Goal: Task Accomplishment & Management: Manage account settings

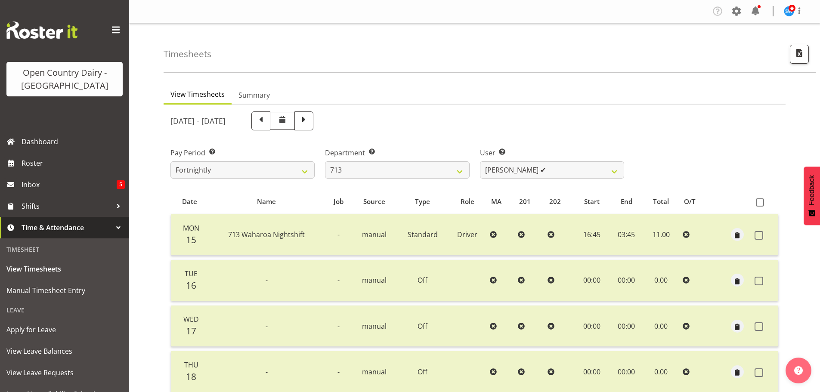
select select "716"
select select "8201"
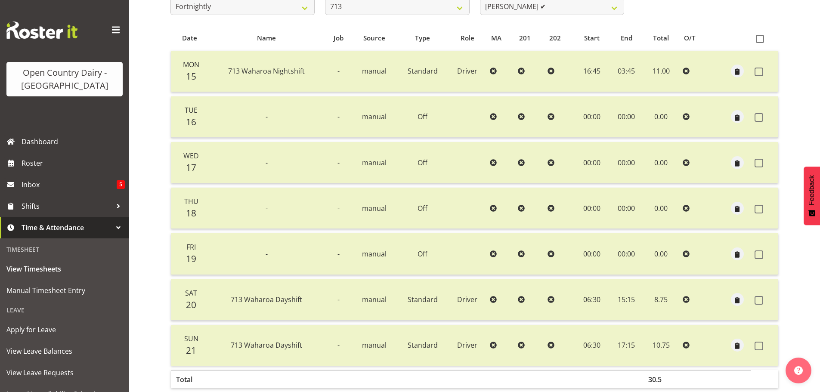
click at [112, 226] on div at bounding box center [118, 227] width 13 height 13
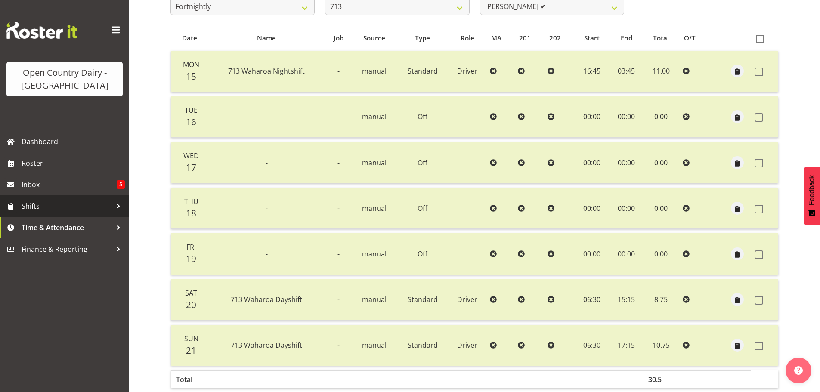
click at [50, 203] on span "Shifts" at bounding box center [67, 206] width 90 height 13
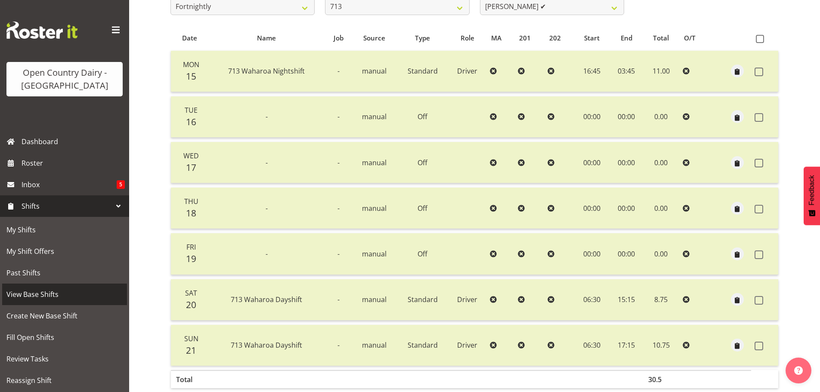
click at [34, 293] on span "View Base Shifts" at bounding box center [64, 294] width 116 height 13
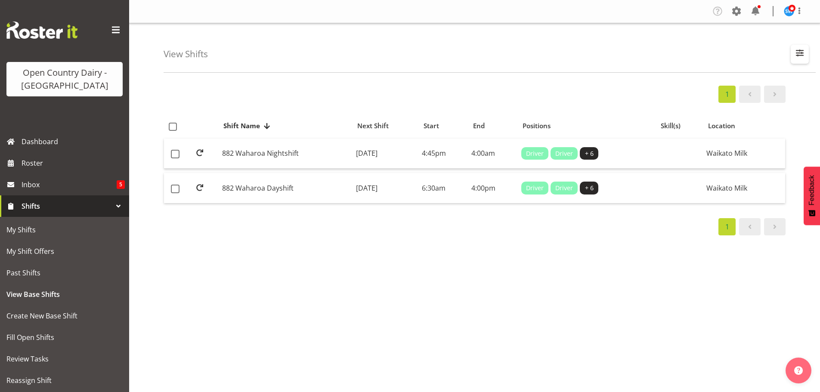
click at [800, 52] on span "button" at bounding box center [799, 52] width 11 height 11
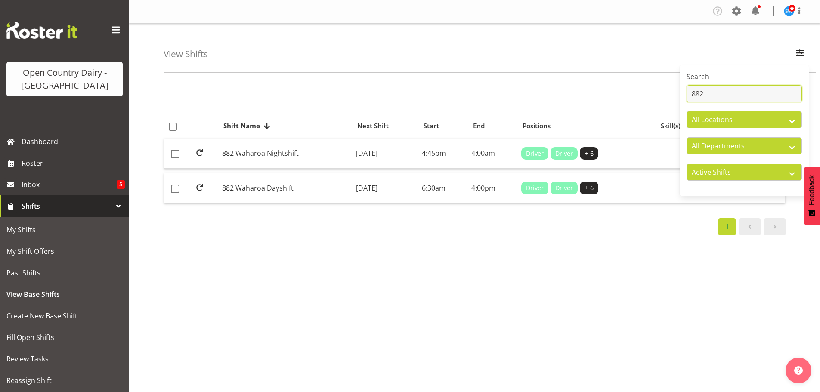
click at [743, 95] on input "882" at bounding box center [744, 93] width 115 height 17
type input "8"
type input "706"
click at [378, 187] on td "Monday, 15th Sep 2025" at bounding box center [386, 188] width 66 height 30
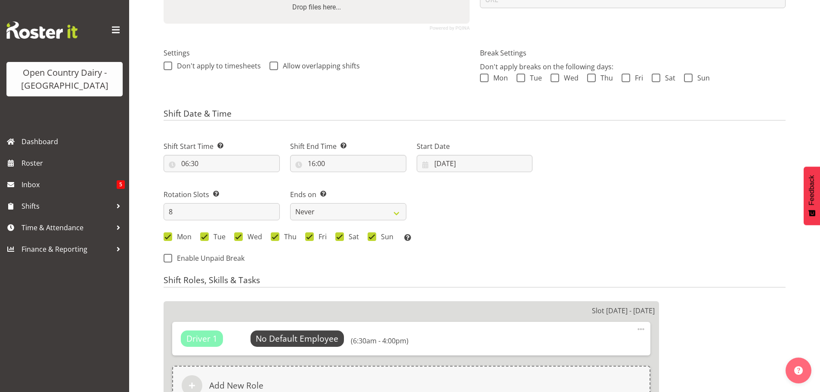
select select
select select "1054"
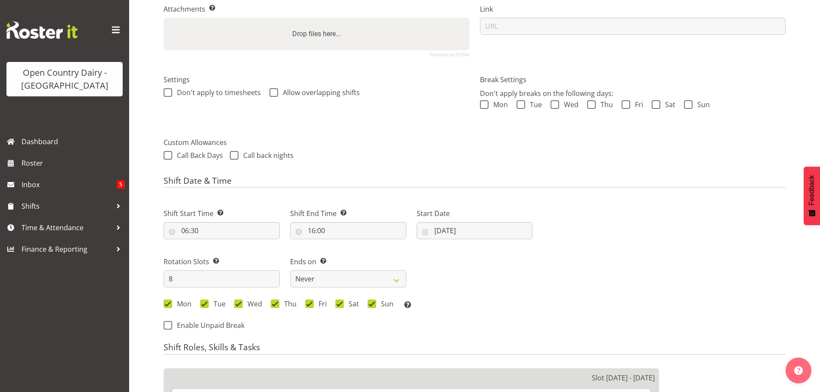
scroll to position [201, 0]
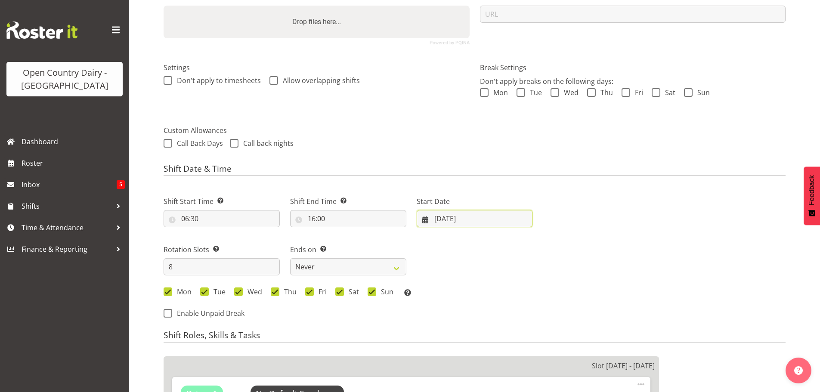
click at [449, 217] on input "[DATE]" at bounding box center [475, 218] width 116 height 17
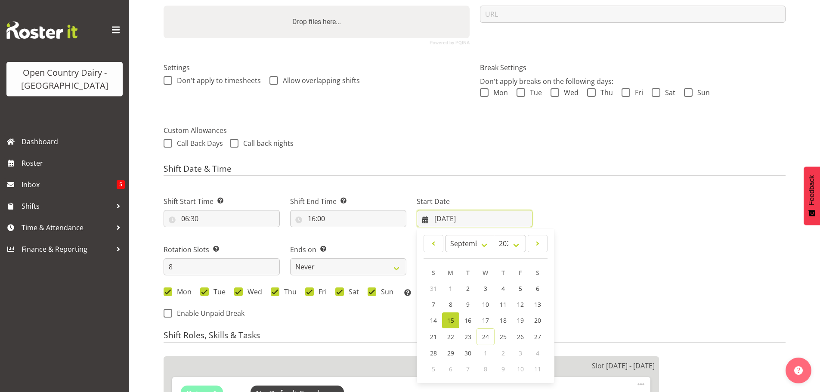
select select "721"
click at [452, 350] on span "29" at bounding box center [450, 353] width 7 height 8
type input "[DATE]"
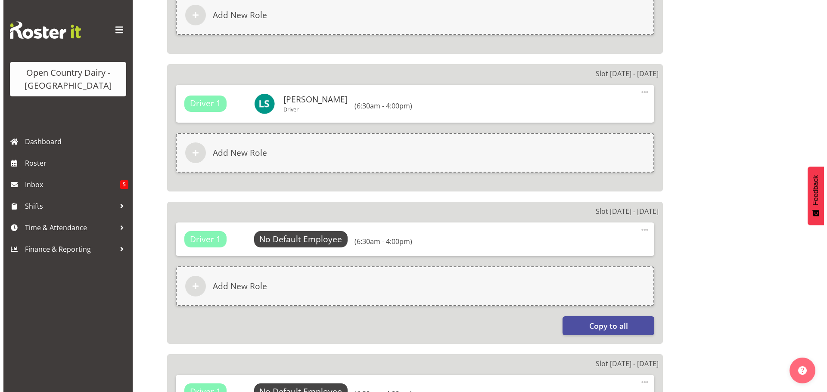
scroll to position [631, 0]
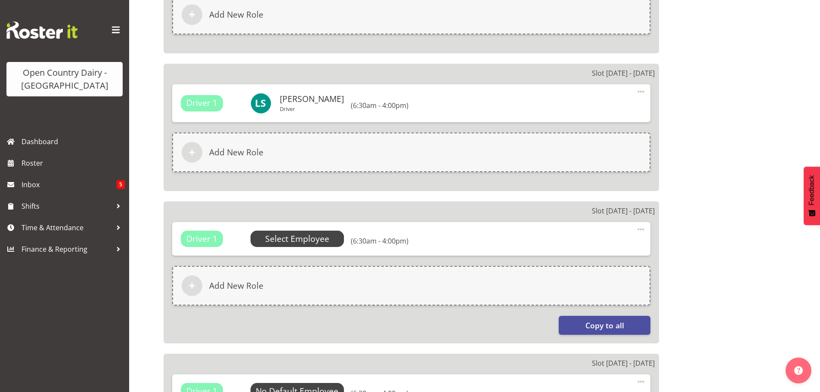
click at [302, 238] on span "Select Employee" at bounding box center [297, 239] width 64 height 12
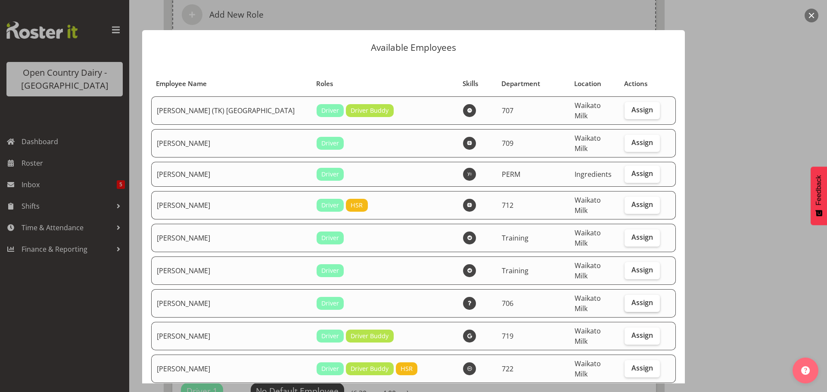
click at [631, 298] on span "Assign" at bounding box center [642, 302] width 22 height 9
click at [630, 300] on input "Assign" at bounding box center [627, 303] width 6 height 6
checkbox input "true"
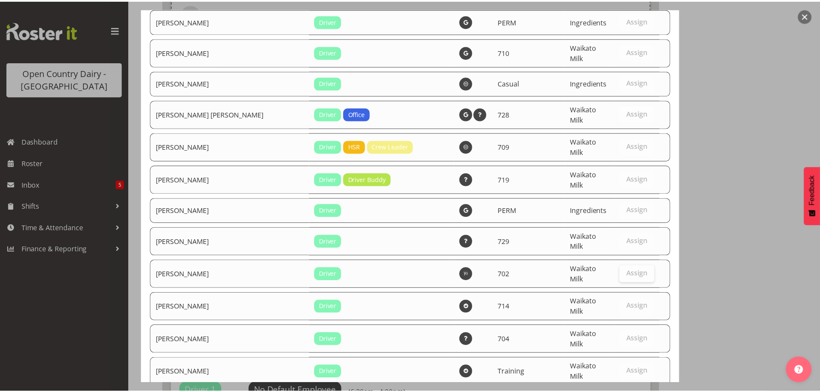
scroll to position [3715, 0]
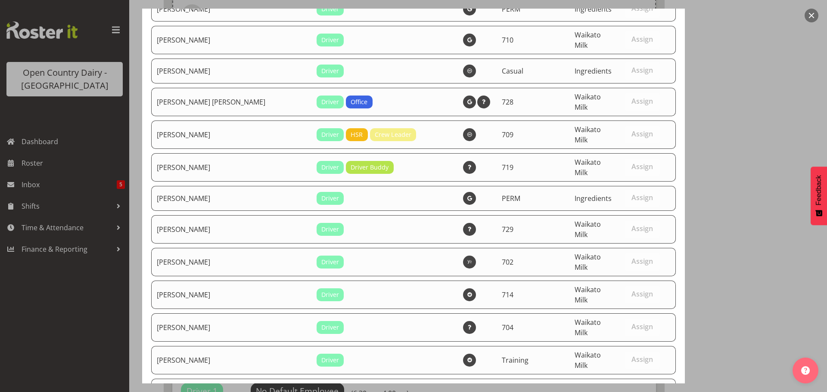
drag, startPoint x: 619, startPoint y: 361, endPoint x: 619, endPoint y: 356, distance: 5.2
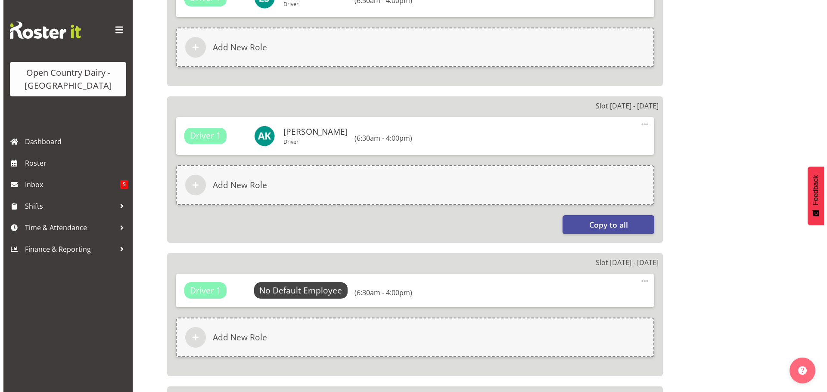
scroll to position [717, 0]
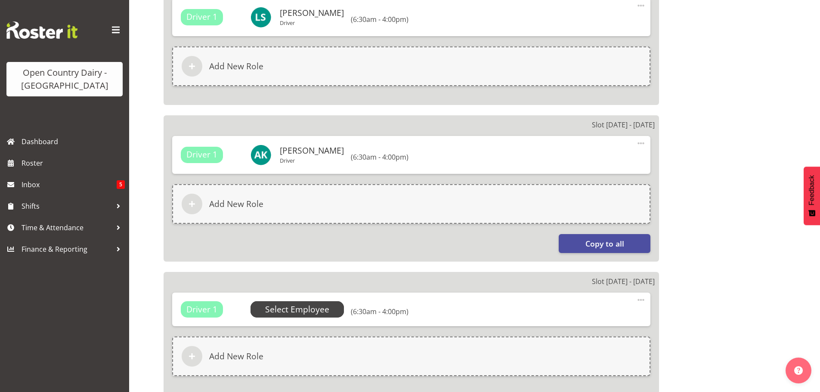
click at [303, 310] on span "Select Employee" at bounding box center [297, 310] width 64 height 12
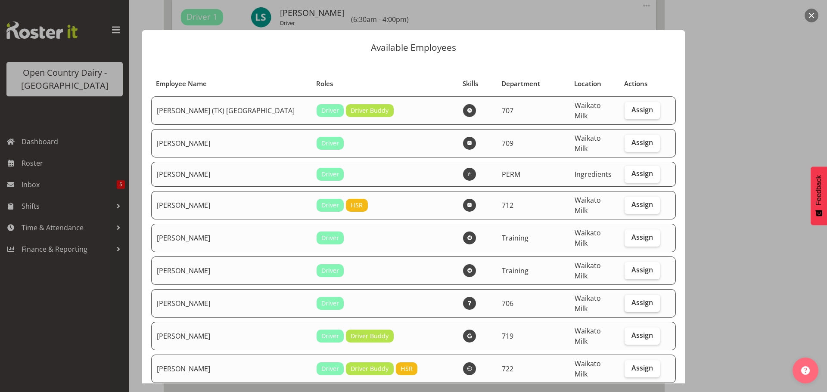
click at [632, 298] on span "Assign" at bounding box center [642, 302] width 22 height 9
click at [630, 300] on input "Assign" at bounding box center [627, 303] width 6 height 6
checkbox input "true"
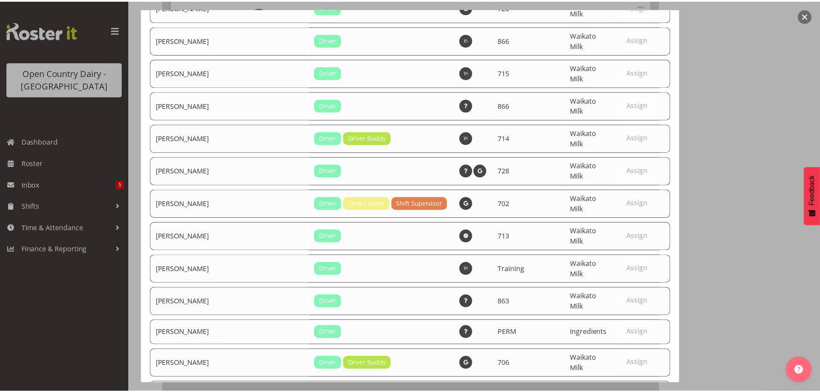
scroll to position [3708, 0]
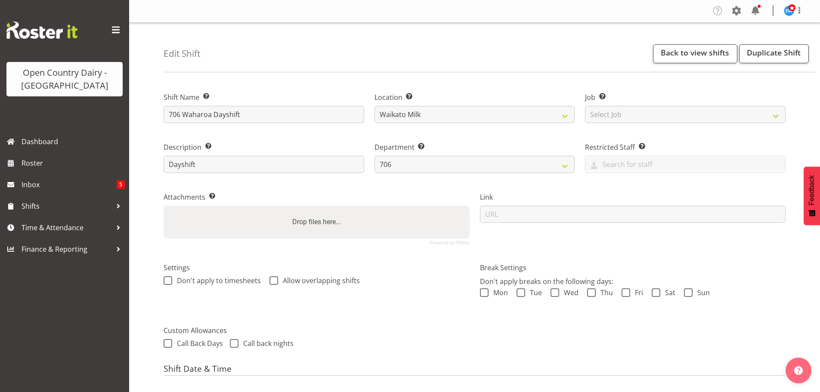
scroll to position [0, 0]
click at [696, 56] on link "Back to view shifts" at bounding box center [695, 54] width 84 height 19
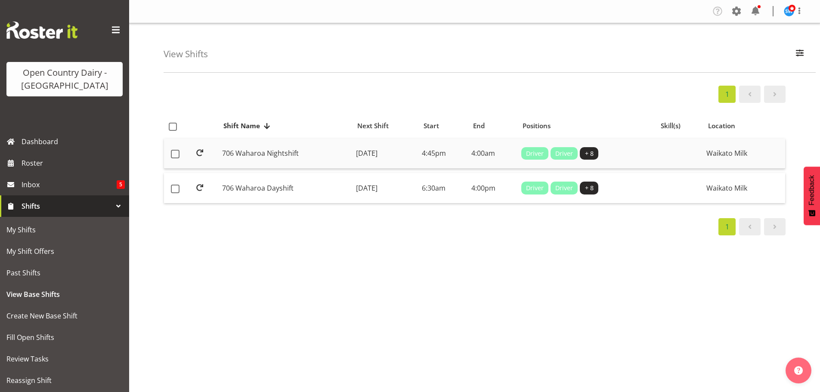
click at [375, 150] on td "Monday, 15th Sep 2025" at bounding box center [386, 154] width 66 height 31
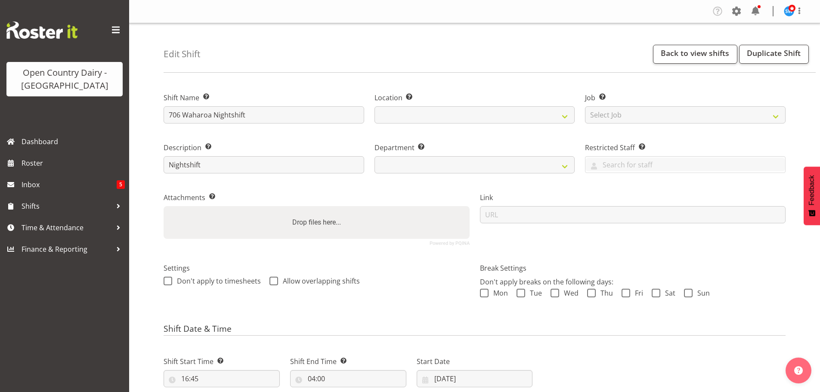
select select
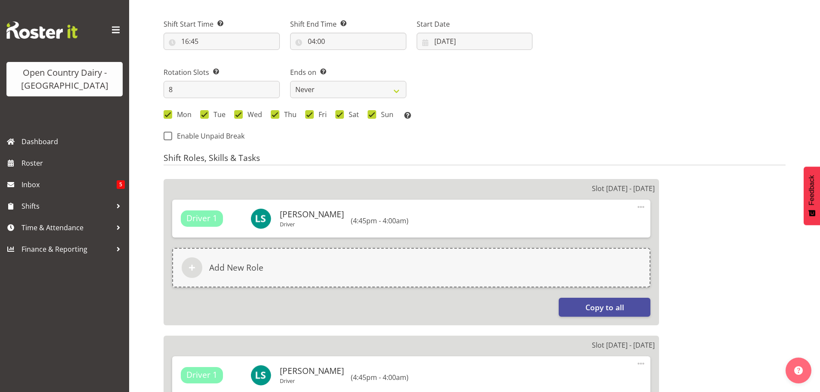
select select
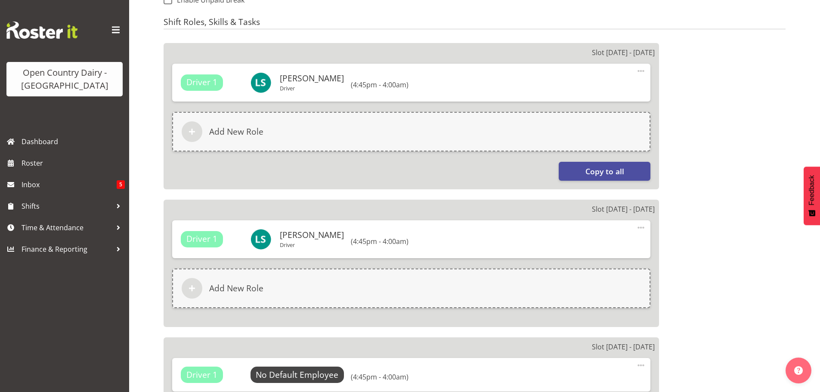
select select
select select "1054"
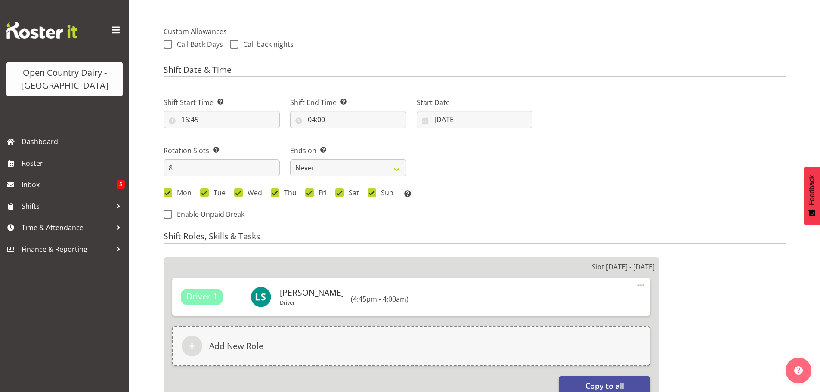
scroll to position [299, 0]
click at [455, 120] on input "[DATE]" at bounding box center [475, 120] width 116 height 17
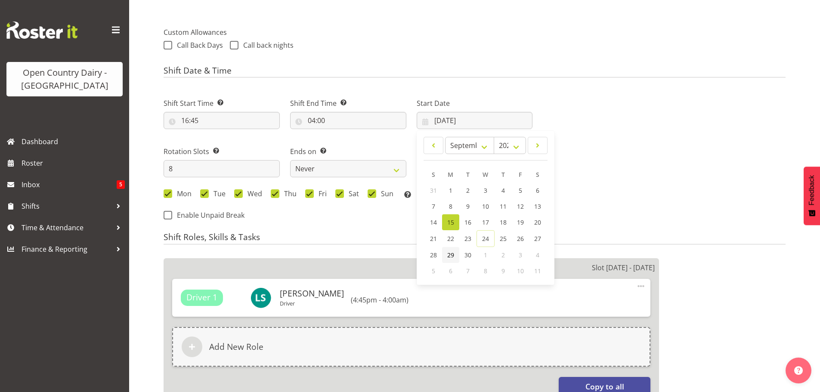
click at [452, 254] on span "29" at bounding box center [450, 255] width 7 height 8
select select
type input "29/09/2025"
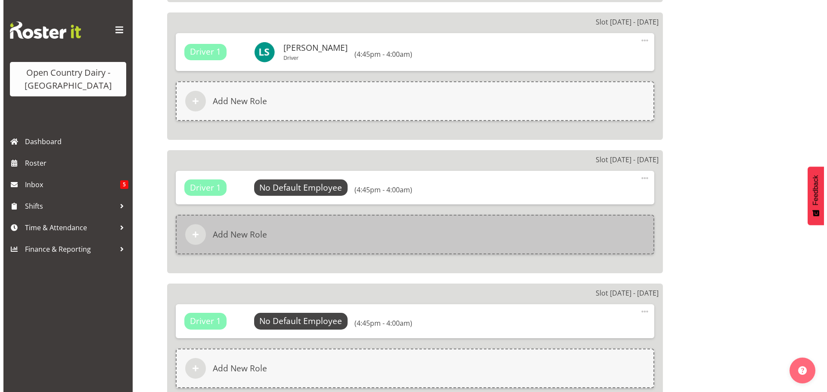
scroll to position [1074, 0]
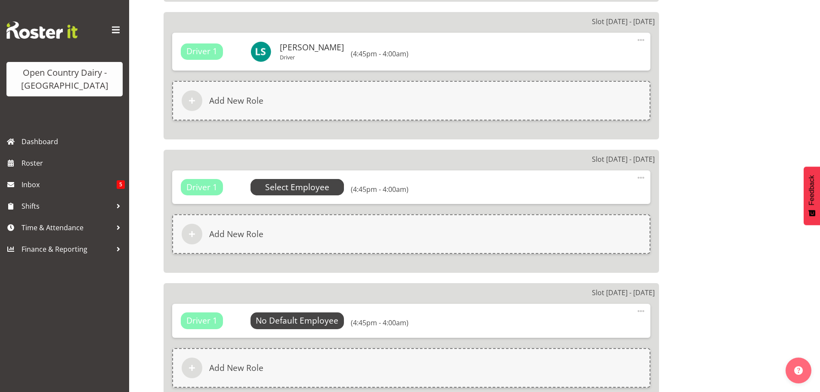
click at [297, 187] on span "Select Employee" at bounding box center [297, 187] width 64 height 12
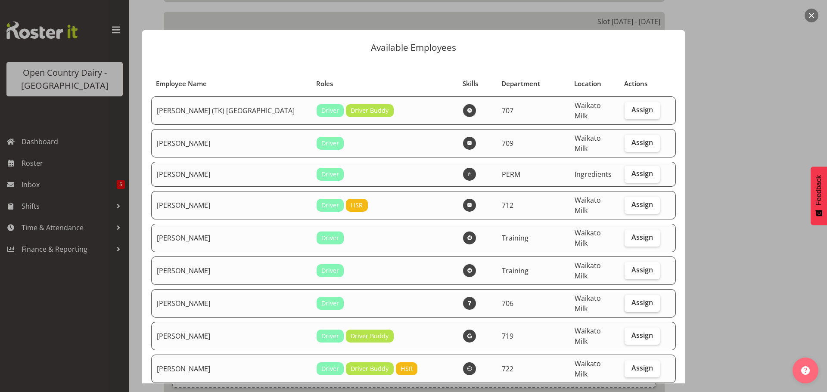
click at [632, 298] on span "Assign" at bounding box center [642, 302] width 22 height 9
click at [630, 300] on input "Assign" at bounding box center [627, 303] width 6 height 6
checkbox input "true"
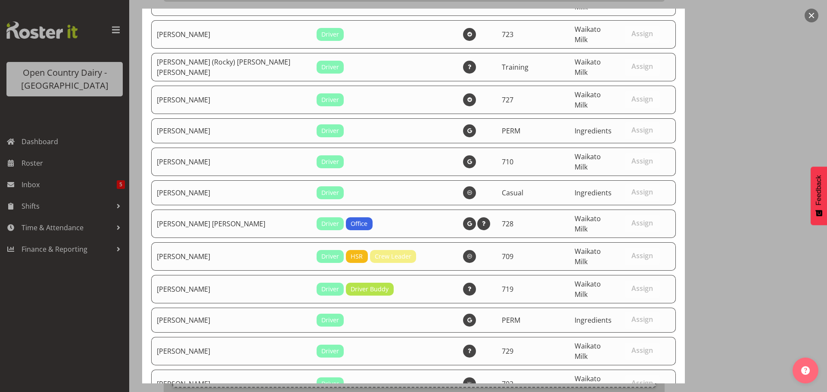
scroll to position [3715, 0]
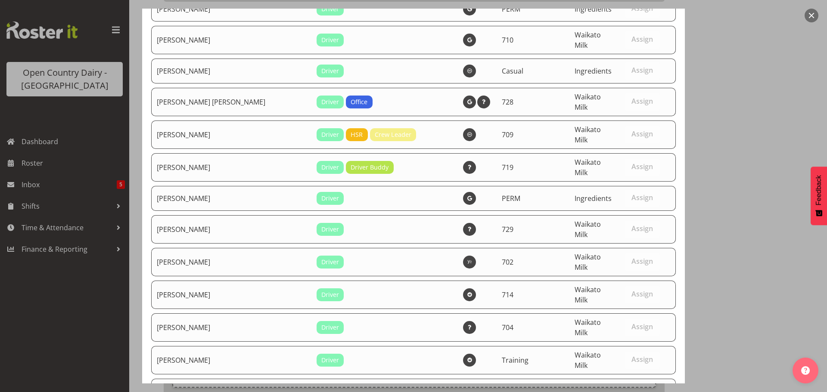
select select "721"
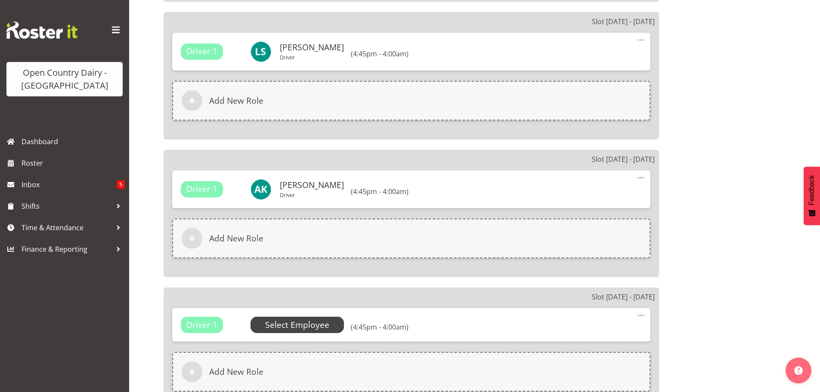
click at [292, 325] on span "Select Employee" at bounding box center [297, 325] width 64 height 12
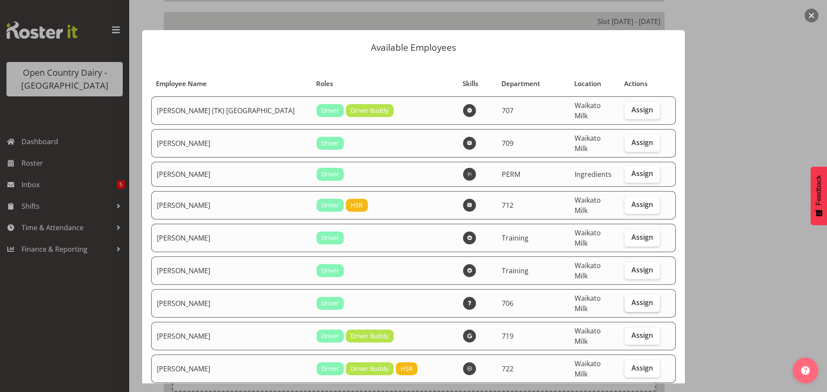
click at [635, 298] on span "Assign" at bounding box center [642, 302] width 22 height 9
click at [630, 300] on input "Assign" at bounding box center [627, 303] width 6 height 6
checkbox input "true"
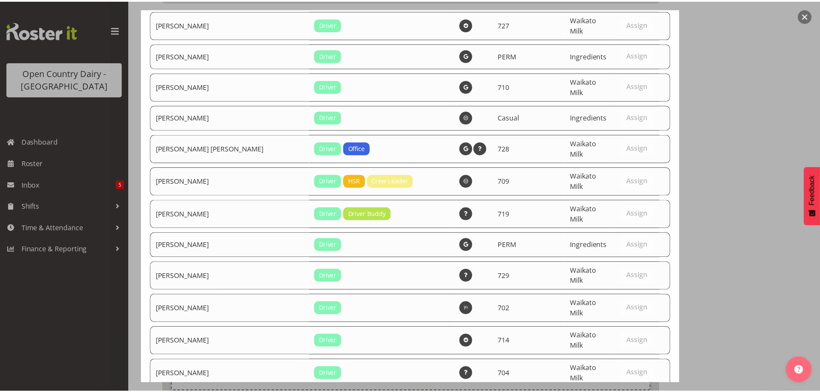
scroll to position [3708, 0]
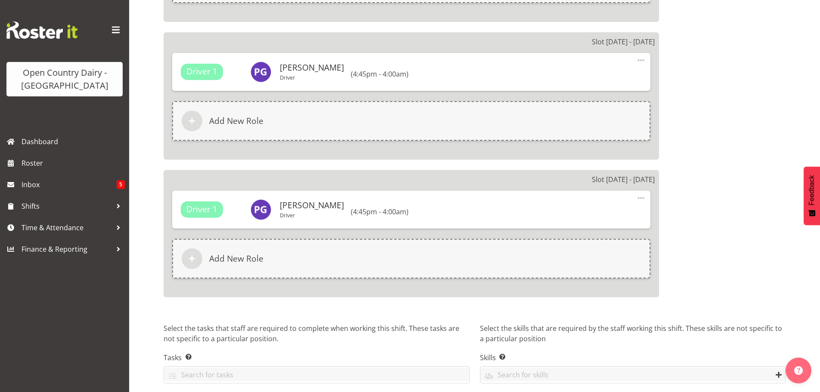
scroll to position [1500, 0]
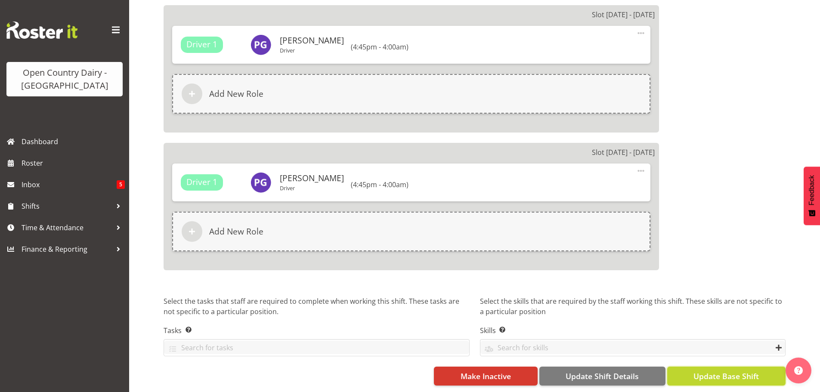
click at [712, 371] on span "Update Base Shift" at bounding box center [726, 376] width 65 height 11
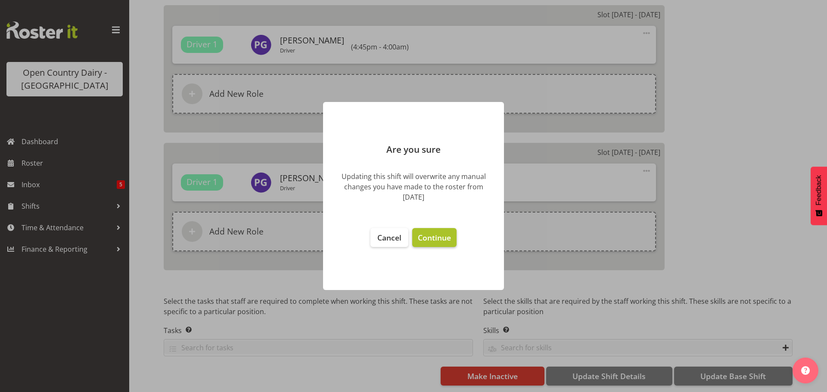
click at [429, 235] on span "Continue" at bounding box center [434, 237] width 33 height 10
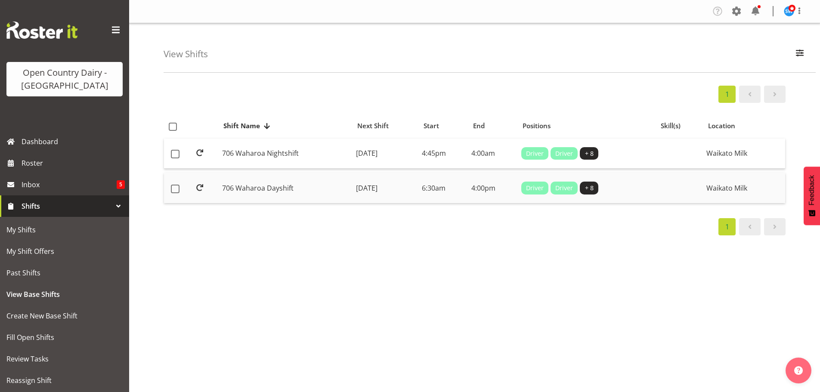
click at [370, 187] on td "[DATE]" at bounding box center [386, 188] width 66 height 30
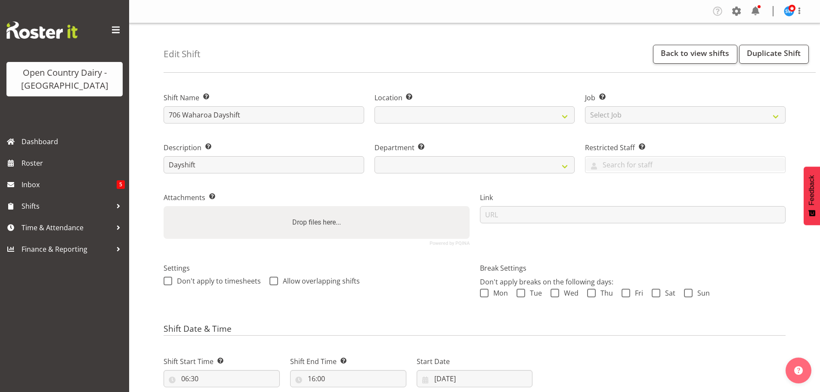
select select
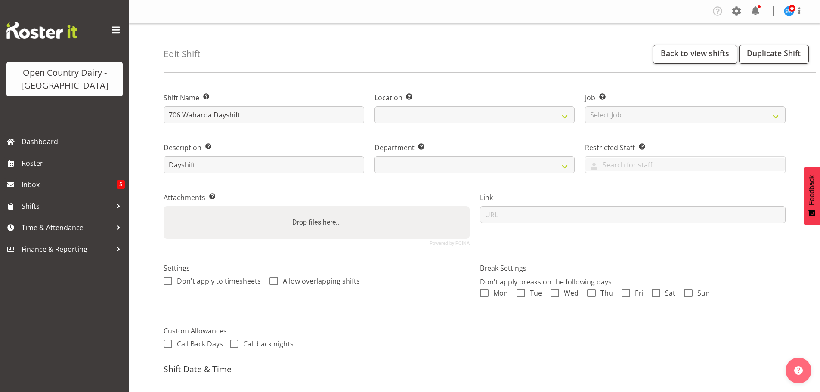
select select
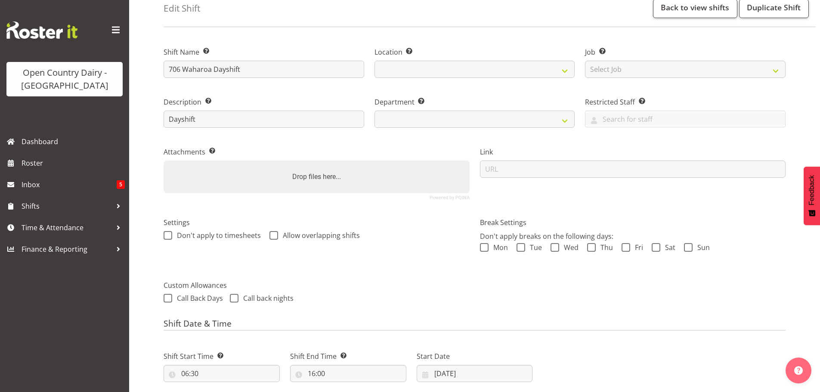
select select
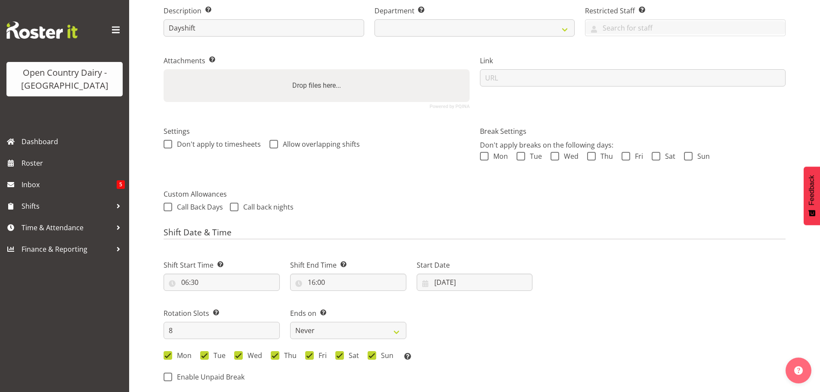
scroll to position [172, 0]
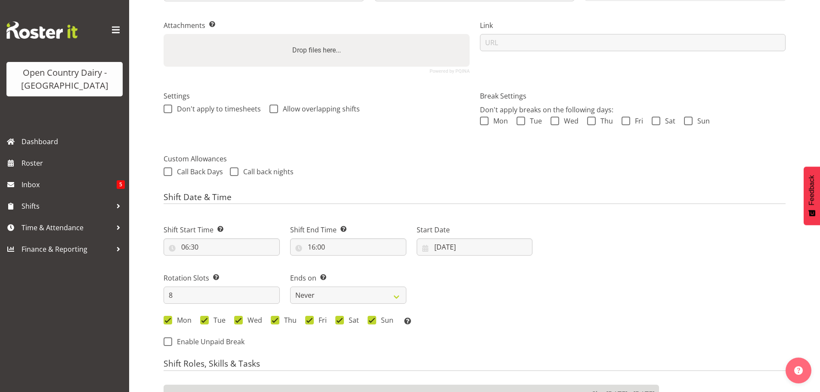
select select
select select "1054"
click at [457, 245] on input "15/09/2025" at bounding box center [475, 247] width 116 height 17
drag, startPoint x: 451, startPoint y: 378, endPoint x: 453, endPoint y: 367, distance: 11.8
click at [450, 378] on span "29" at bounding box center [450, 382] width 7 height 8
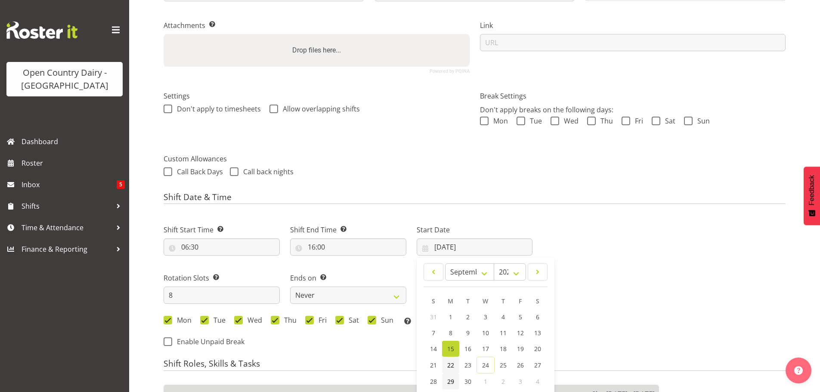
select select
type input "29/09/2025"
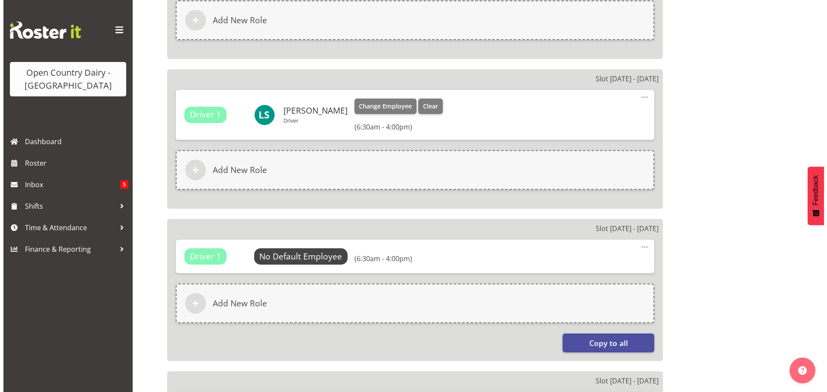
scroll to position [646, 0]
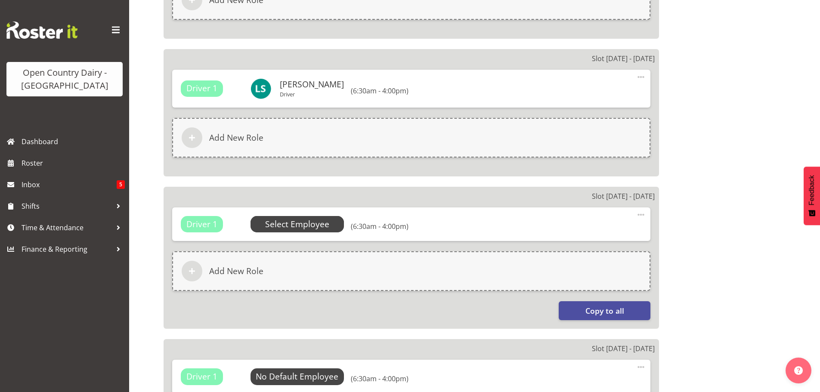
click at [288, 226] on span "Select Employee" at bounding box center [297, 224] width 64 height 12
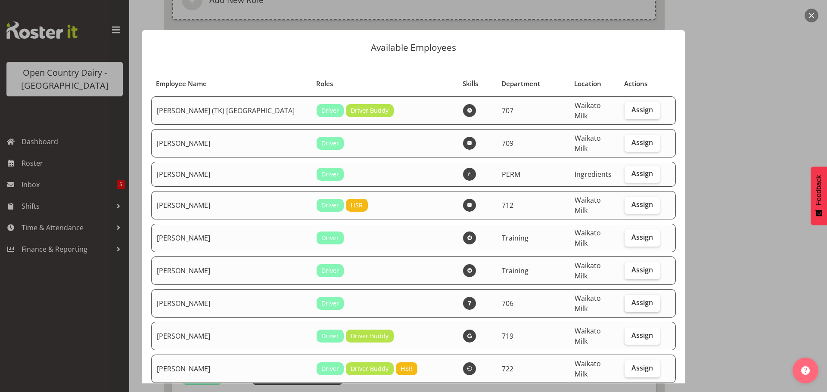
click at [631, 298] on span "Assign" at bounding box center [642, 302] width 22 height 9
click at [627, 300] on input "Assign" at bounding box center [627, 303] width 6 height 6
checkbox input "true"
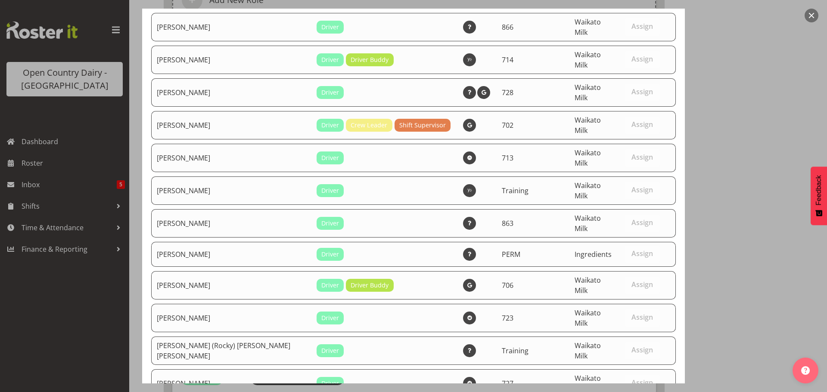
scroll to position [3708, 0]
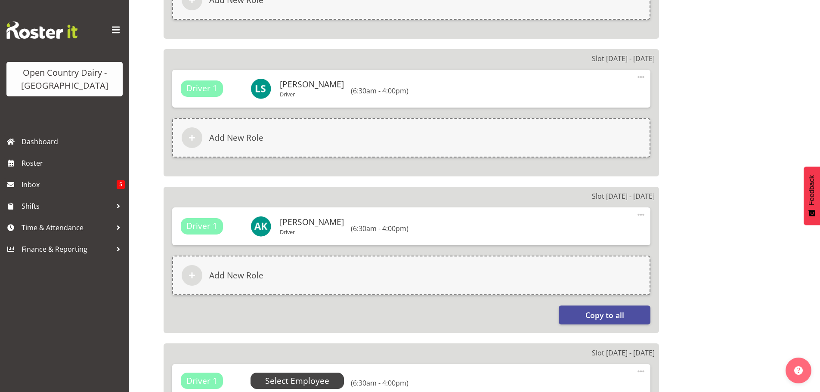
click at [297, 381] on span "Select Employee" at bounding box center [297, 381] width 64 height 12
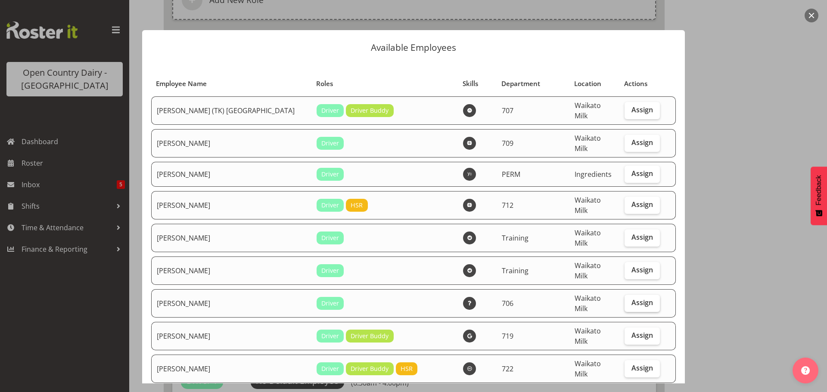
click at [631, 298] on span "Assign" at bounding box center [642, 302] width 22 height 9
click at [626, 300] on input "Assign" at bounding box center [627, 303] width 6 height 6
checkbox input "true"
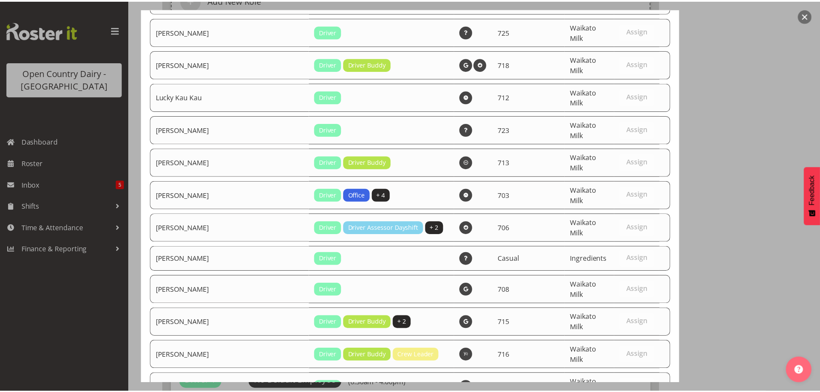
scroll to position [3707, 0]
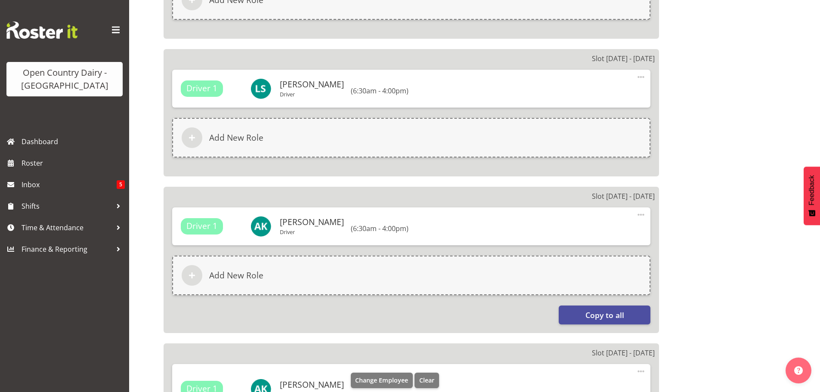
select select "721"
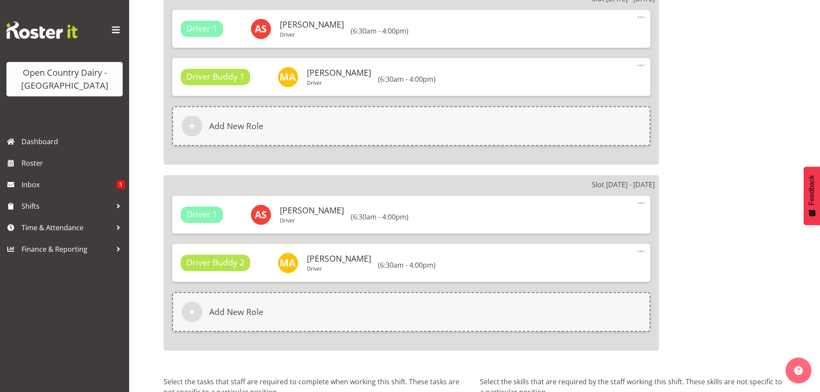
scroll to position [1500, 0]
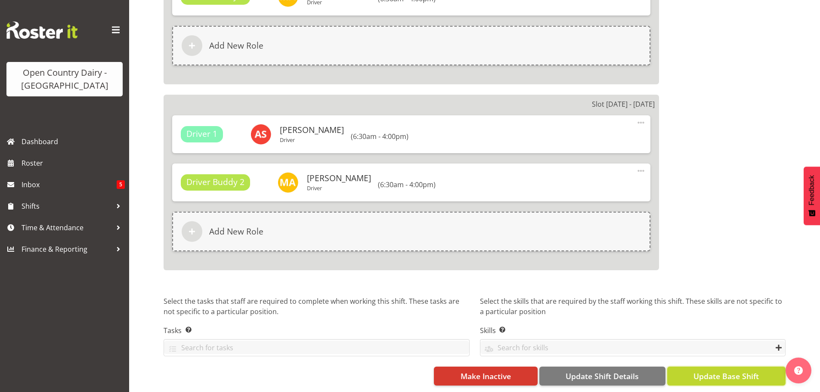
click at [706, 371] on span "Update Base Shift" at bounding box center [726, 376] width 65 height 11
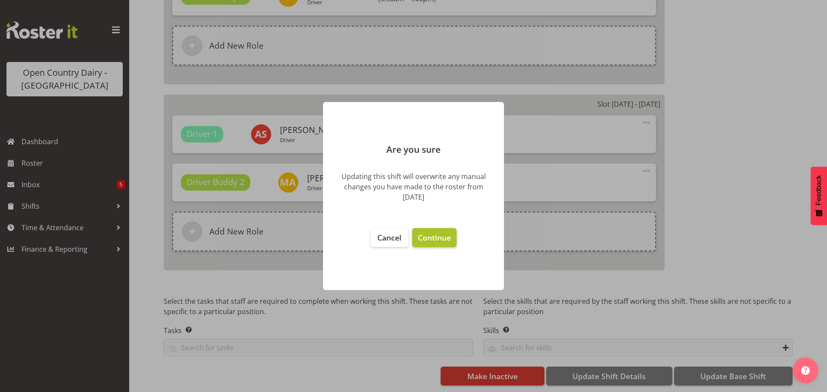
click at [432, 239] on span "Continue" at bounding box center [434, 237] width 33 height 10
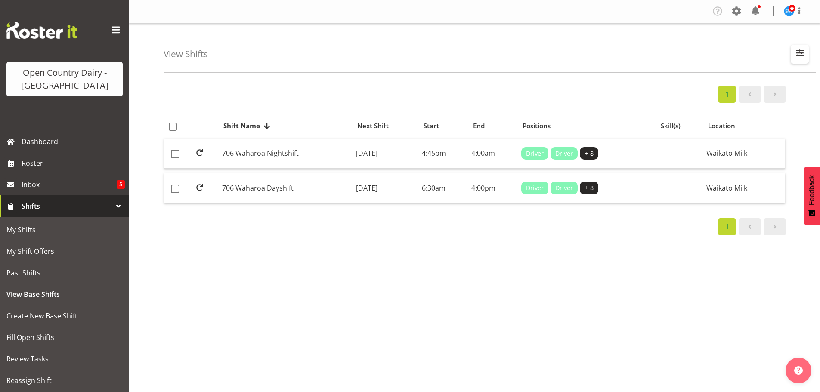
click at [800, 53] on span "button" at bounding box center [799, 52] width 11 height 11
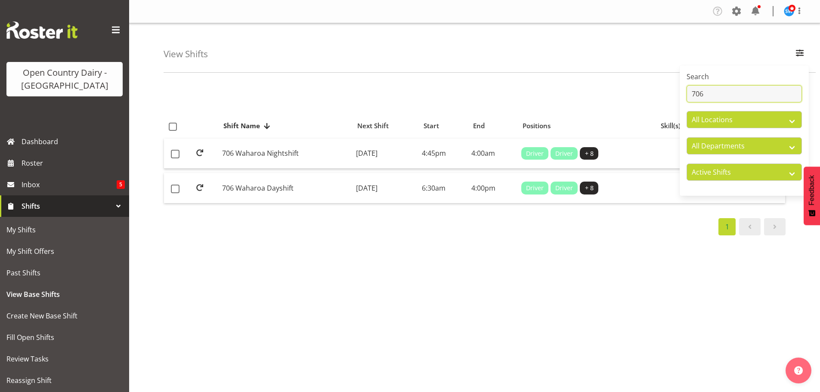
click at [717, 95] on input "706" at bounding box center [744, 93] width 115 height 17
type input "714"
click at [398, 151] on td "[DATE]" at bounding box center [386, 154] width 66 height 31
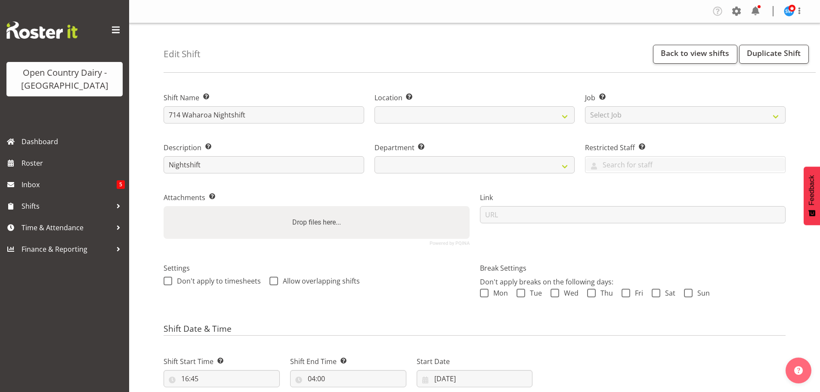
select select
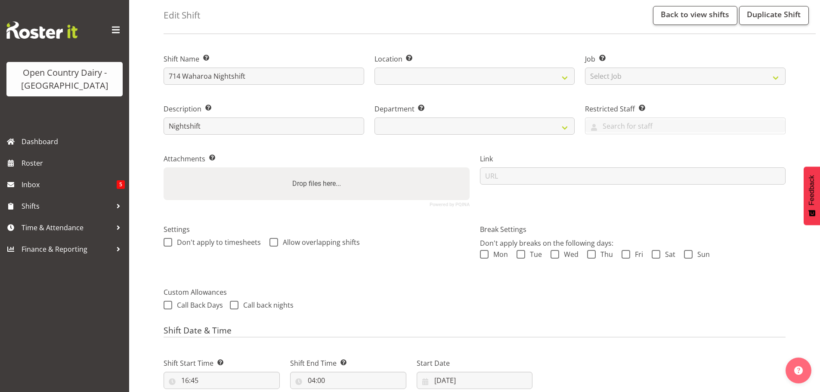
select select
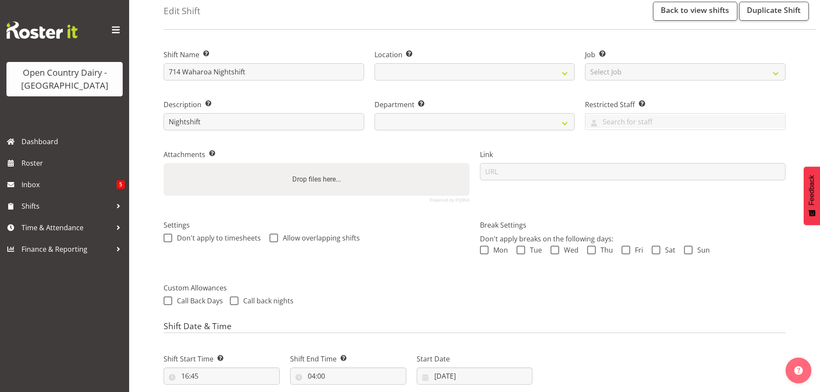
select select
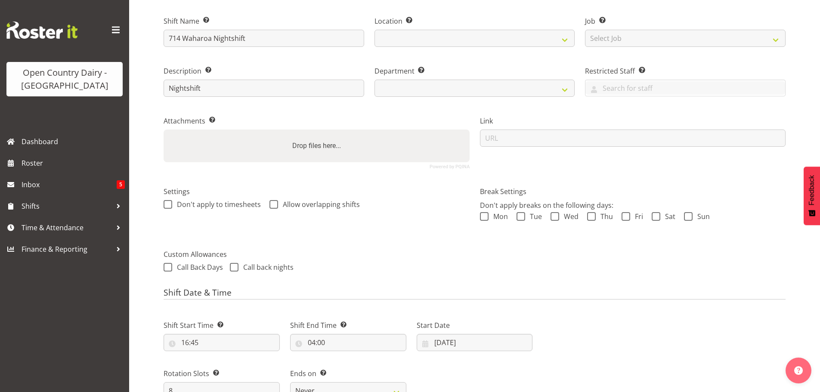
select select
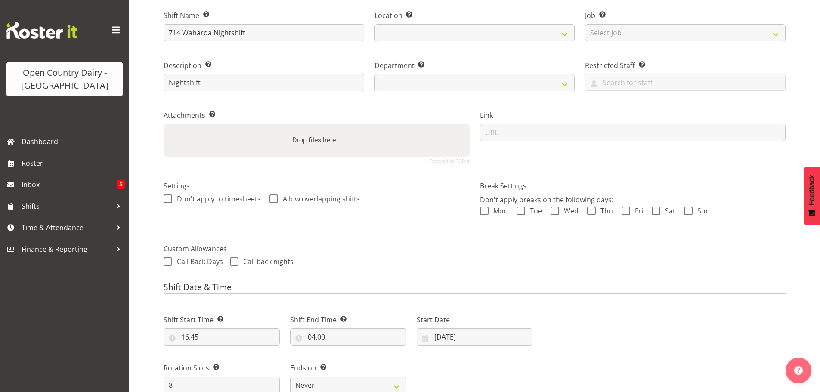
select select "1054"
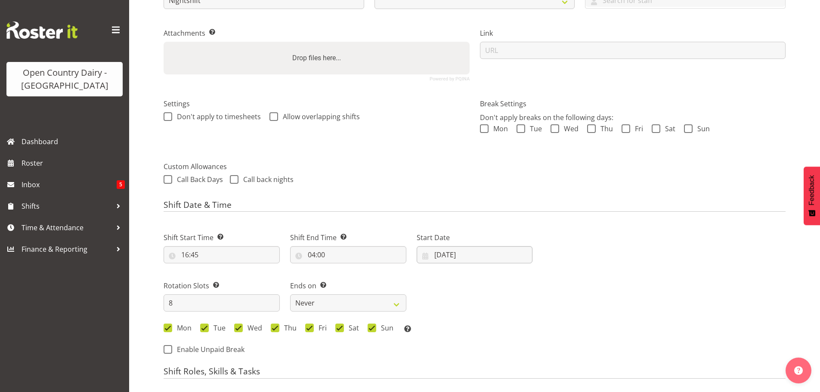
scroll to position [172, 0]
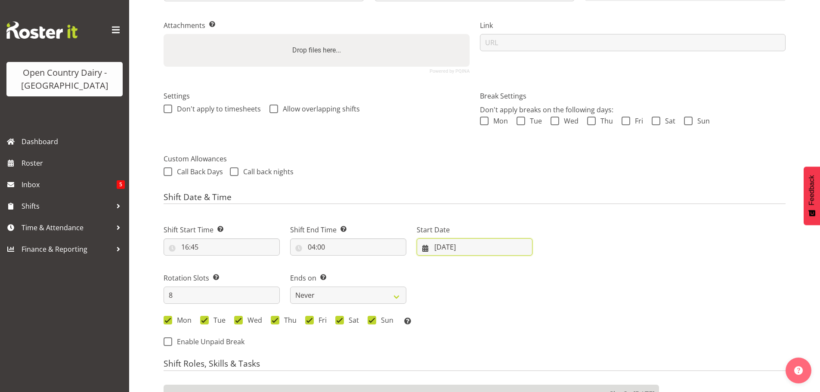
click at [453, 249] on input "[DATE]" at bounding box center [475, 247] width 116 height 17
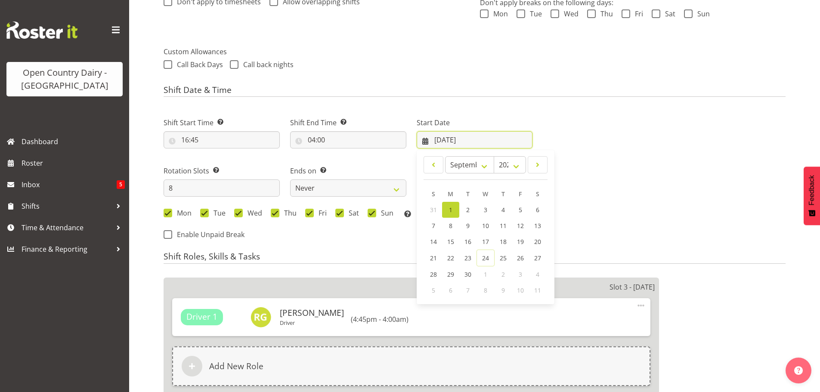
scroll to position [301, 0]
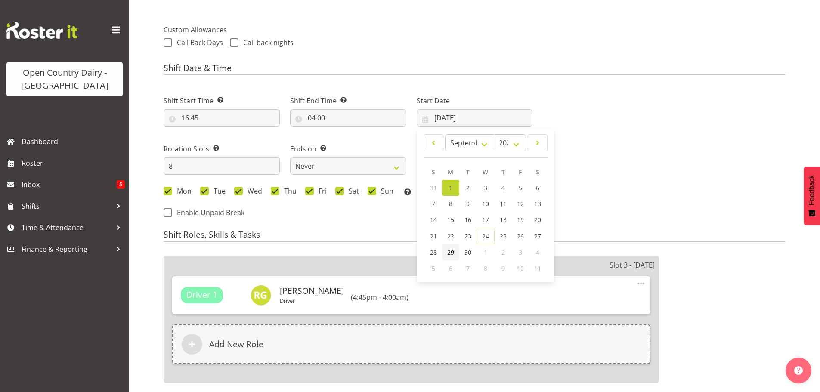
click at [449, 253] on span "29" at bounding box center [450, 252] width 7 height 8
select select
type input "[DATE]"
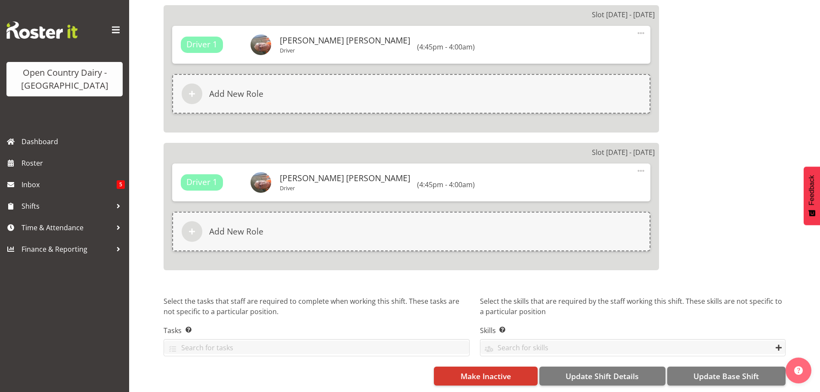
scroll to position [1404, 0]
select select "805"
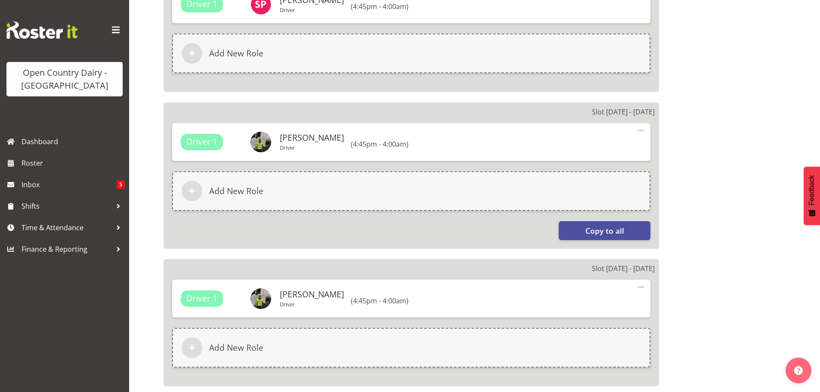
scroll to position [732, 0]
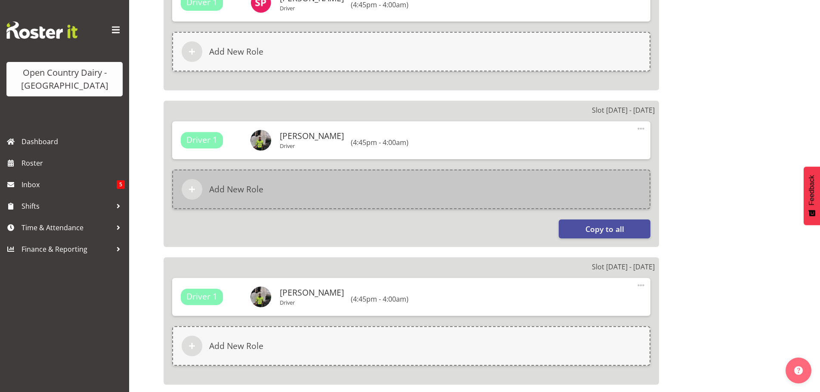
click at [226, 188] on h6 "Add New Role" at bounding box center [236, 189] width 54 height 10
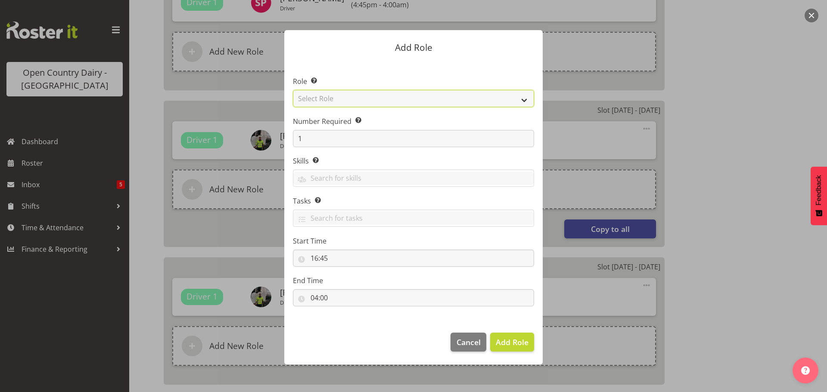
click at [413, 99] on select "Select Role Cadet Driver Crew Leader Driver Driver Buddy Driver Assessor Dayshi…" at bounding box center [413, 98] width 241 height 17
select select "1436"
click at [293, 90] on select "Select Role Cadet Driver Crew Leader Driver Driver Buddy Driver Assessor Dayshi…" at bounding box center [413, 98] width 241 height 17
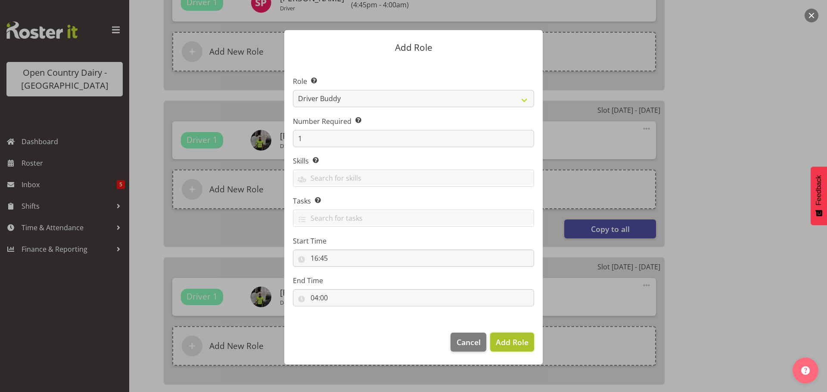
click at [508, 342] on span "Add Role" at bounding box center [512, 342] width 33 height 10
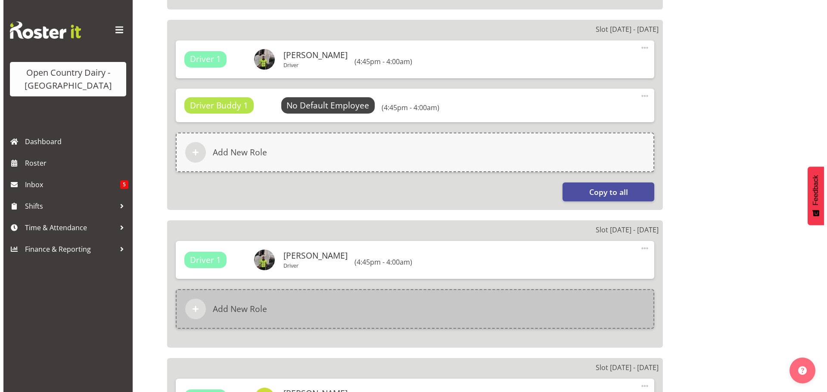
scroll to position [818, 0]
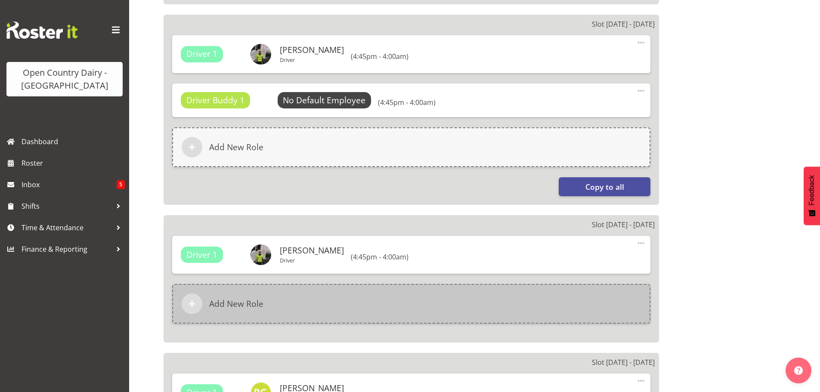
click at [237, 300] on h6 "Add New Role" at bounding box center [236, 304] width 54 height 10
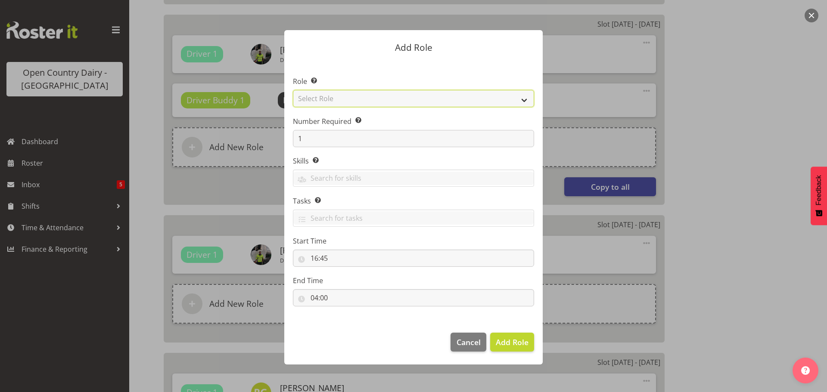
click at [524, 97] on select "Select Role Cadet Driver Crew Leader Driver Driver Buddy Driver Assessor Dayshi…" at bounding box center [413, 98] width 241 height 17
select select "1436"
click at [293, 90] on select "Select Role Cadet Driver Crew Leader Driver Driver Buddy Driver Assessor Dayshi…" at bounding box center [413, 98] width 241 height 17
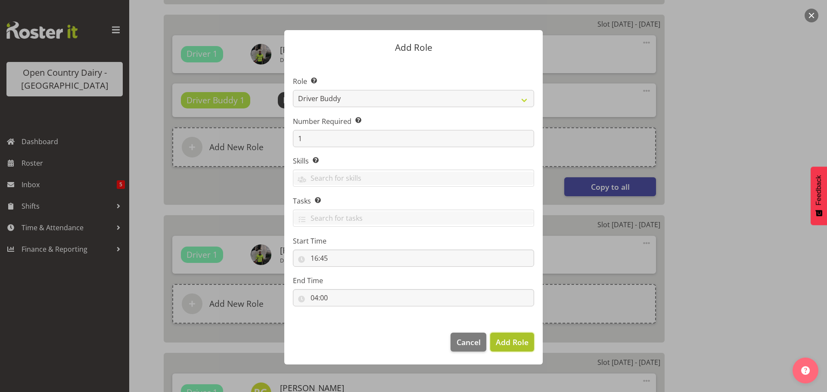
click at [517, 334] on button "Add Role" at bounding box center [512, 342] width 44 height 19
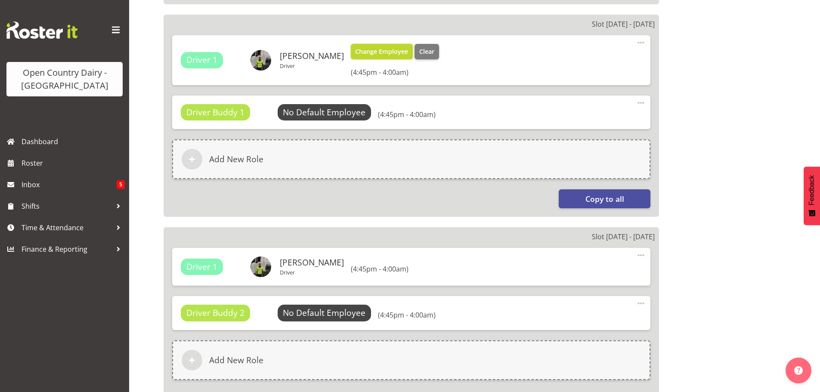
click at [374, 51] on span "Change Employee" at bounding box center [381, 51] width 53 height 9
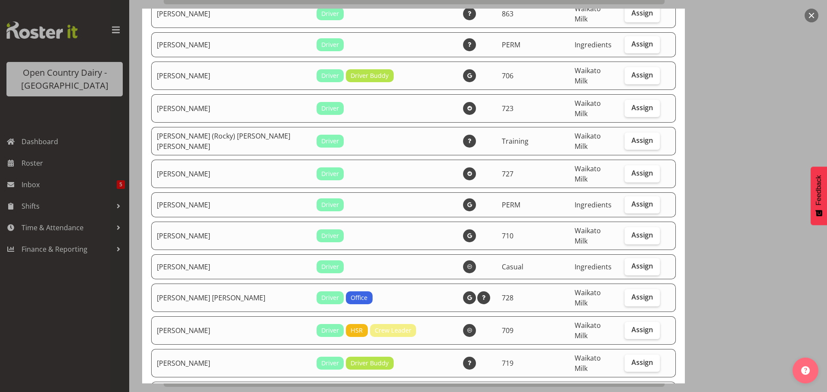
scroll to position [3617, 0]
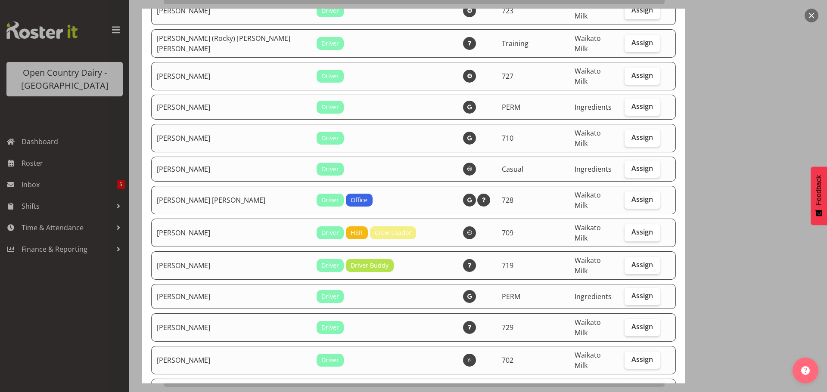
checkbox input "true"
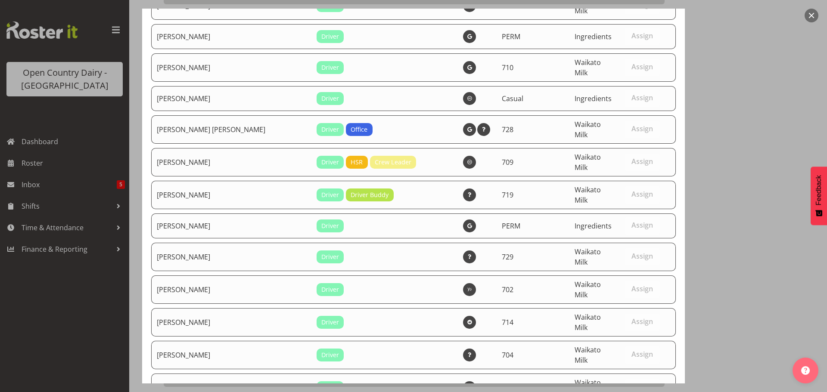
scroll to position [3715, 0]
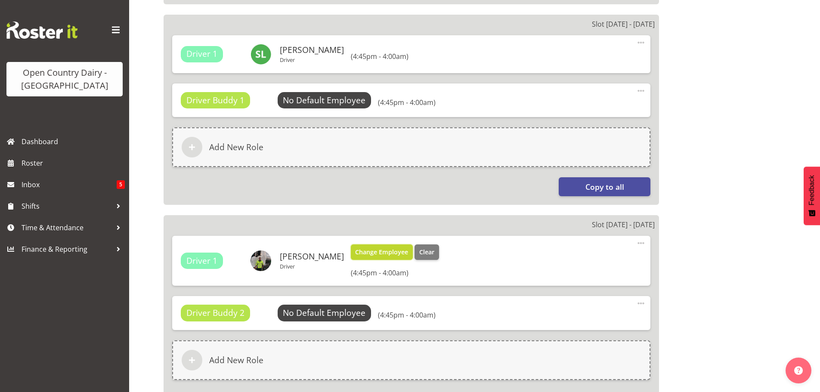
click at [357, 251] on span "Change Employee" at bounding box center [381, 252] width 53 height 9
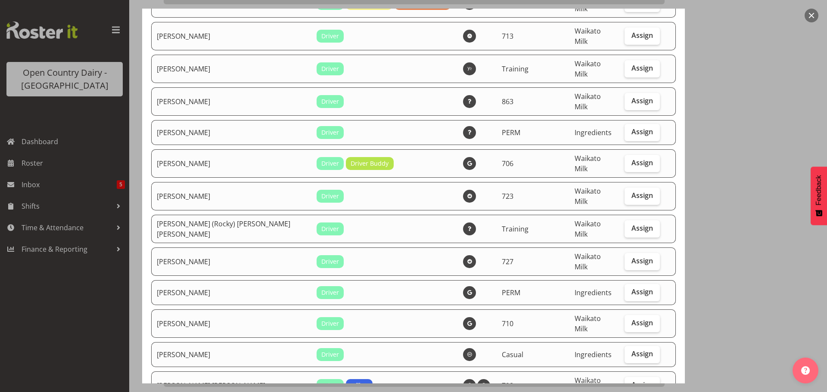
scroll to position [3444, 0]
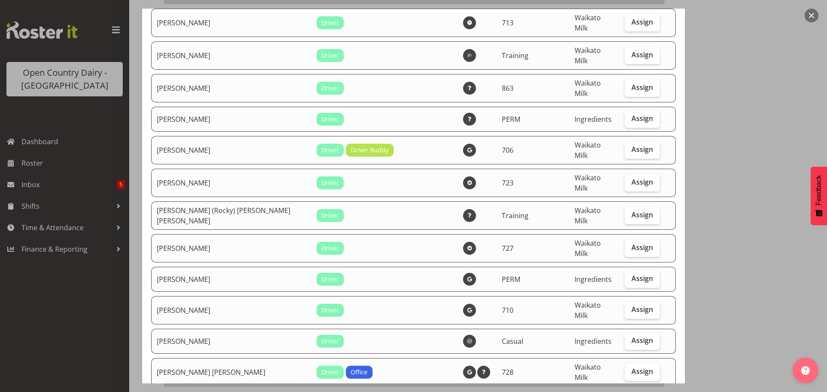
checkbox input "true"
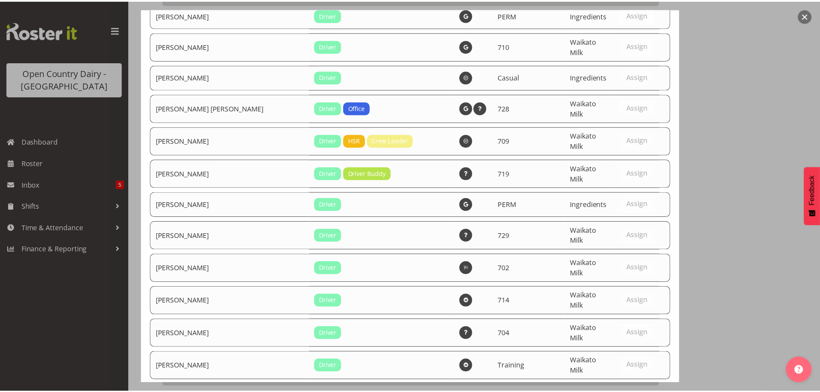
scroll to position [3715, 0]
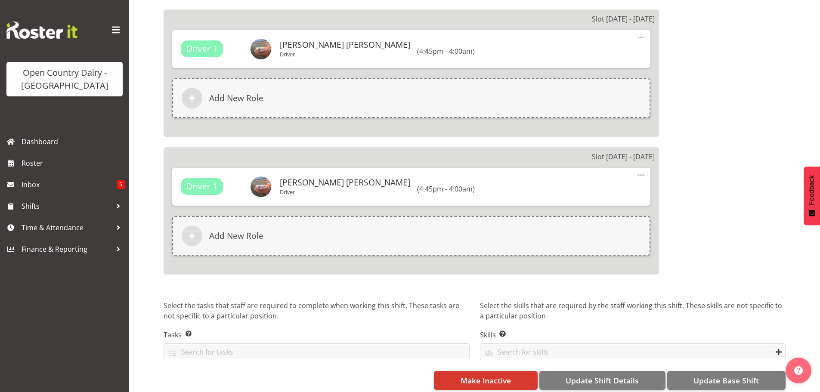
scroll to position [1492, 0]
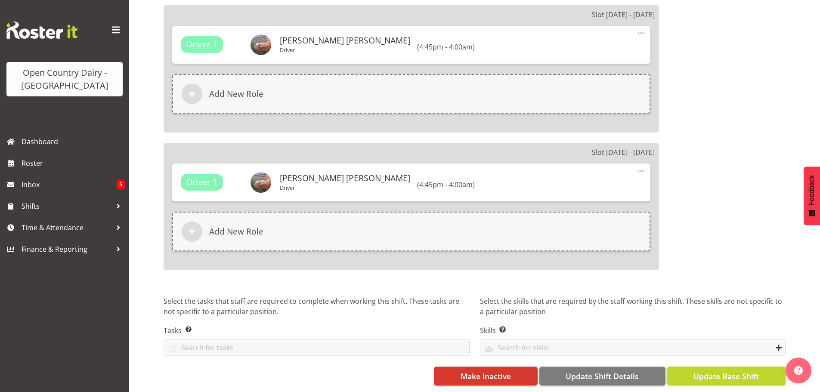
click at [724, 371] on span "Update Base Shift" at bounding box center [726, 376] width 65 height 11
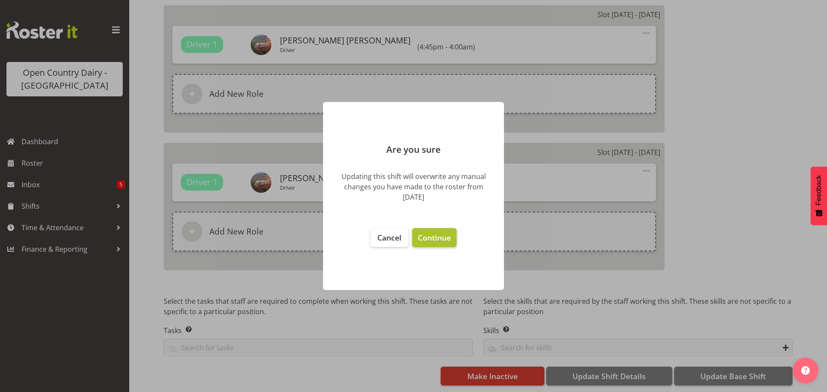
click at [435, 239] on span "Continue" at bounding box center [434, 237] width 33 height 10
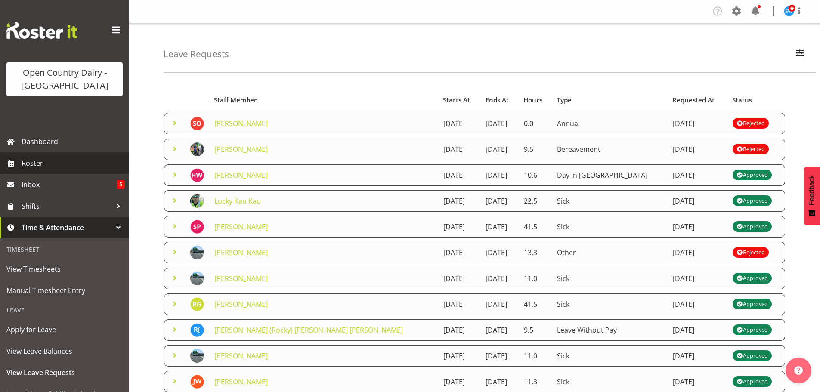
click at [36, 161] on span "Roster" at bounding box center [73, 163] width 103 height 13
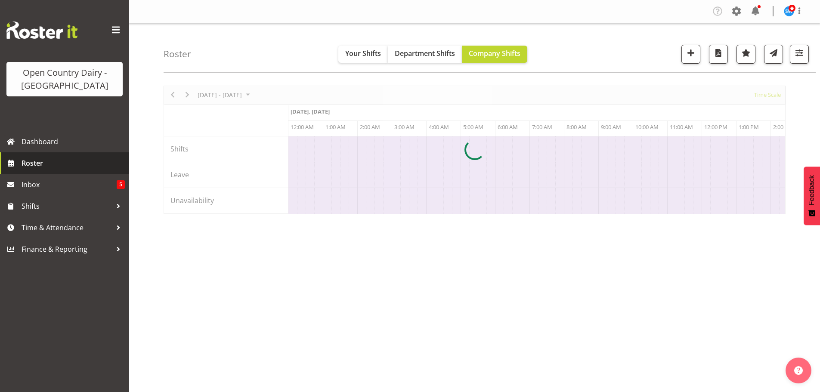
scroll to position [0, 1653]
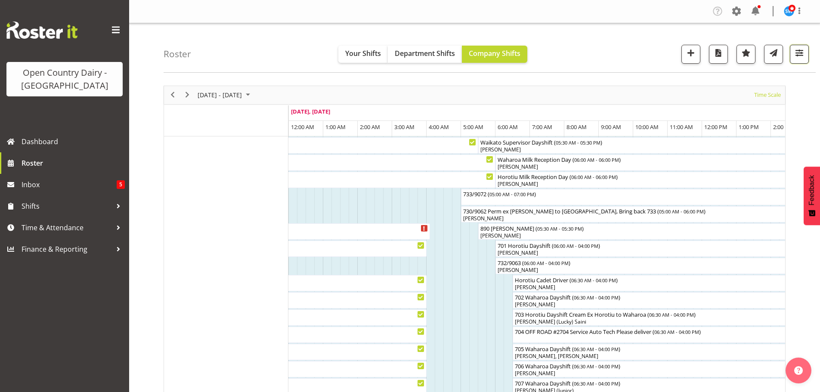
click at [797, 53] on span "button" at bounding box center [799, 52] width 11 height 11
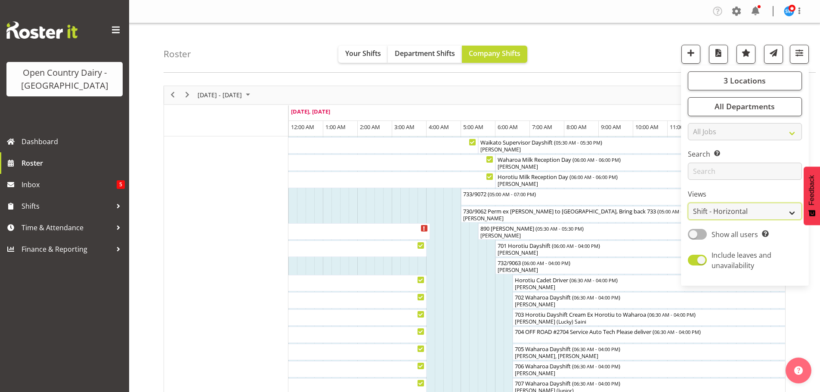
click at [722, 209] on select "Staff Role Shift - Horizontal Shift - Vertical Staff - Location" at bounding box center [745, 211] width 114 height 17
select select "staff"
click at [688, 203] on select "Staff Role Shift - Horizontal Shift - Vertical Staff - Location" at bounding box center [745, 211] width 114 height 17
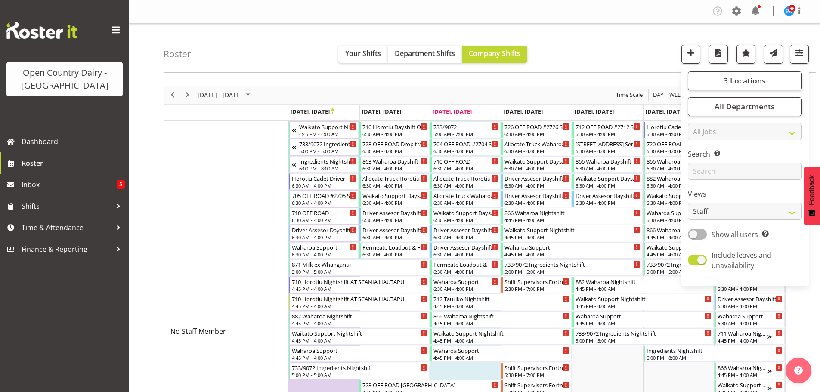
click at [589, 56] on div "Roster Your Shifts Department Shifts Company Shifts 3 Locations Clear Ingredien…" at bounding box center [490, 48] width 652 height 50
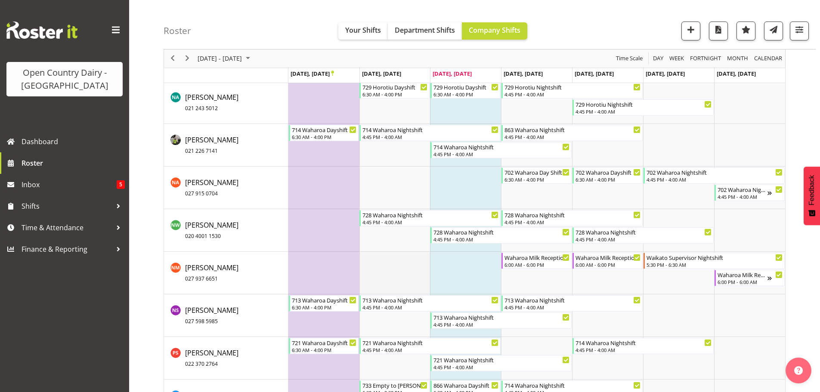
scroll to position [5124, 0]
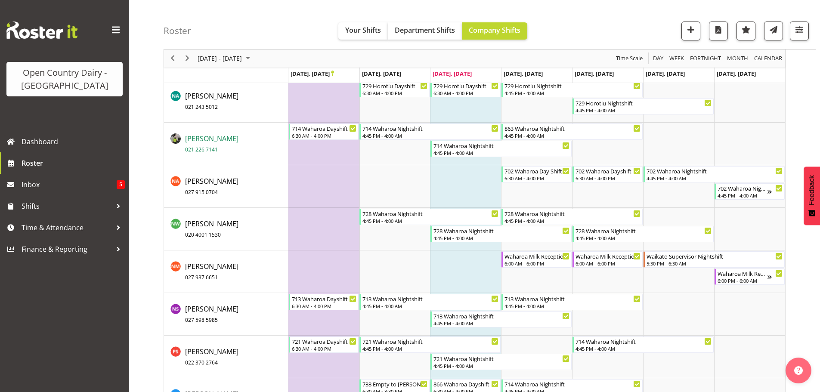
click at [195, 138] on span "Nev Brewster 021 226 7141" at bounding box center [211, 144] width 53 height 20
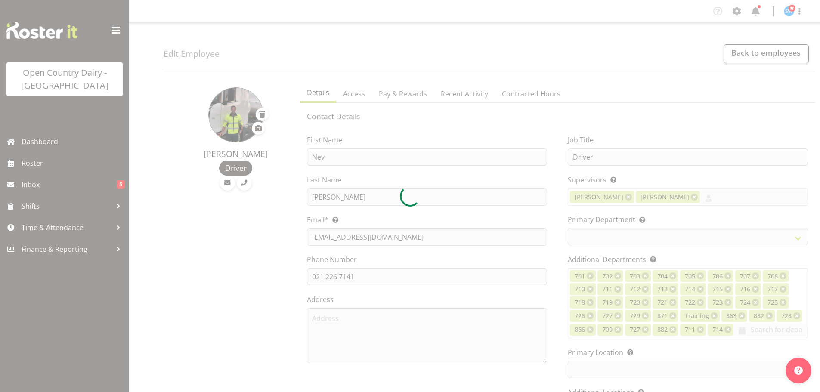
select select "TimelineWeek"
select select
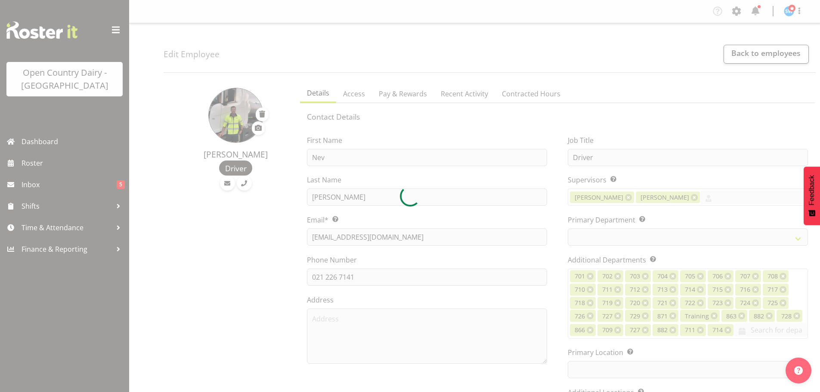
select select
select select "1054"
select select "805"
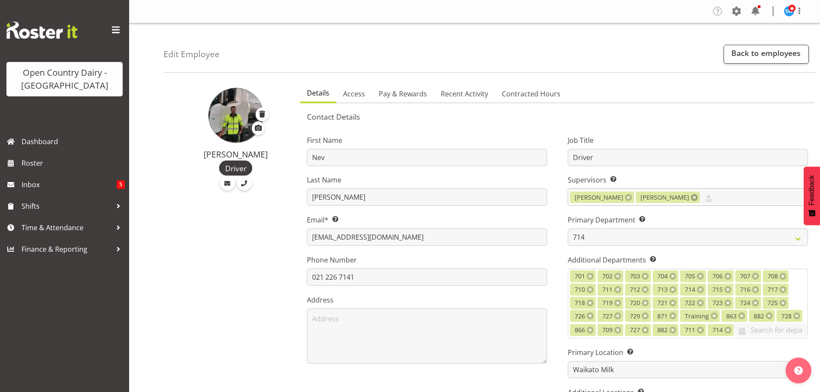
click at [691, 198] on link at bounding box center [694, 197] width 7 height 7
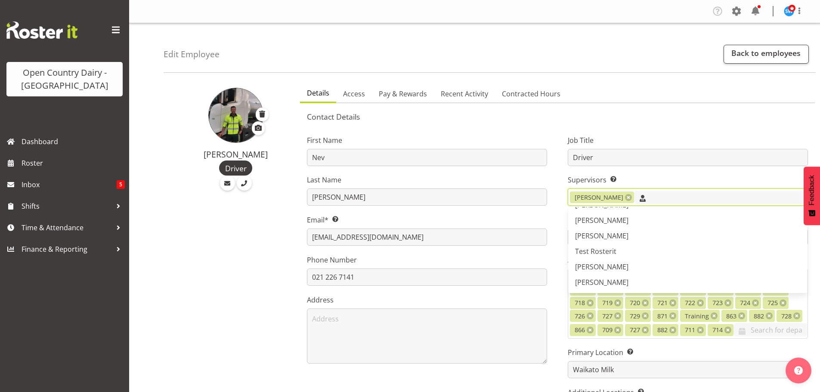
scroll to position [184, 0]
click at [598, 282] on span "[PERSON_NAME]" at bounding box center [601, 281] width 53 height 9
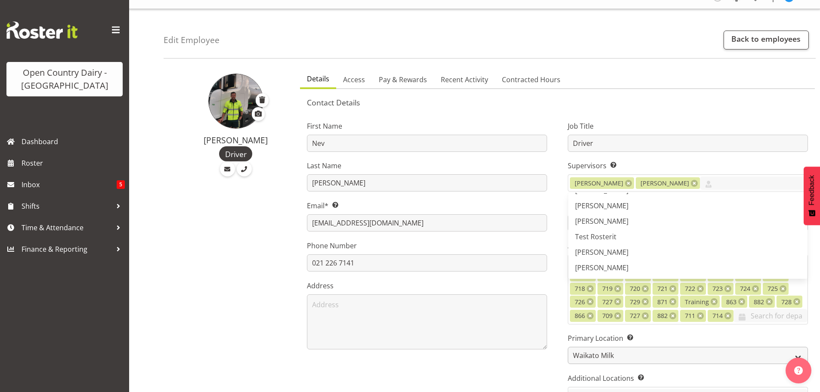
scroll to position [0, 0]
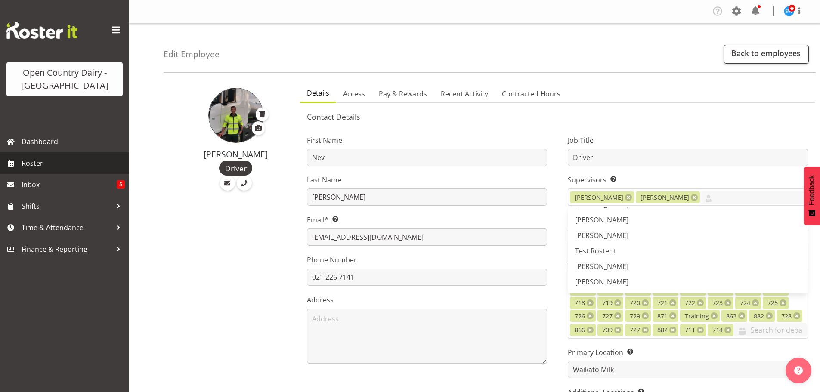
click at [35, 163] on span "Roster" at bounding box center [73, 163] width 103 height 13
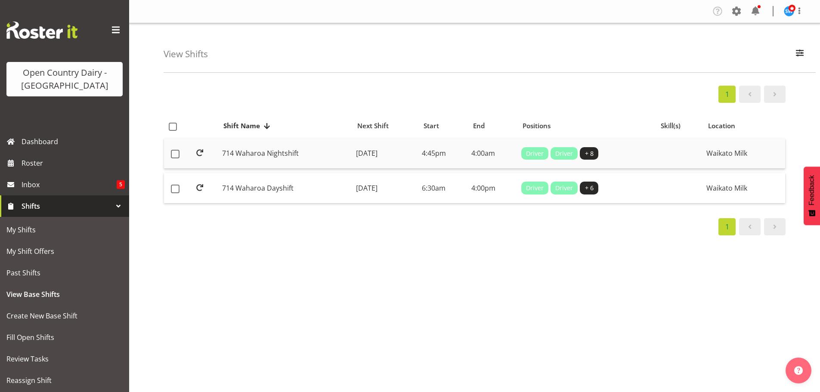
click at [373, 152] on td "Monday, 29th Sep 2025" at bounding box center [386, 154] width 66 height 31
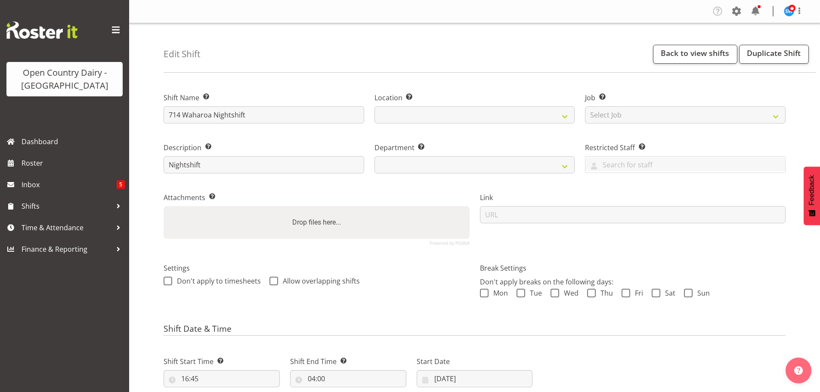
select select
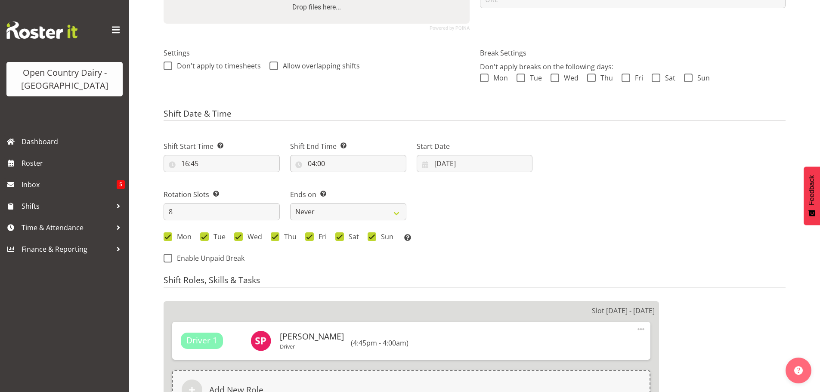
select select
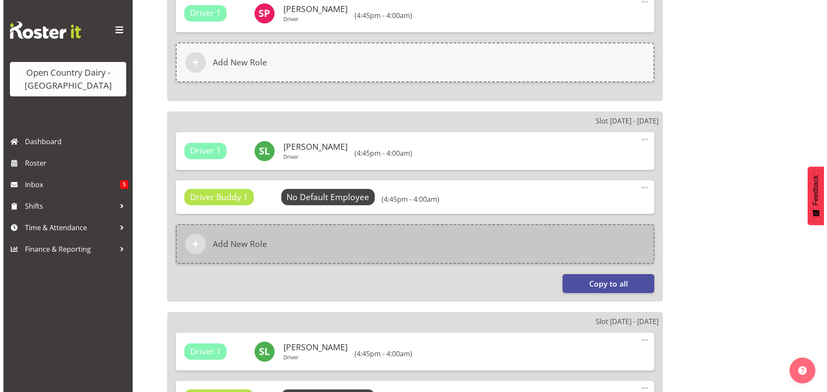
scroll to position [732, 0]
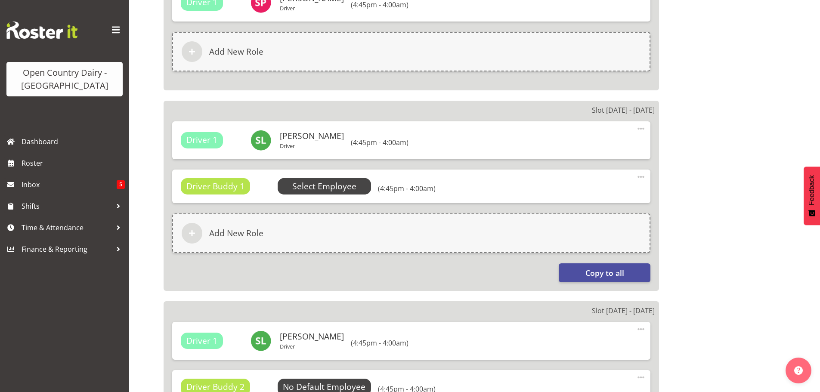
select select
select select "1054"
click at [326, 187] on span "Select Employee" at bounding box center [324, 186] width 64 height 12
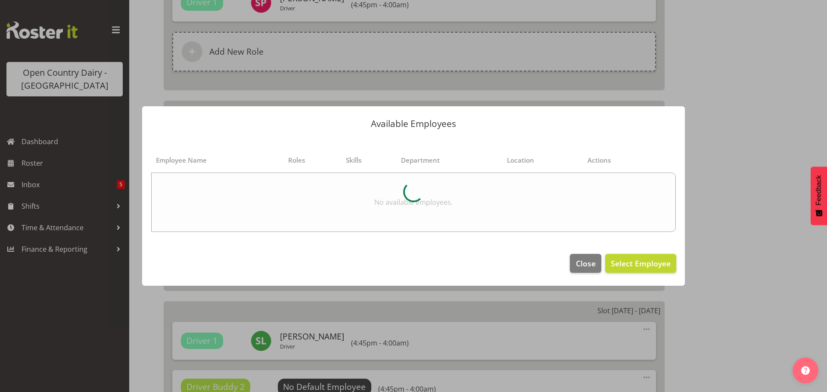
select select
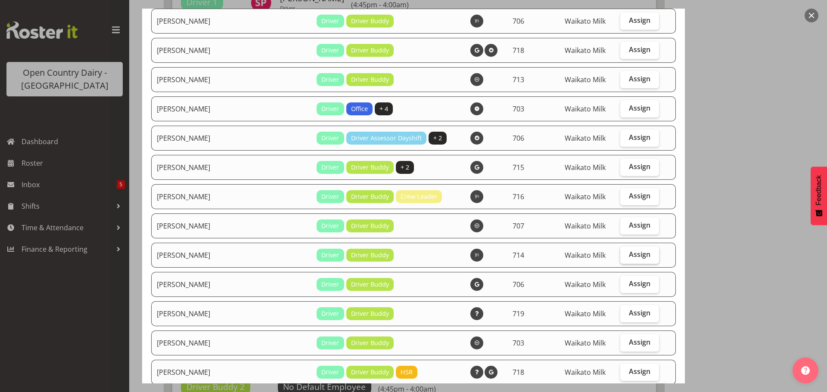
click at [632, 252] on span "Assign" at bounding box center [640, 254] width 22 height 9
click at [626, 252] on input "Assign" at bounding box center [623, 255] width 6 height 6
checkbox input "true"
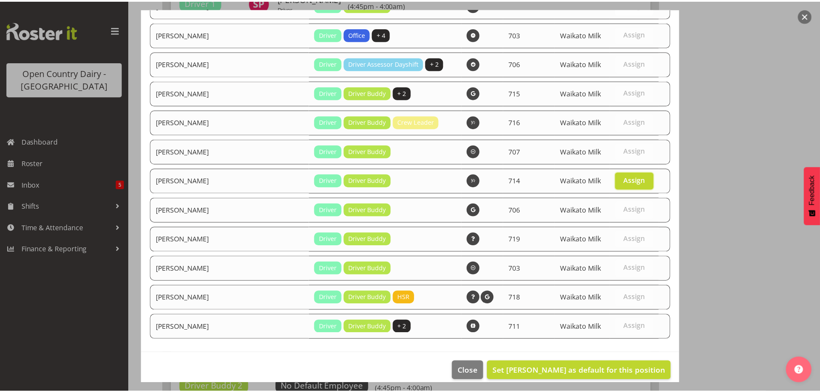
scroll to position [816, 0]
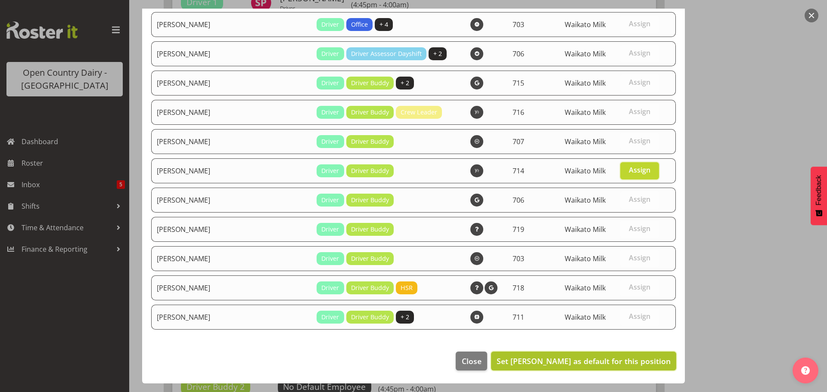
click at [631, 361] on span "Set Nev Brewster as default for this position" at bounding box center [583, 361] width 174 height 10
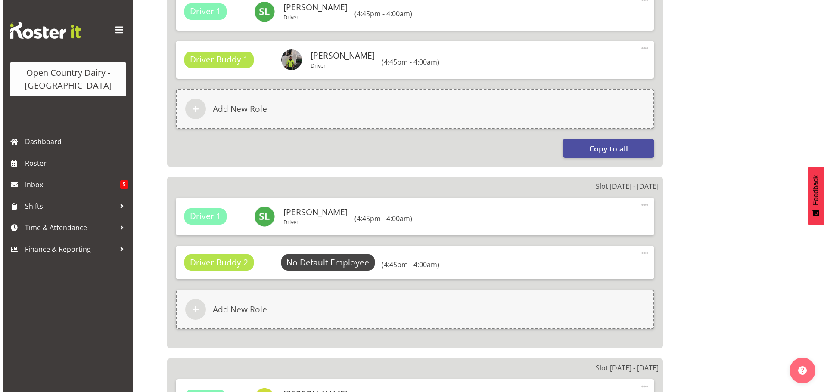
scroll to position [861, 0]
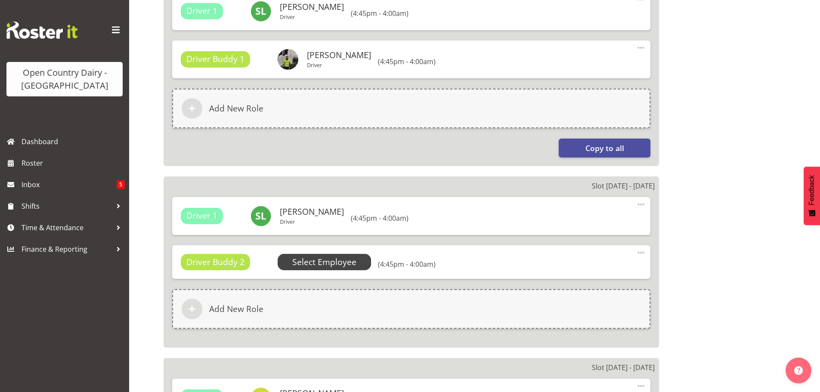
click at [321, 261] on span "Select Employee" at bounding box center [324, 262] width 64 height 12
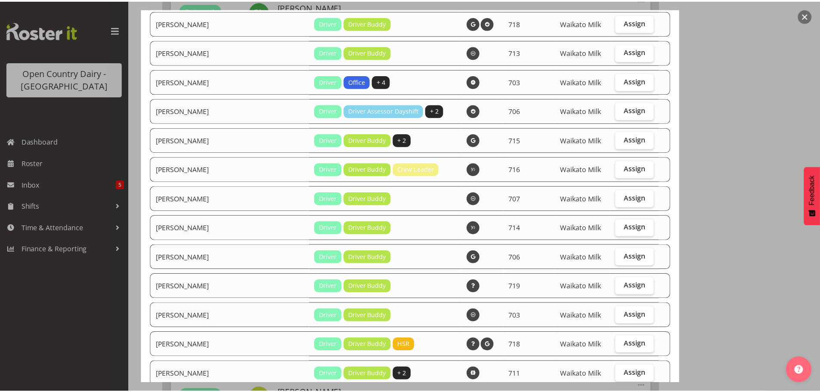
scroll to position [816, 0]
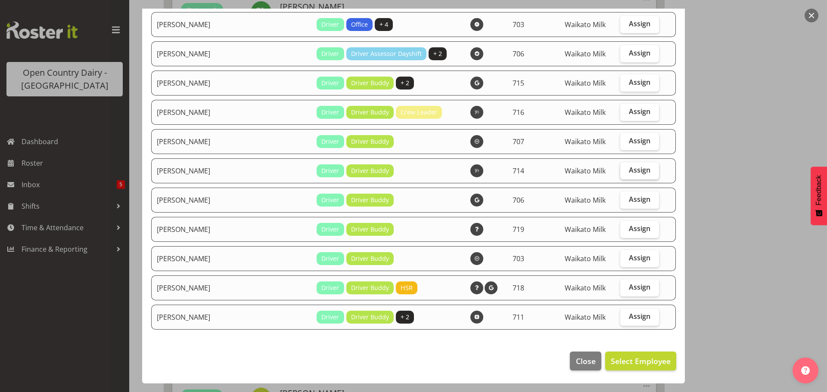
click at [629, 166] on span "Assign" at bounding box center [640, 170] width 22 height 9
click at [626, 167] on input "Assign" at bounding box center [623, 170] width 6 height 6
checkbox input "true"
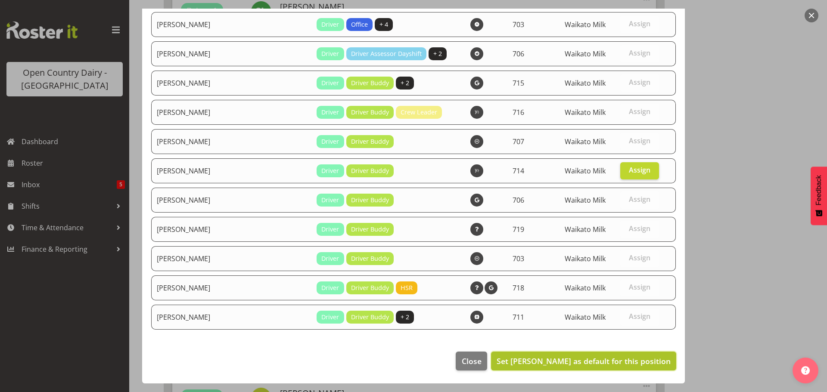
click at [613, 359] on span "Set Nev Brewster as default for this position" at bounding box center [583, 361] width 174 height 10
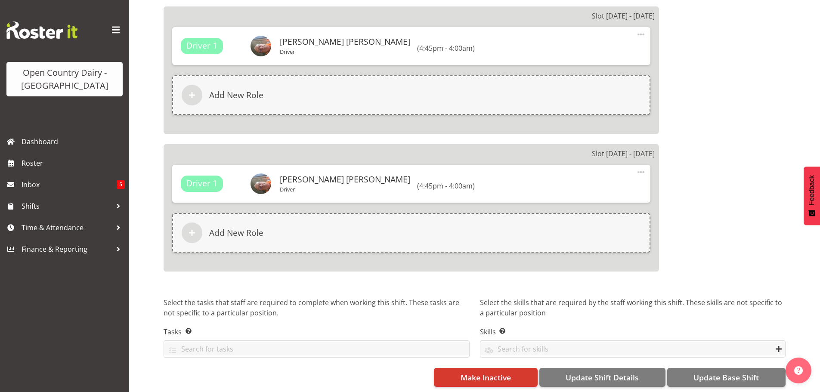
scroll to position [1500, 0]
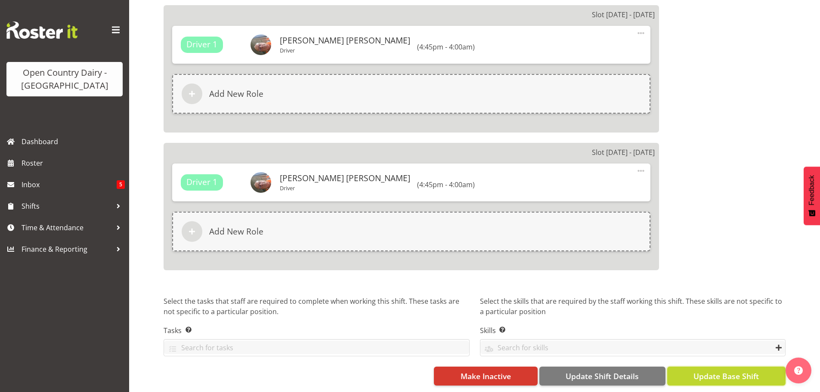
click at [716, 371] on span "Update Base Shift" at bounding box center [726, 376] width 65 height 11
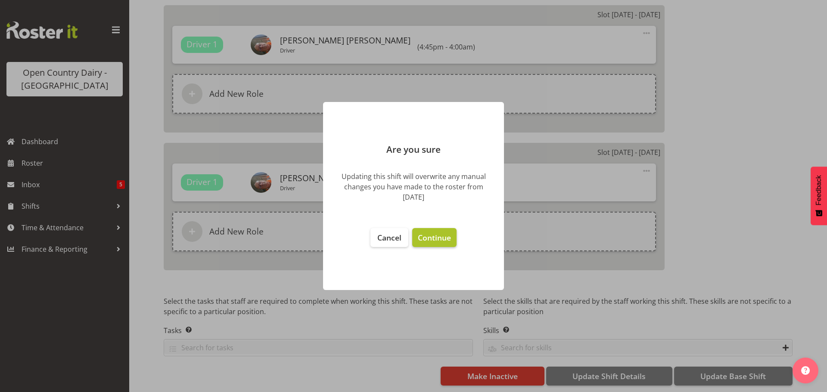
click at [434, 239] on span "Continue" at bounding box center [434, 237] width 33 height 10
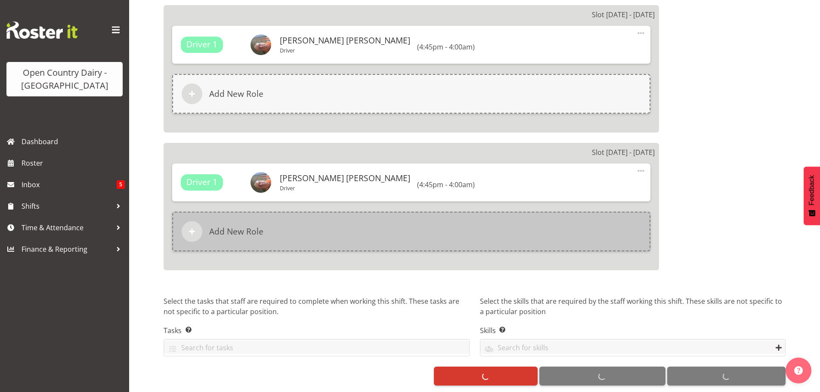
select select
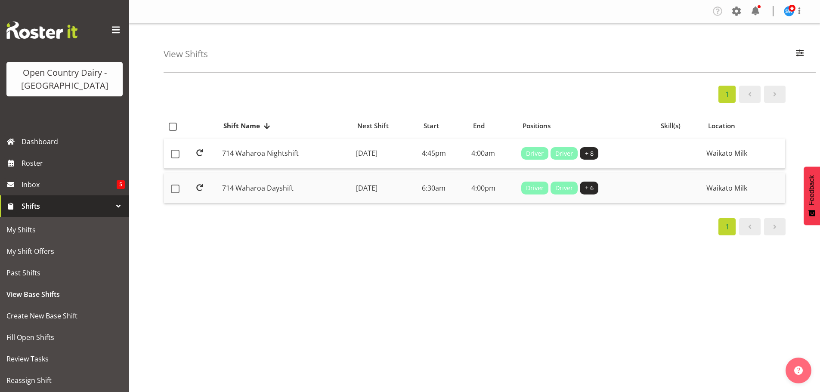
click at [377, 187] on td "[DATE]" at bounding box center [386, 188] width 66 height 30
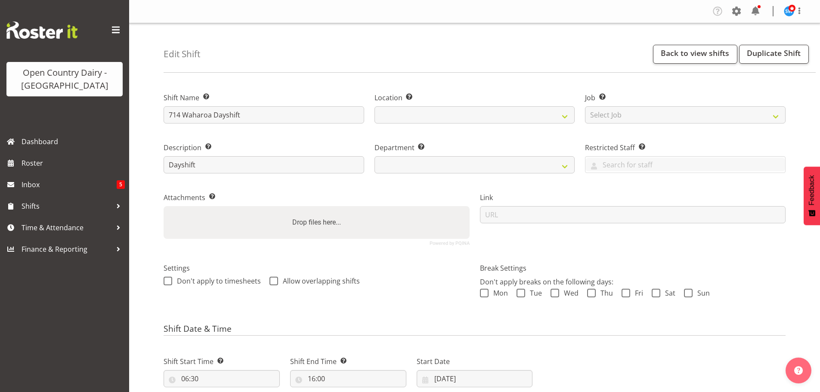
select select "8"
select select "2025"
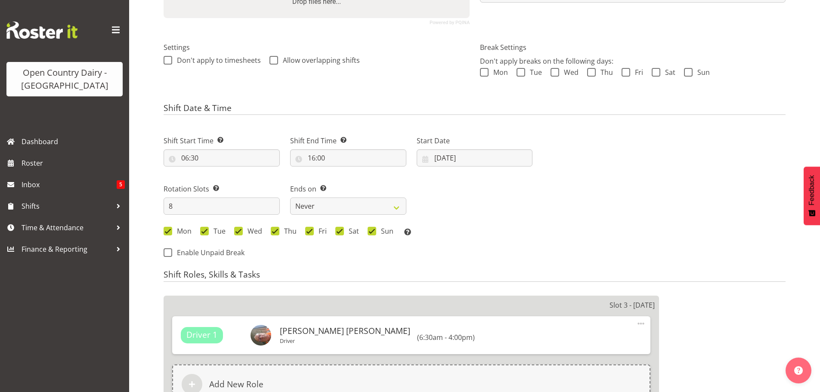
select select
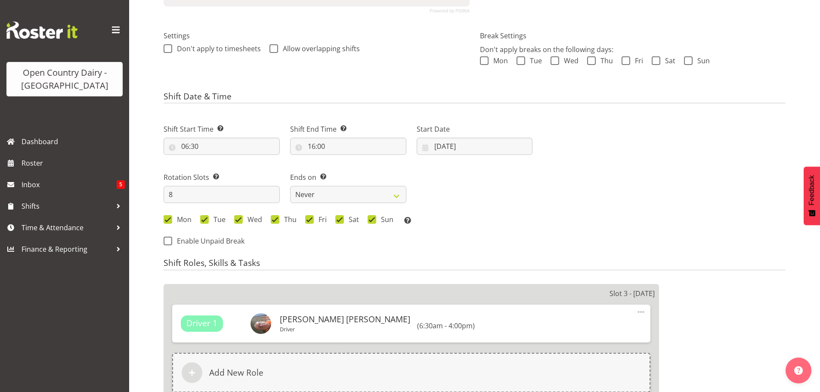
scroll to position [258, 0]
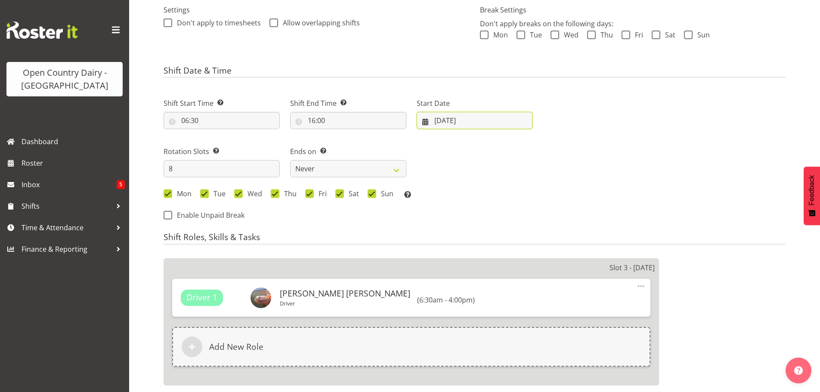
click at [446, 122] on input "01/09/2025" at bounding box center [475, 120] width 116 height 17
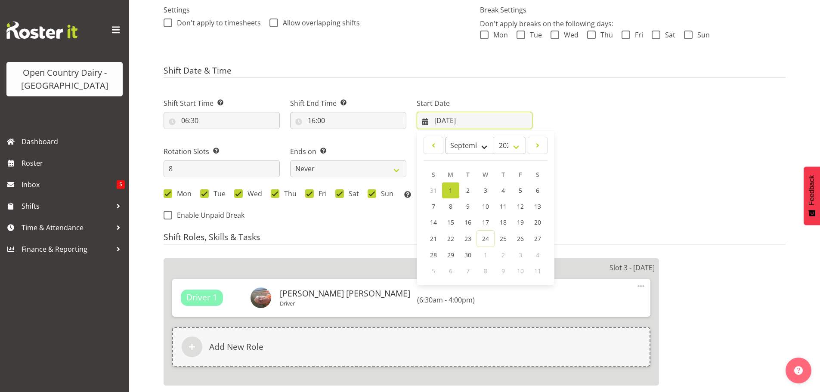
select select
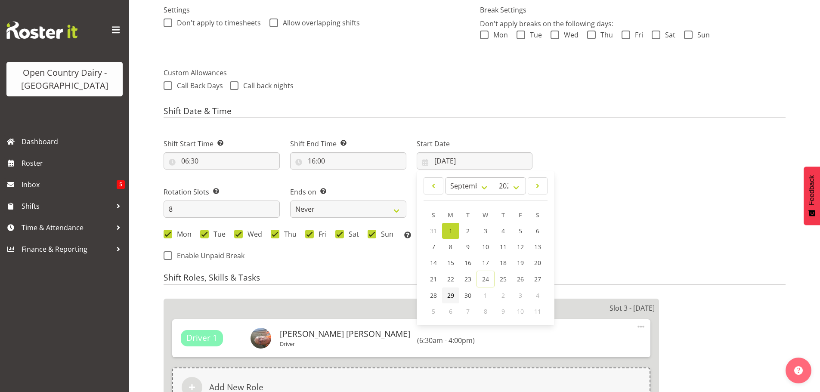
click at [452, 294] on span "29" at bounding box center [450, 295] width 7 height 8
select select
type input "[DATE]"
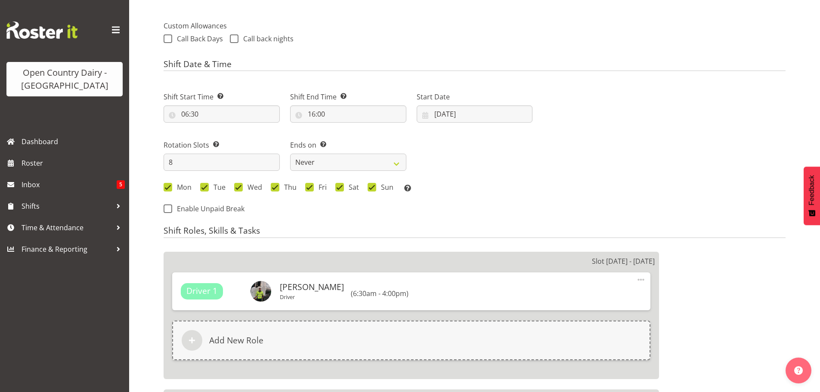
select select
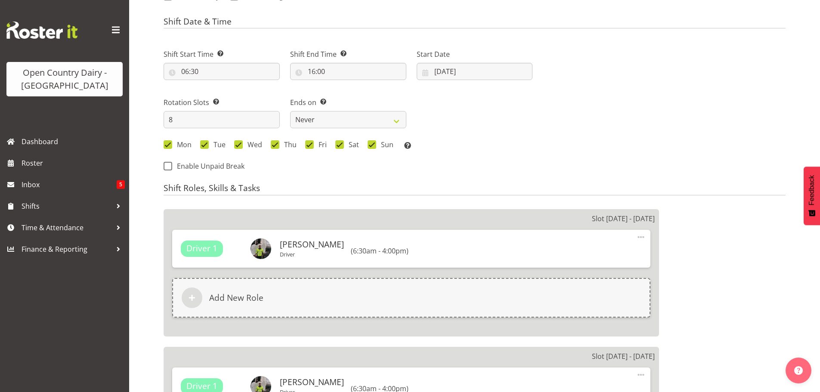
select select "1054"
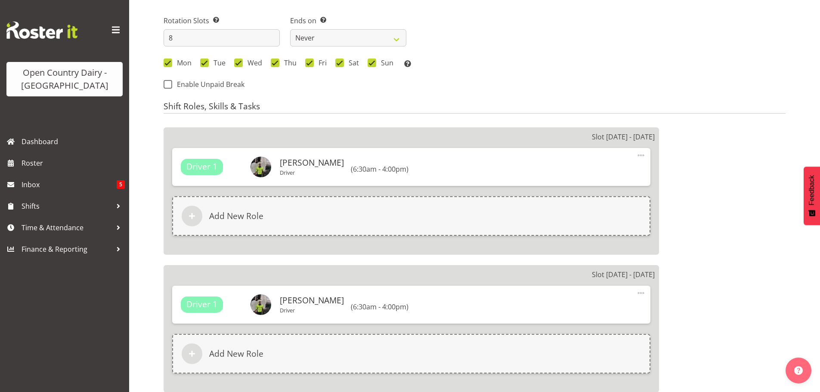
scroll to position [431, 0]
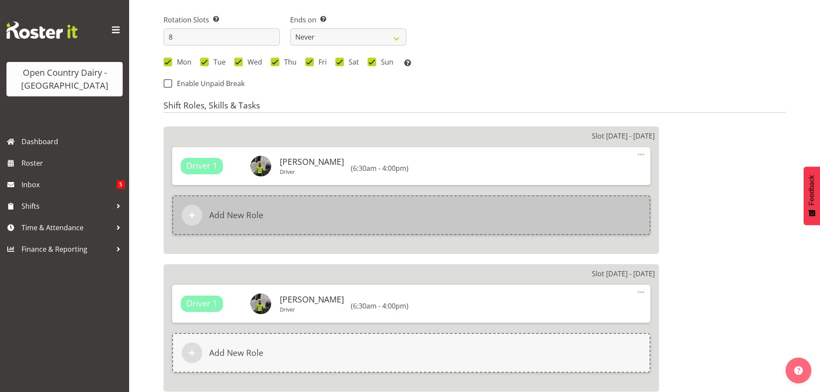
click at [238, 214] on h6 "Add New Role" at bounding box center [236, 215] width 54 height 10
select select
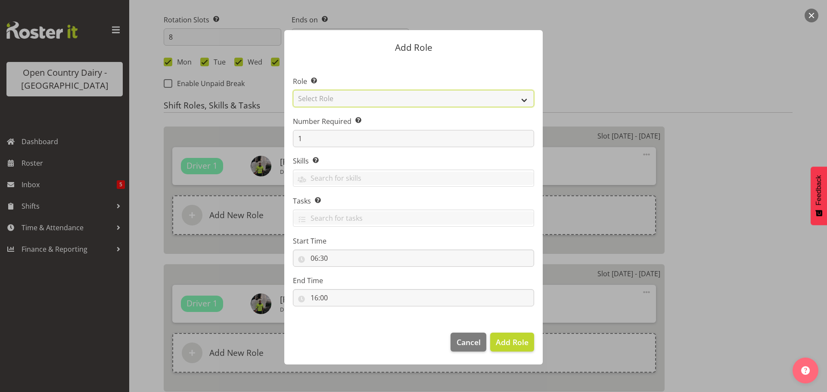
click at [474, 99] on select "Select Role Cadet Driver Crew Leader Driver Driver Buddy Driver Assessor Dayshi…" at bounding box center [413, 98] width 241 height 17
select select "1436"
click at [293, 90] on select "Select Role Cadet Driver Crew Leader Driver Driver Buddy Driver Assessor Dayshi…" at bounding box center [413, 98] width 241 height 17
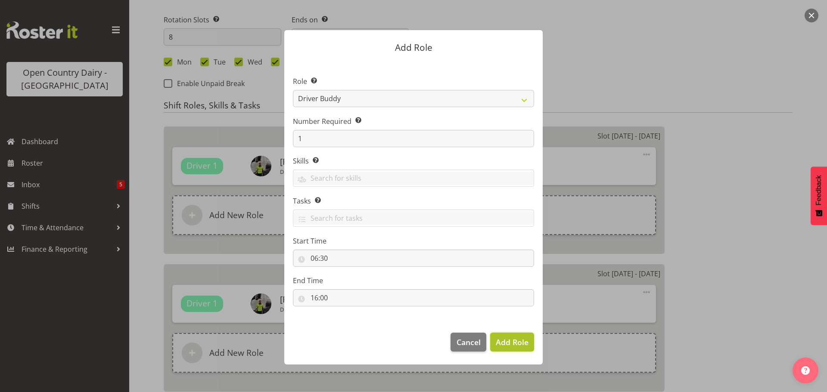
click at [506, 342] on span "Add Role" at bounding box center [512, 342] width 33 height 10
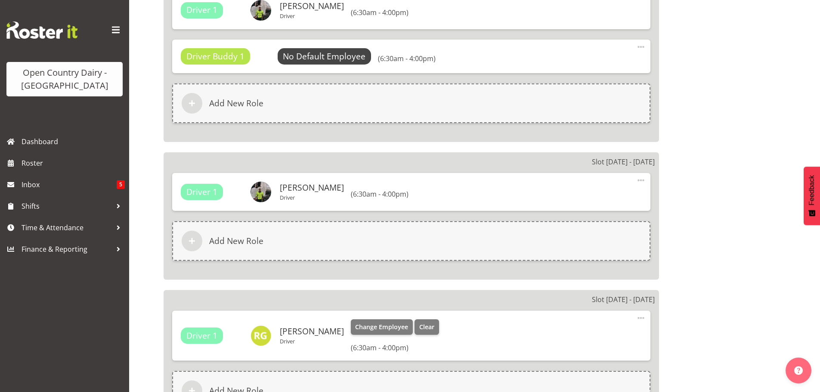
scroll to position [603, 0]
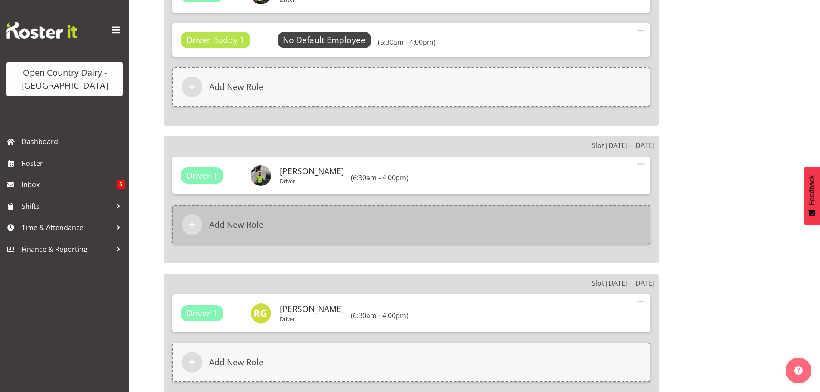
click at [244, 223] on h6 "Add New Role" at bounding box center [236, 225] width 54 height 10
select select
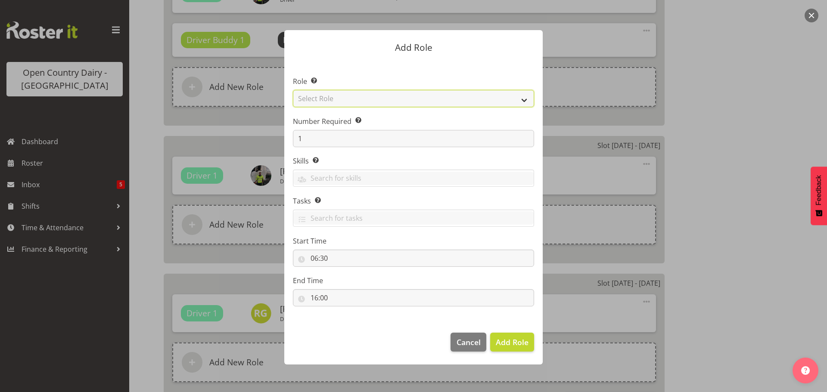
click at [483, 99] on select "Select Role Cadet Driver Crew Leader Driver Driver Buddy Driver Assessor Dayshi…" at bounding box center [413, 98] width 241 height 17
select select "1436"
click at [293, 90] on select "Select Role Cadet Driver Crew Leader Driver Driver Buddy Driver Assessor Dayshi…" at bounding box center [413, 98] width 241 height 17
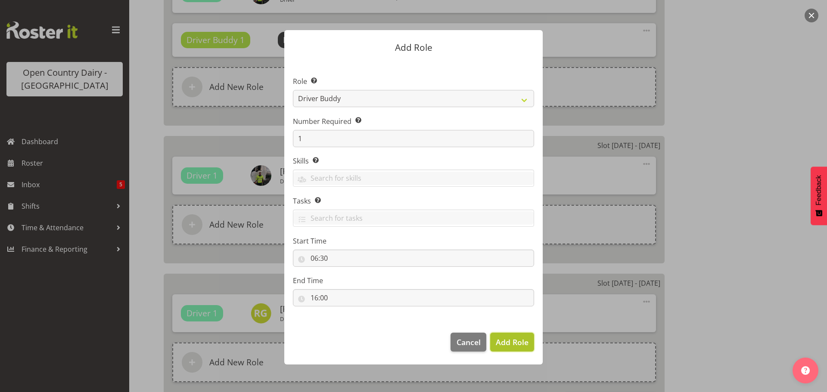
click at [502, 341] on span "Add Role" at bounding box center [512, 342] width 33 height 10
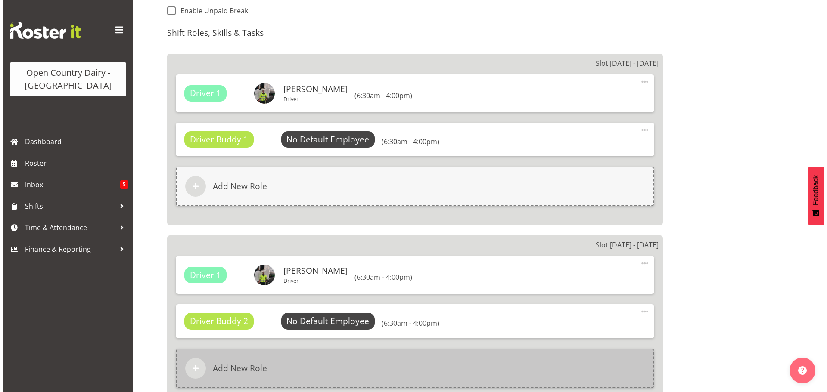
scroll to position [474, 0]
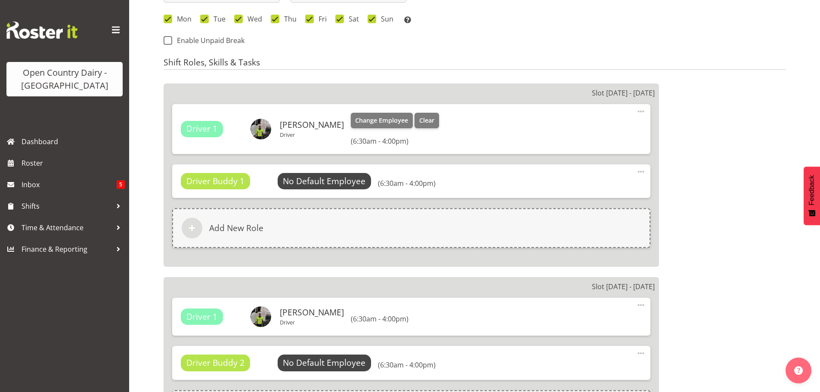
click at [313, 127] on h6 "Nev Brewster" at bounding box center [312, 124] width 64 height 9
click at [355, 118] on span "Change Employee" at bounding box center [381, 120] width 53 height 9
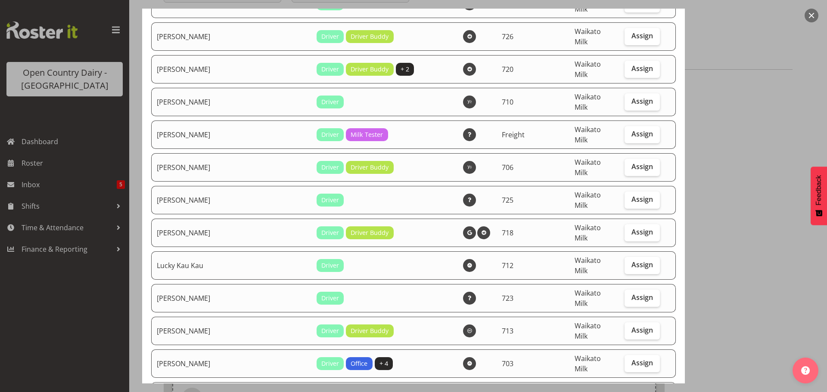
select select "805"
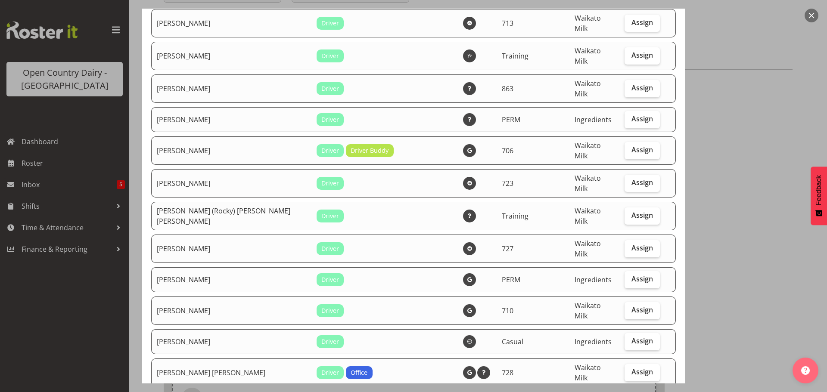
scroll to position [3444, 0]
checkbox input "true"
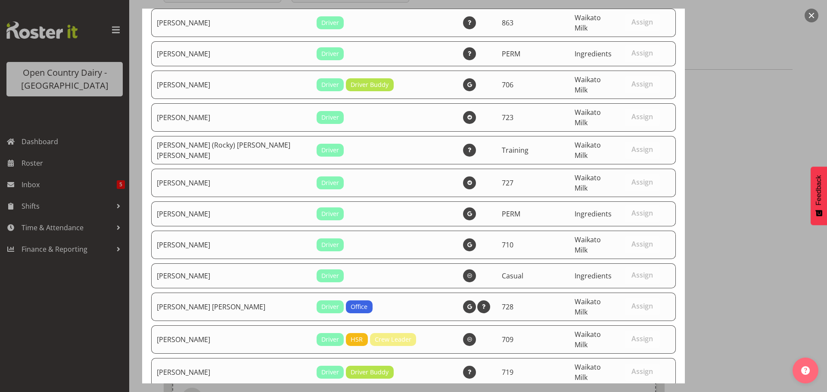
scroll to position [3715, 0]
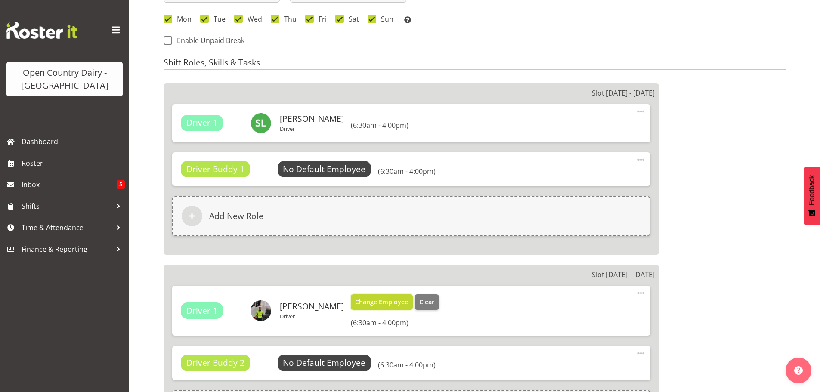
click at [359, 301] on span "Change Employee" at bounding box center [381, 302] width 53 height 9
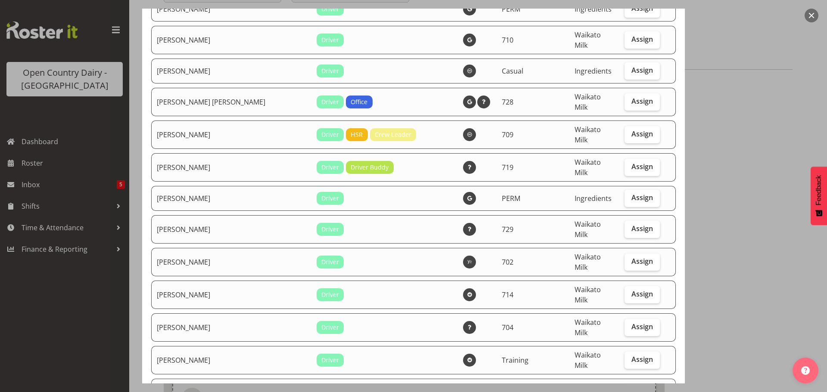
checkbox input "true"
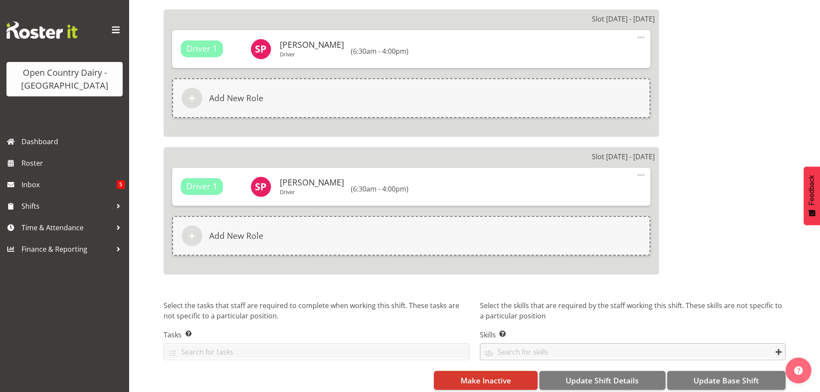
scroll to position [1492, 0]
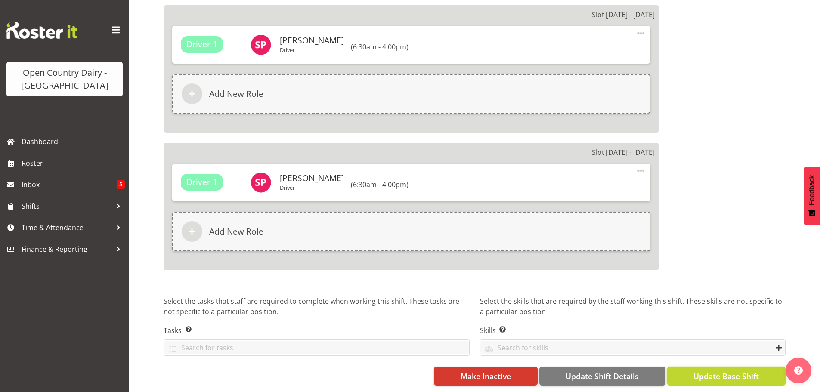
click at [736, 371] on span "Update Base Shift" at bounding box center [726, 376] width 65 height 11
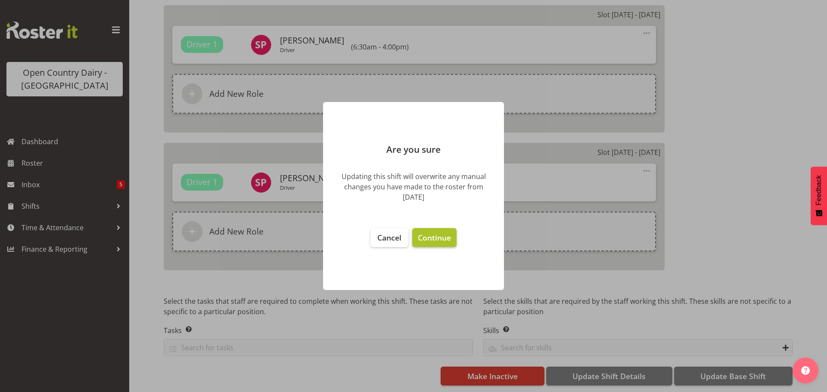
click at [434, 237] on span "Continue" at bounding box center [434, 237] width 33 height 10
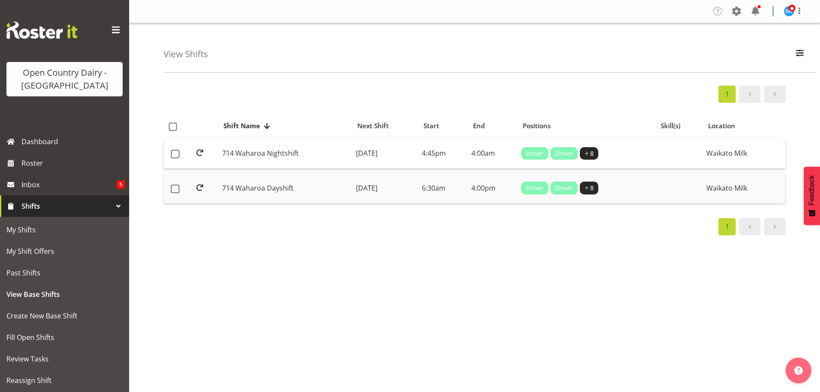
click at [375, 187] on td "[DATE]" at bounding box center [386, 188] width 66 height 30
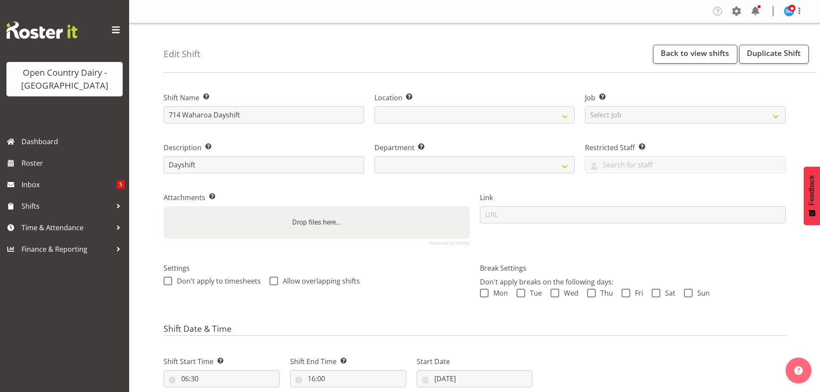
select select
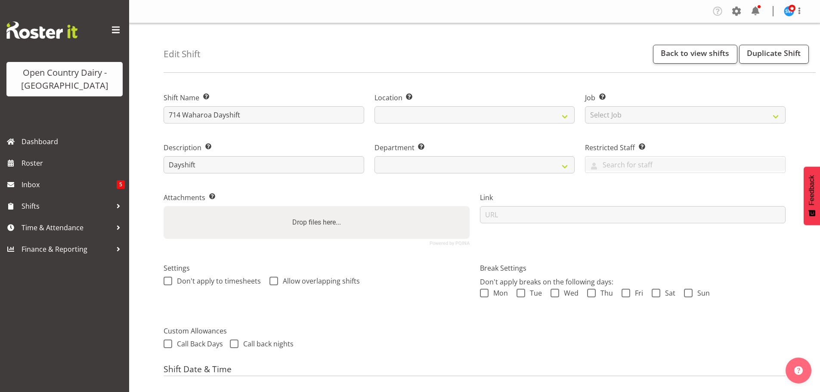
select select
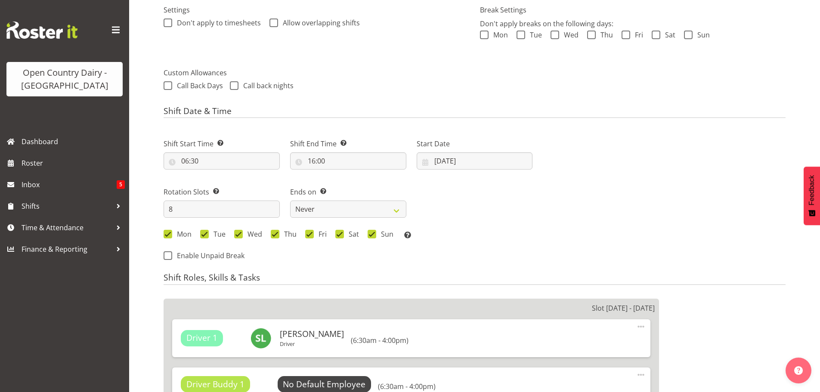
select select
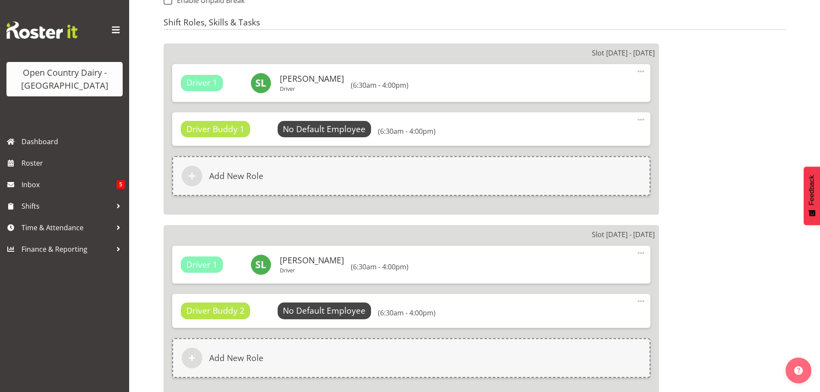
scroll to position [517, 0]
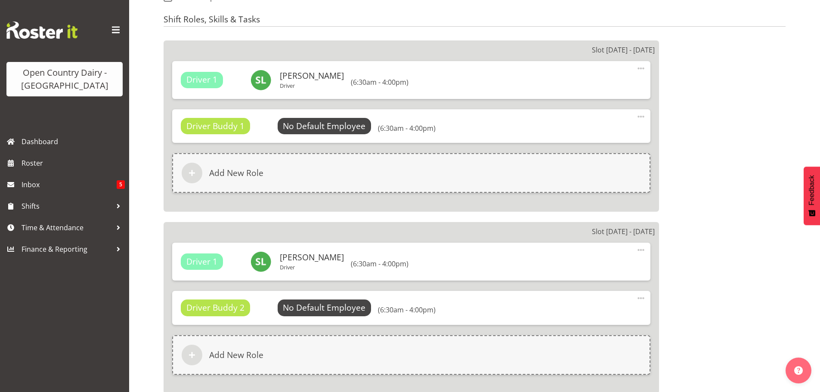
select select
select select "1054"
select select
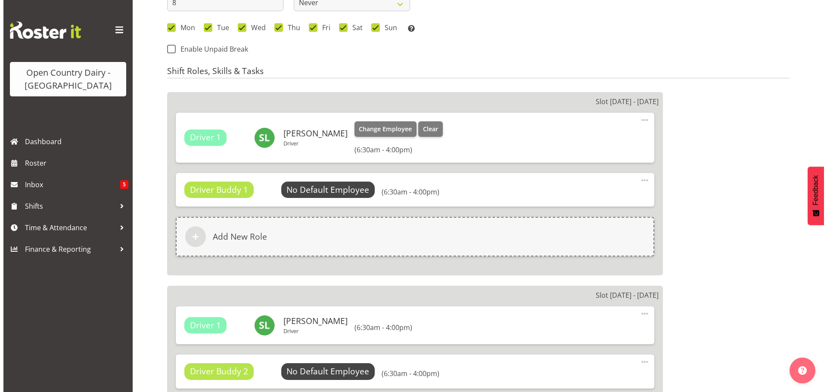
scroll to position [474, 0]
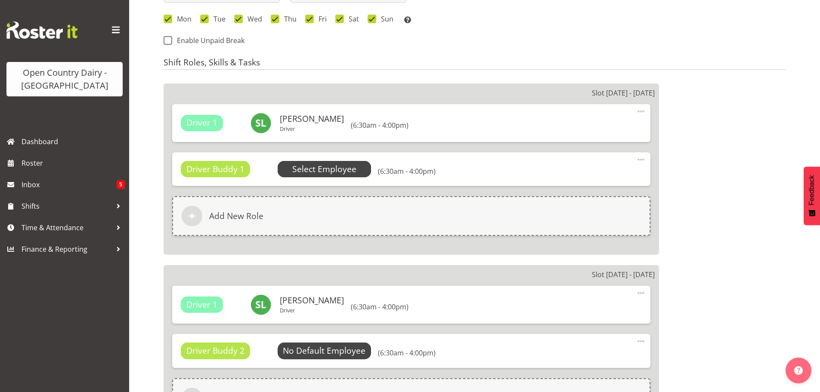
click at [321, 168] on span "Select Employee" at bounding box center [324, 169] width 64 height 12
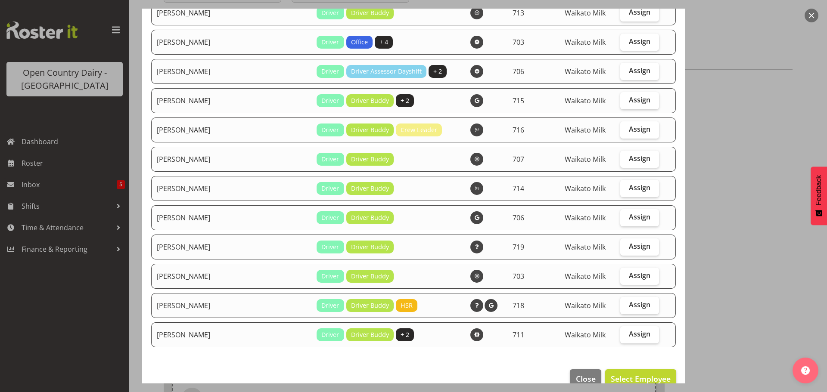
scroll to position [816, 0]
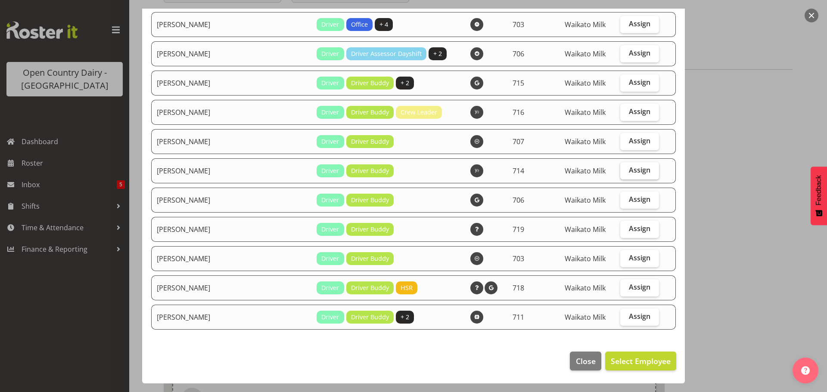
click at [629, 168] on span "Assign" at bounding box center [640, 170] width 22 height 9
click at [625, 168] on input "Assign" at bounding box center [623, 170] width 6 height 6
checkbox input "true"
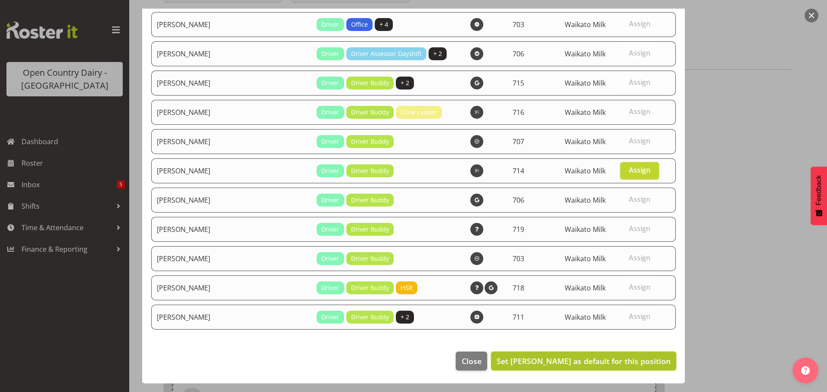
click at [636, 360] on span "Set [PERSON_NAME] as default for this position" at bounding box center [583, 361] width 174 height 10
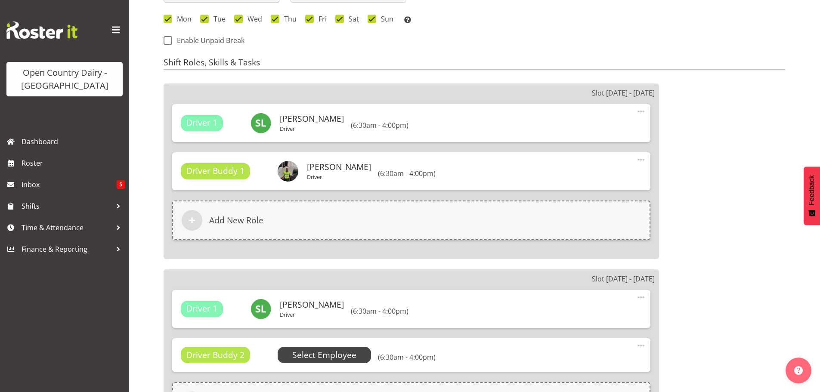
click at [314, 356] on span "Select Employee" at bounding box center [324, 355] width 64 height 12
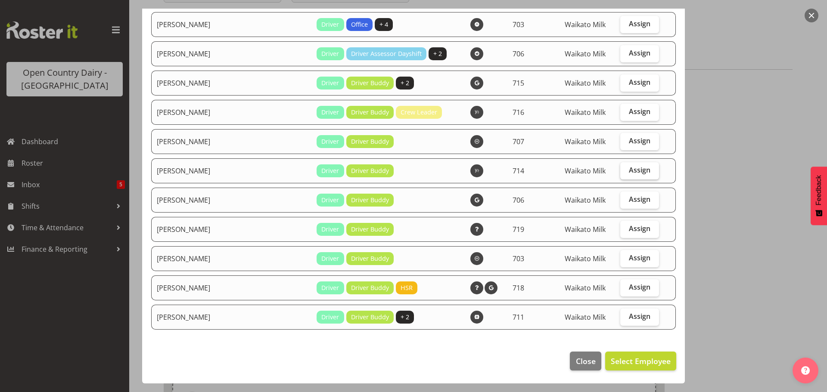
click at [629, 167] on span "Assign" at bounding box center [640, 170] width 22 height 9
click at [626, 167] on input "Assign" at bounding box center [623, 170] width 6 height 6
checkbox input "true"
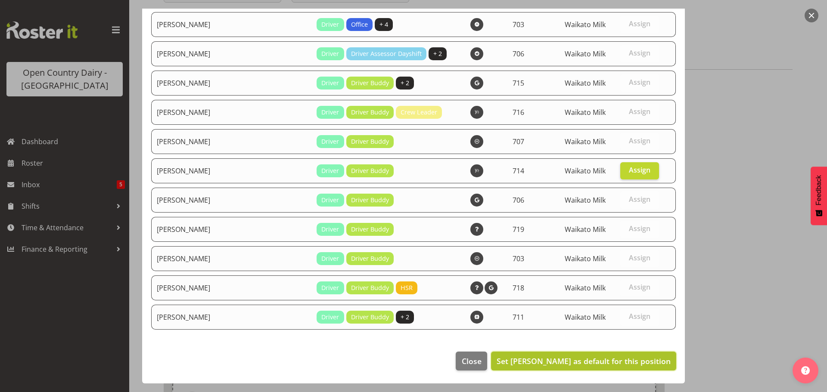
click at [624, 360] on span "Set [PERSON_NAME] as default for this position" at bounding box center [583, 361] width 174 height 10
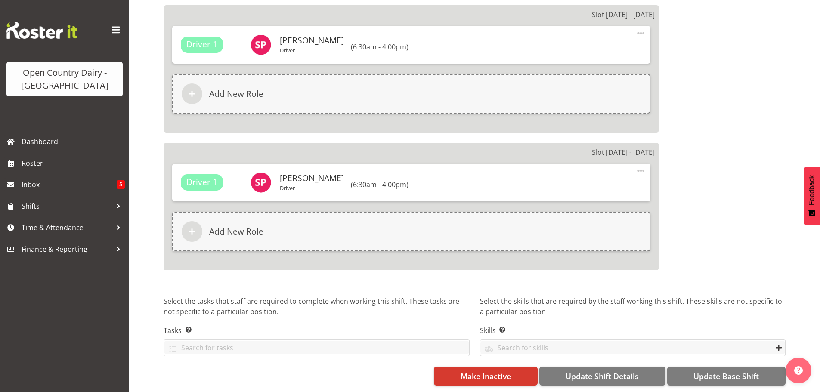
scroll to position [1500, 0]
click at [726, 371] on span "Update Base Shift" at bounding box center [726, 376] width 65 height 11
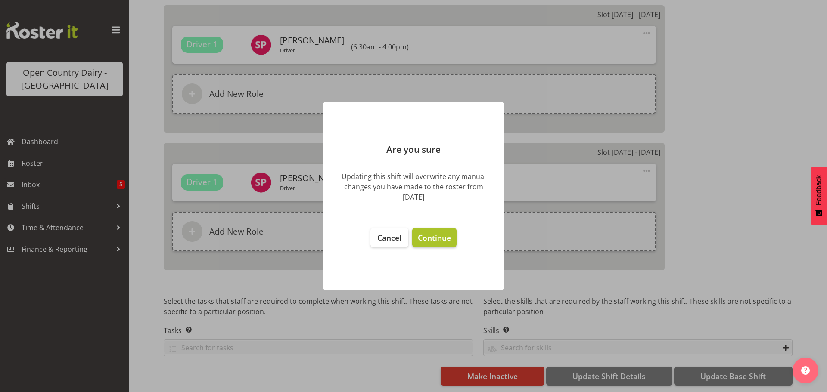
click at [434, 238] on span "Continue" at bounding box center [434, 237] width 33 height 10
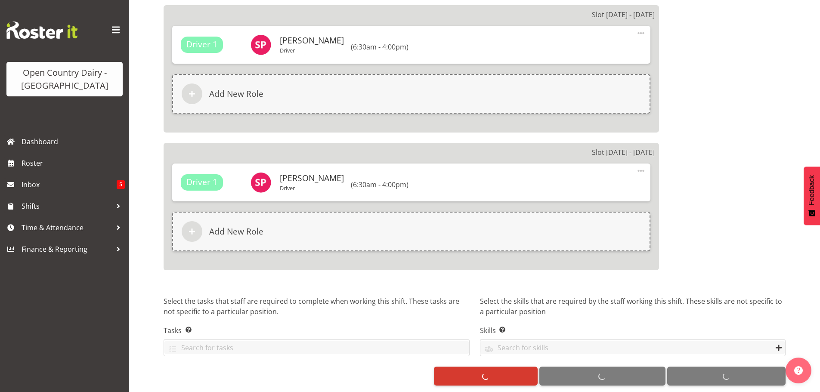
select select
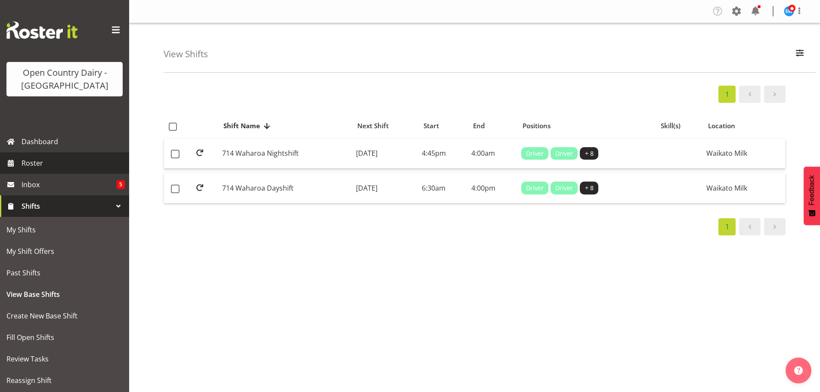
click at [31, 160] on span "Roster" at bounding box center [73, 163] width 103 height 13
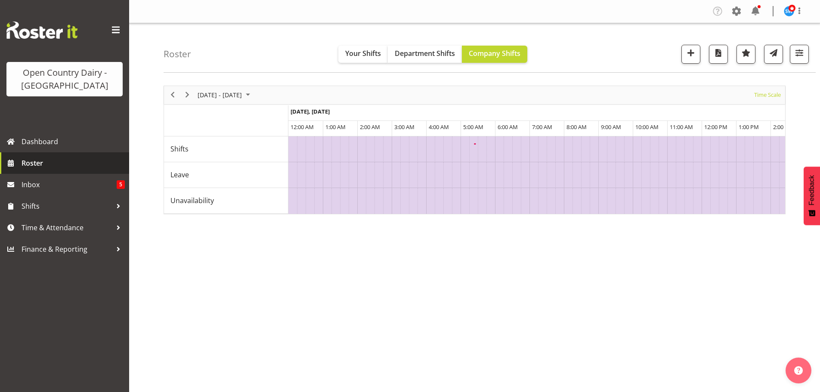
scroll to position [0, 1653]
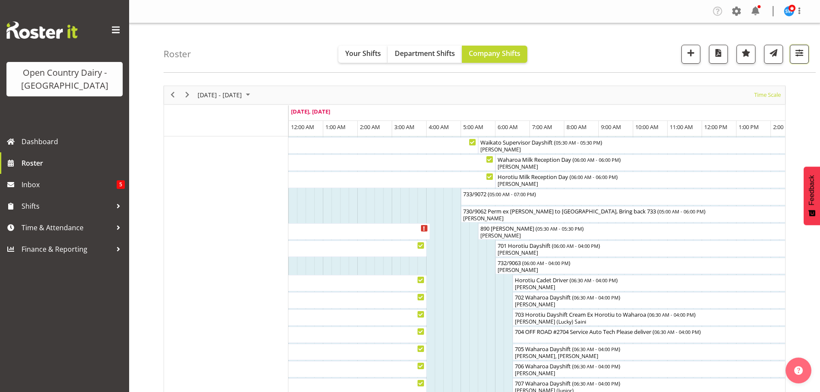
click at [801, 51] on span "button" at bounding box center [799, 52] width 11 height 11
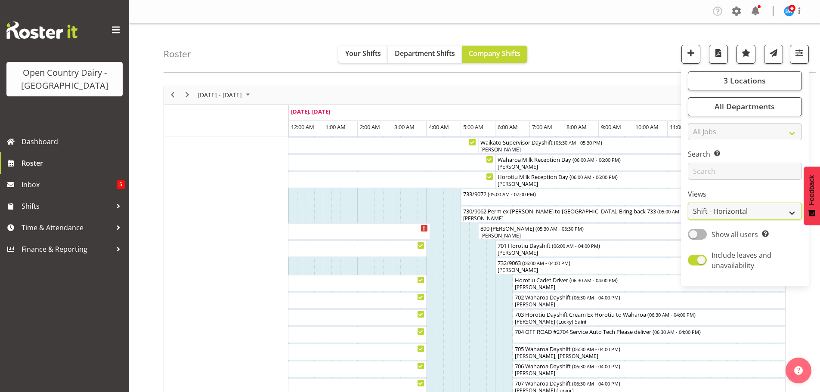
click at [746, 211] on select "Staff Role Shift - Horizontal Shift - Vertical Staff - Location" at bounding box center [745, 211] width 114 height 17
select select "staff"
click at [688, 203] on select "Staff Role Shift - Horizontal Shift - Vertical Staff - Location" at bounding box center [745, 211] width 114 height 17
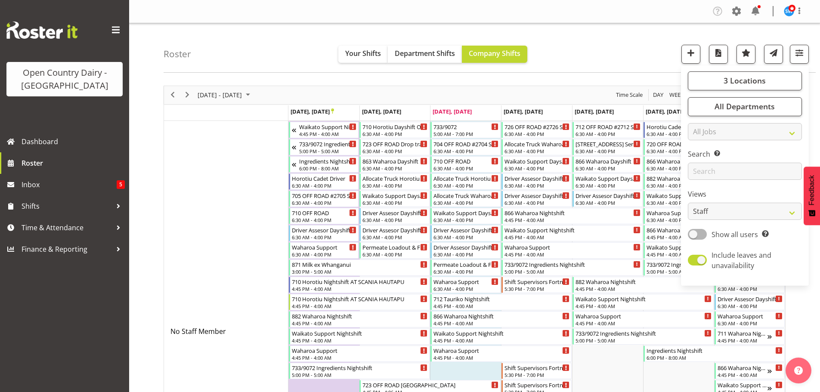
click at [620, 51] on div "Roster Your Shifts Department Shifts Company Shifts 3 Locations Clear Ingredien…" at bounding box center [490, 48] width 652 height 50
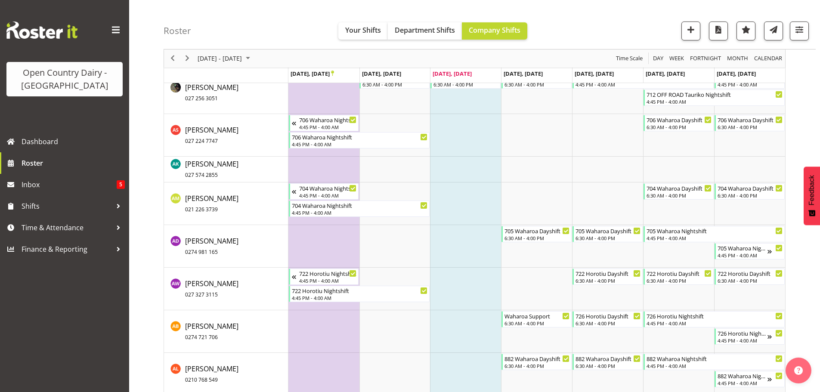
scroll to position [603, 0]
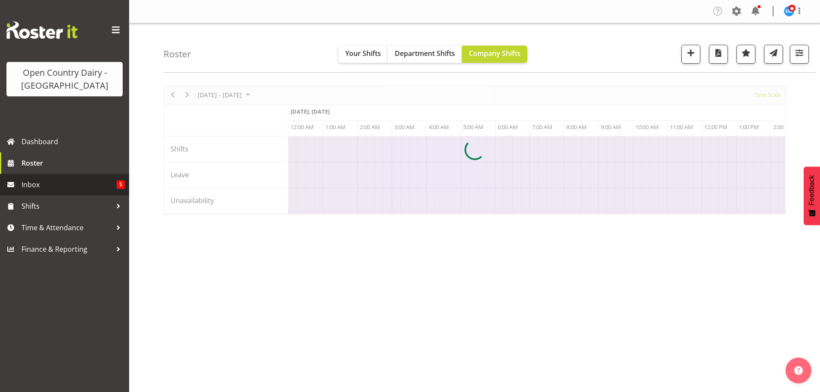
scroll to position [0, 1653]
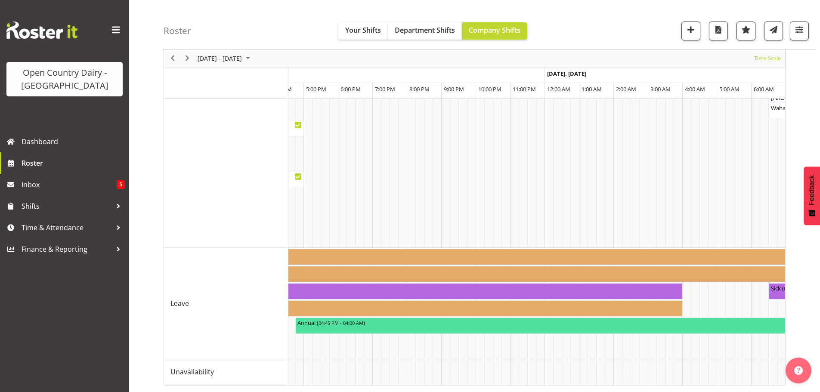
scroll to position [0, 5141]
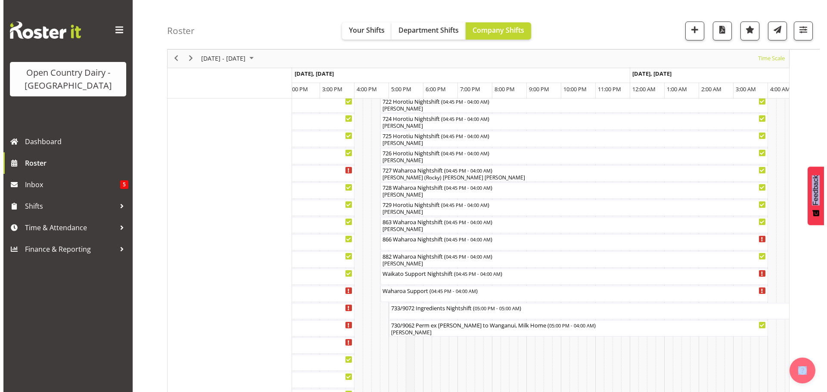
scroll to position [523, 0]
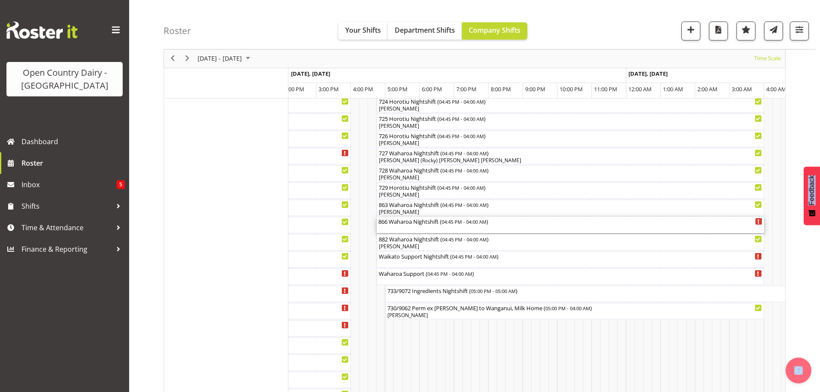
click at [411, 226] on div "866 Waharoa Nightshift ( 04:45 PM - 04:00 AM )" at bounding box center [570, 225] width 384 height 16
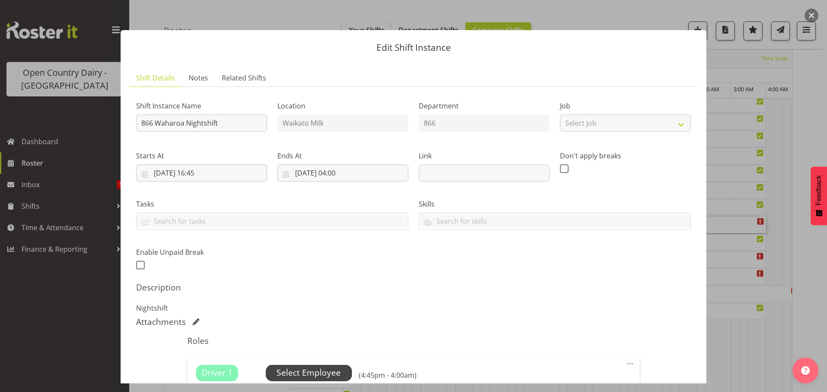
click at [306, 371] on span "Select Employee" at bounding box center [308, 373] width 64 height 12
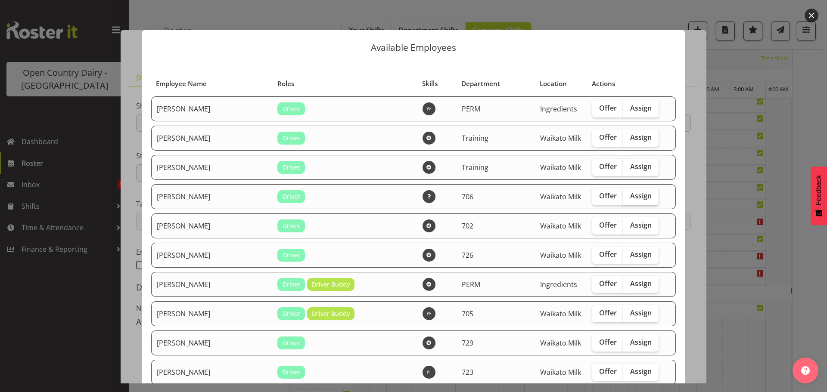
click at [630, 196] on span "Assign" at bounding box center [641, 196] width 22 height 9
click at [629, 196] on input "Assign" at bounding box center [626, 196] width 6 height 6
checkbox input "true"
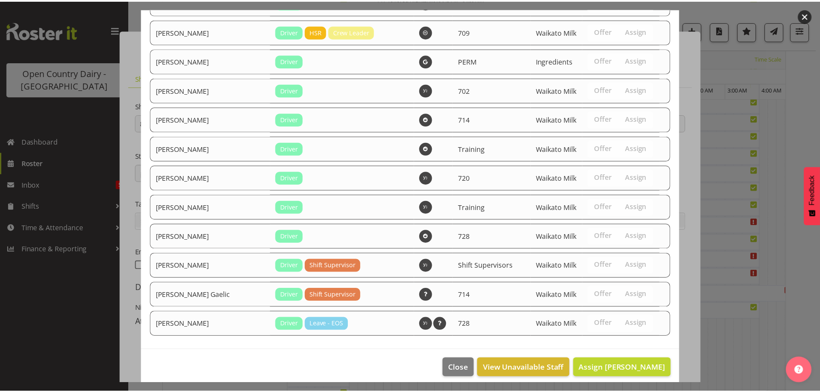
scroll to position [1431, 0]
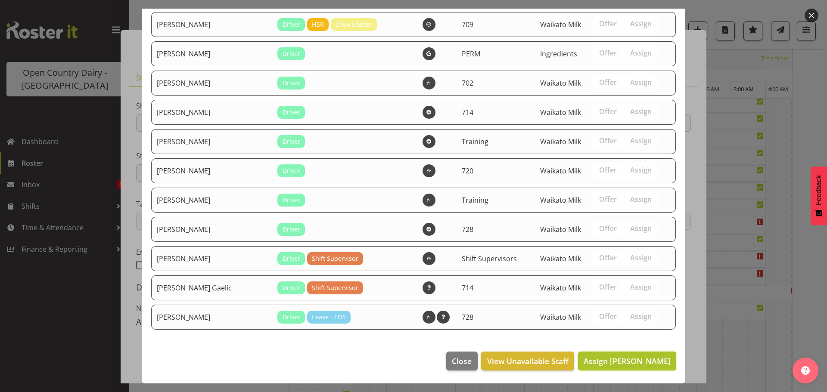
click at [628, 360] on span "Assign Andrew Kearns" at bounding box center [626, 361] width 87 height 10
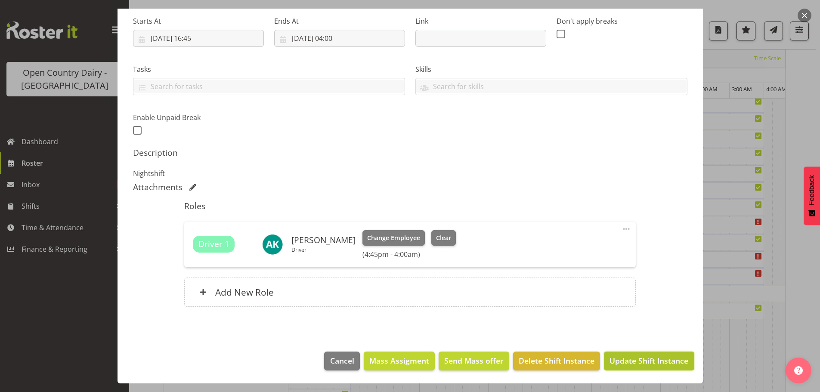
click at [645, 363] on span "Update Shift Instance" at bounding box center [649, 360] width 79 height 11
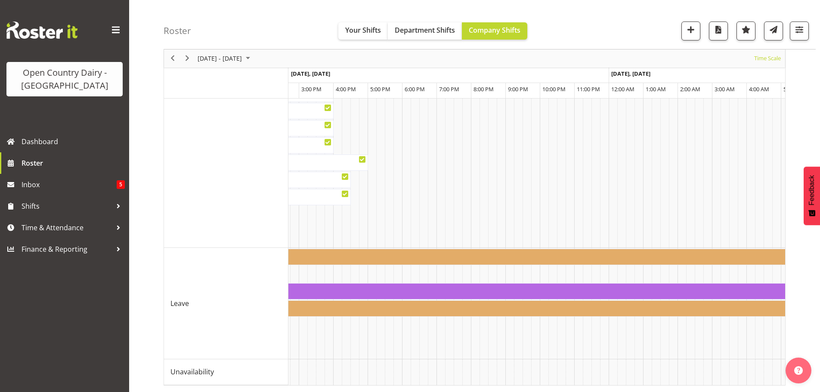
scroll to position [0, 0]
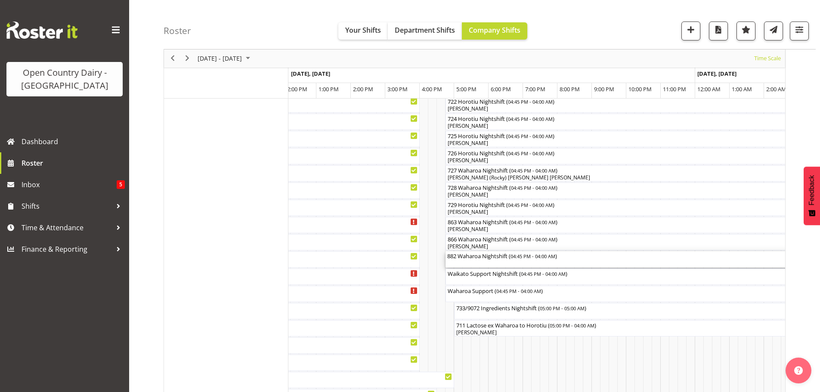
click at [485, 264] on div "882 Waharoa Nightshift ( 04:45 PM - 04:00 AM )" at bounding box center [639, 259] width 384 height 16
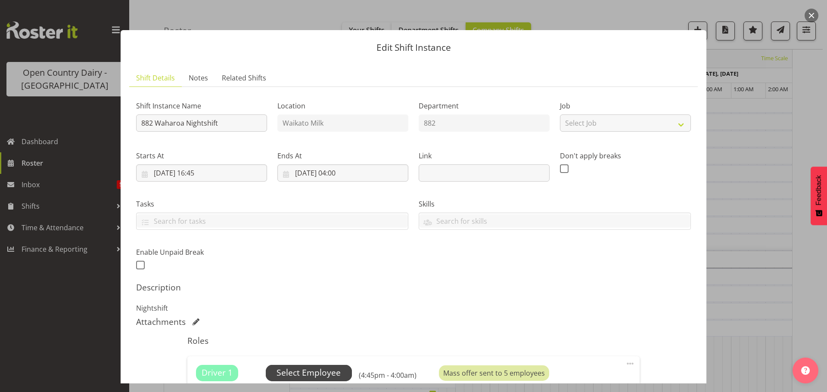
click at [304, 373] on span "Select Employee" at bounding box center [308, 373] width 64 height 12
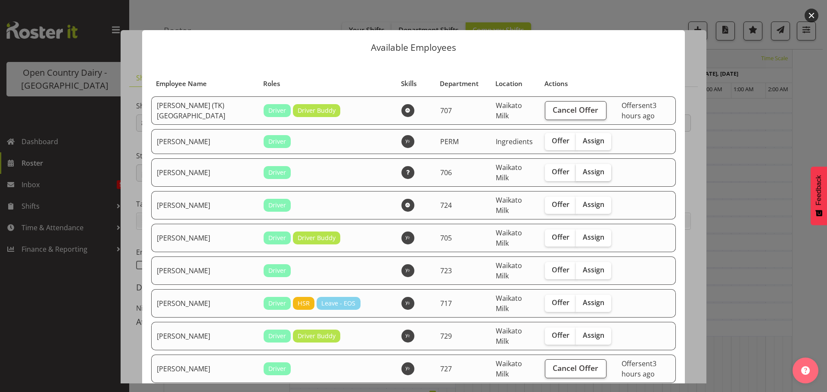
click at [583, 169] on span "Assign" at bounding box center [594, 171] width 22 height 9
click at [576, 169] on input "Assign" at bounding box center [579, 172] width 6 height 6
checkbox input "true"
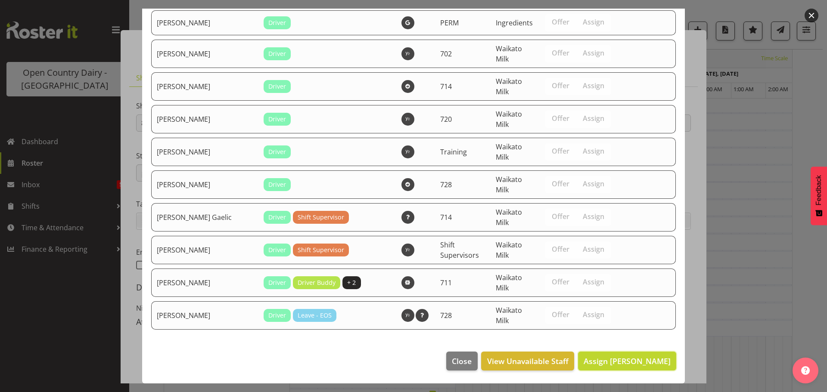
drag, startPoint x: 621, startPoint y: 359, endPoint x: 618, endPoint y: 351, distance: 8.1
click at [620, 358] on span "Assign Andrew Kearns" at bounding box center [626, 361] width 87 height 10
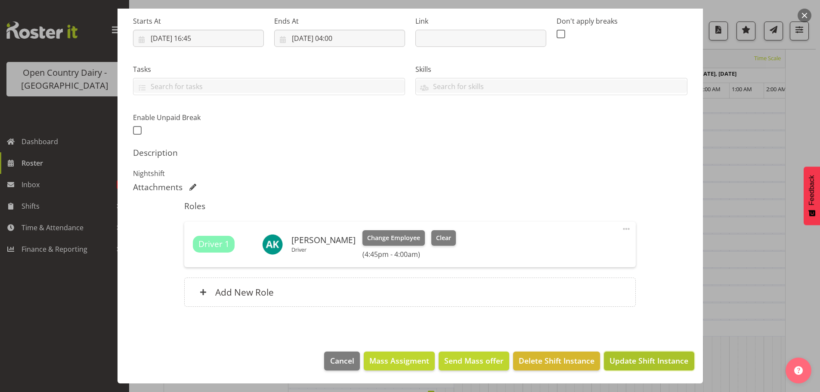
click at [622, 359] on span "Update Shift Instance" at bounding box center [649, 360] width 79 height 11
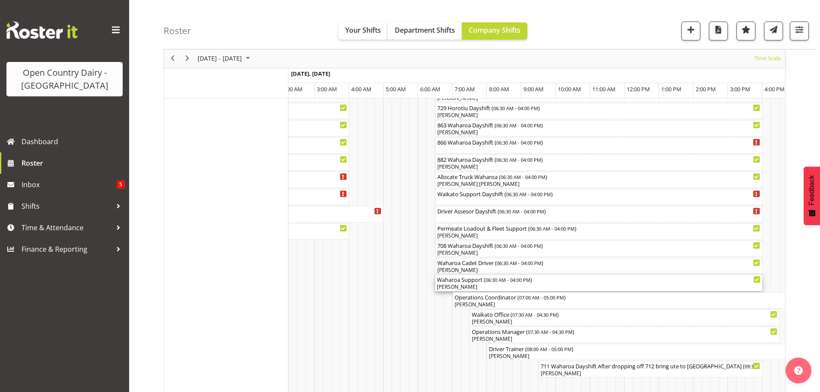
click at [481, 287] on div "[PERSON_NAME]" at bounding box center [599, 287] width 324 height 8
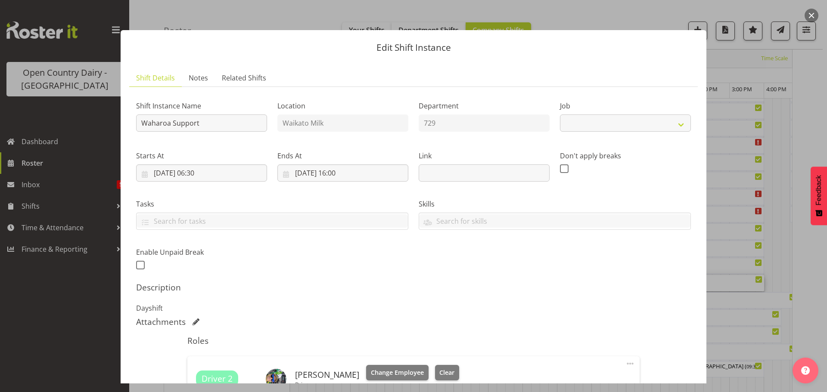
select select "9052"
click at [405, 371] on span "Change Employee" at bounding box center [397, 372] width 53 height 9
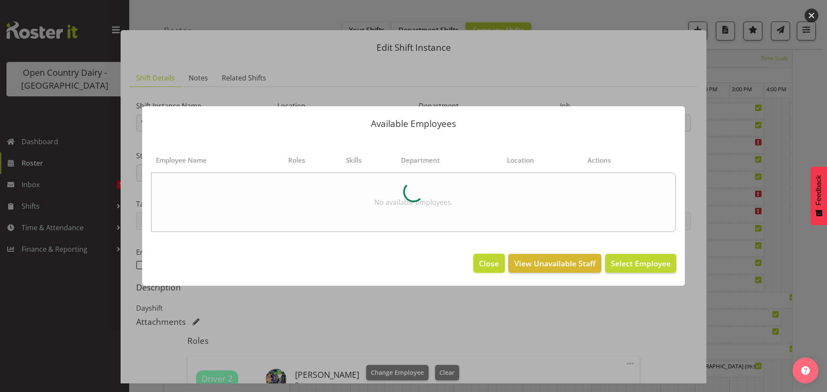
click at [488, 264] on span "Close" at bounding box center [489, 263] width 20 height 11
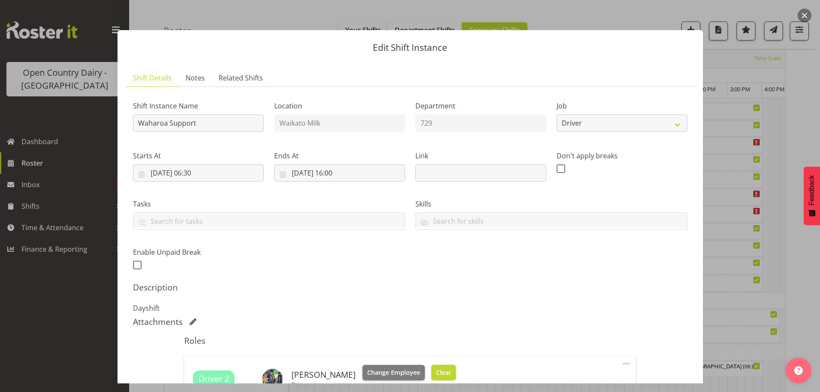
click at [436, 374] on span "Clear" at bounding box center [443, 372] width 15 height 9
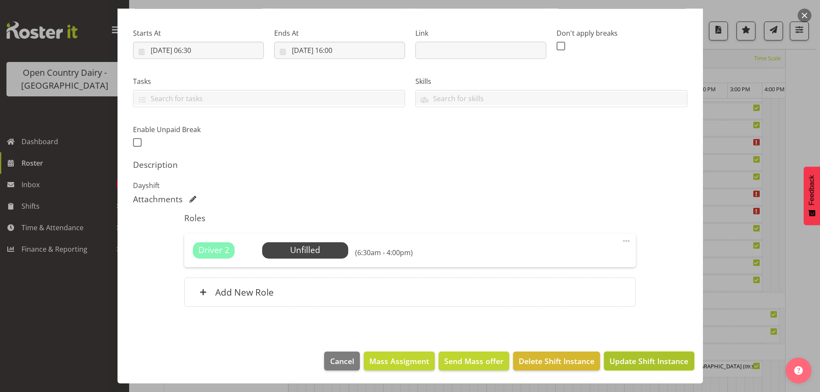
click at [643, 361] on span "Update Shift Instance" at bounding box center [649, 361] width 79 height 11
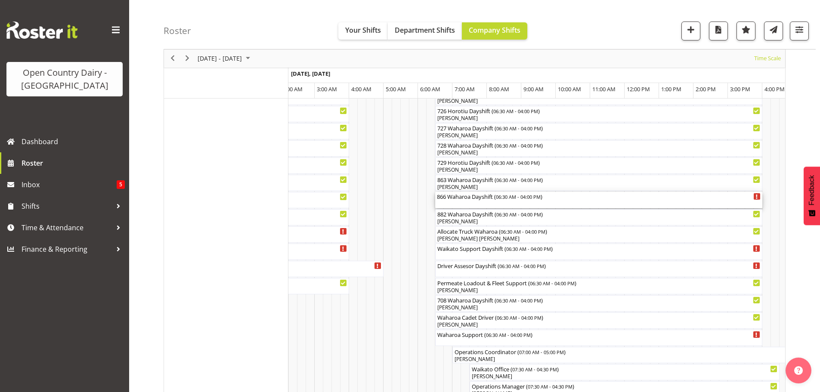
click at [482, 202] on div "866 Waharoa Dayshift ( 06:30 AM - 04:00 PM )" at bounding box center [599, 200] width 324 height 16
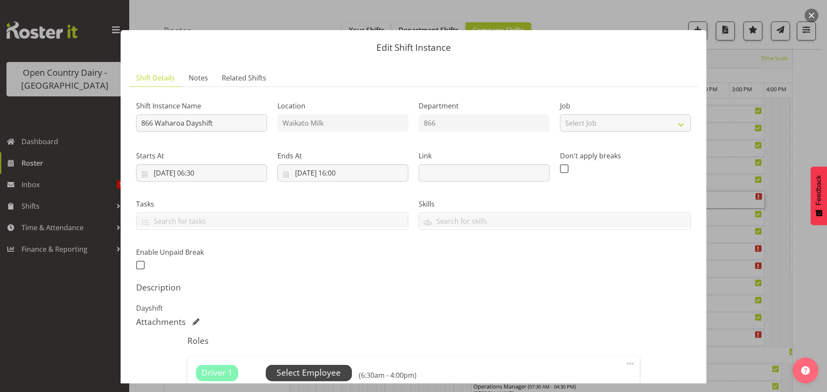
click at [315, 372] on span "Select Employee" at bounding box center [308, 373] width 64 height 12
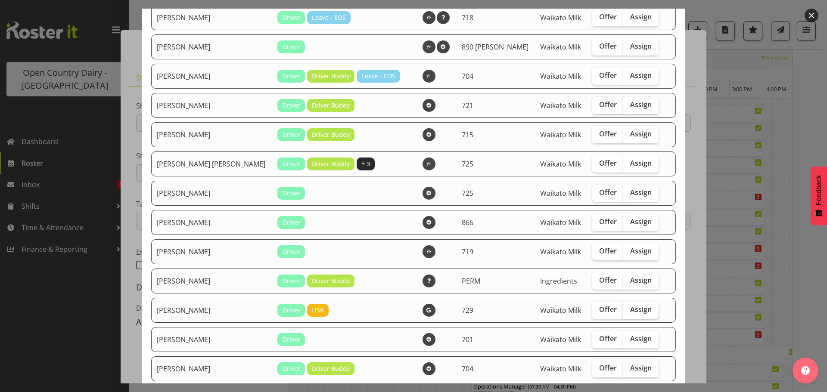
click at [630, 309] on span "Assign" at bounding box center [641, 309] width 22 height 9
click at [623, 309] on input "Assign" at bounding box center [626, 310] width 6 height 6
checkbox input "true"
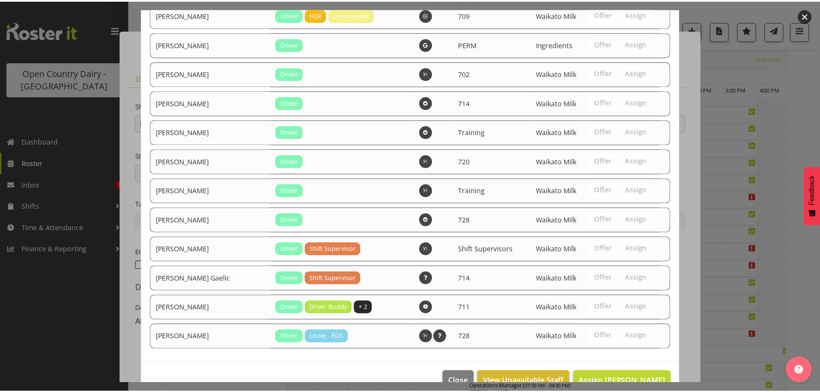
scroll to position [1373, 0]
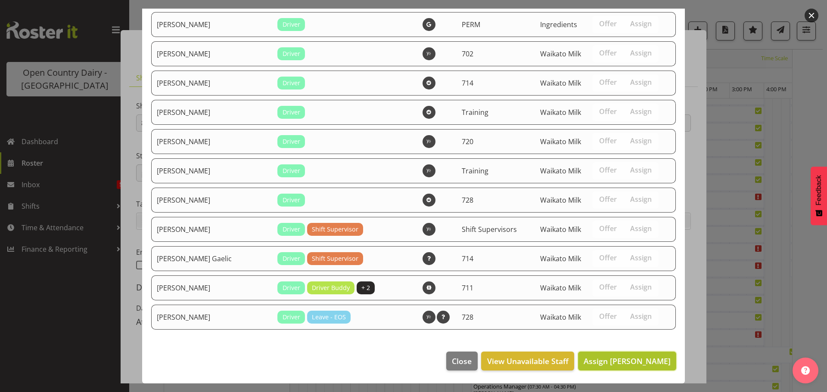
click at [636, 360] on span "Assign Jimi Jack" at bounding box center [626, 361] width 87 height 10
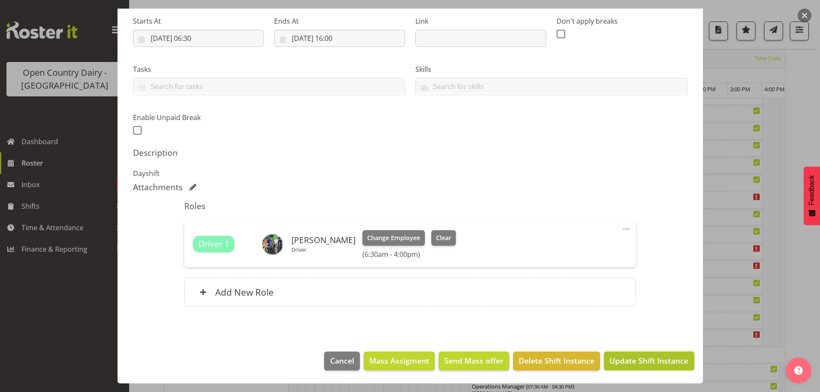
click at [637, 362] on span "Update Shift Instance" at bounding box center [649, 360] width 79 height 11
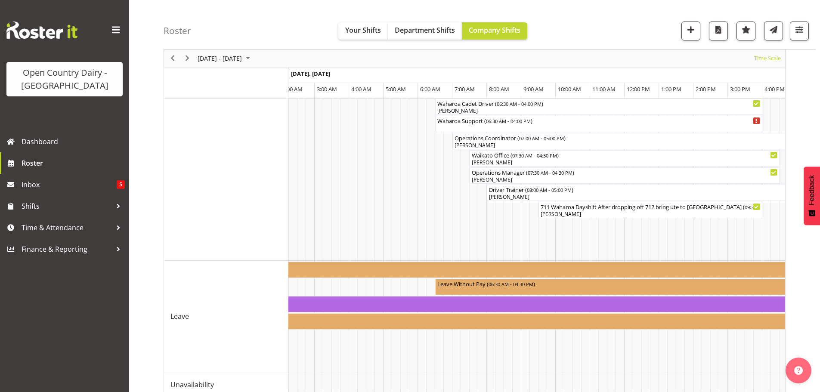
scroll to position [781, 0]
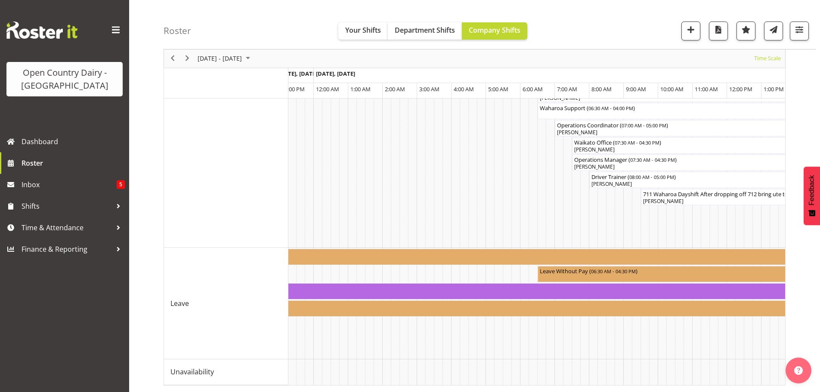
scroll to position [0, 3256]
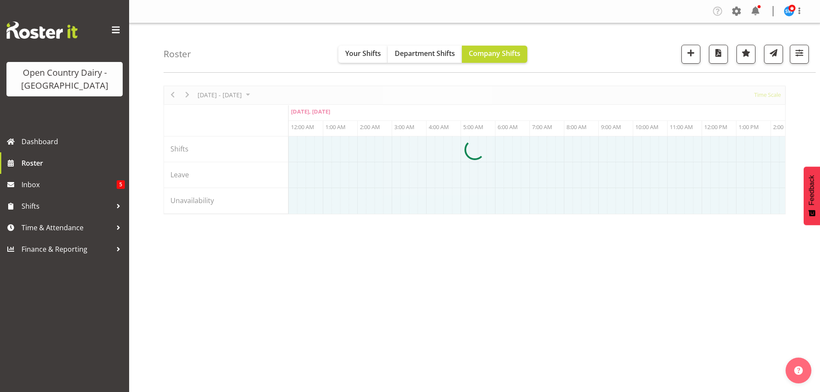
scroll to position [31, 0]
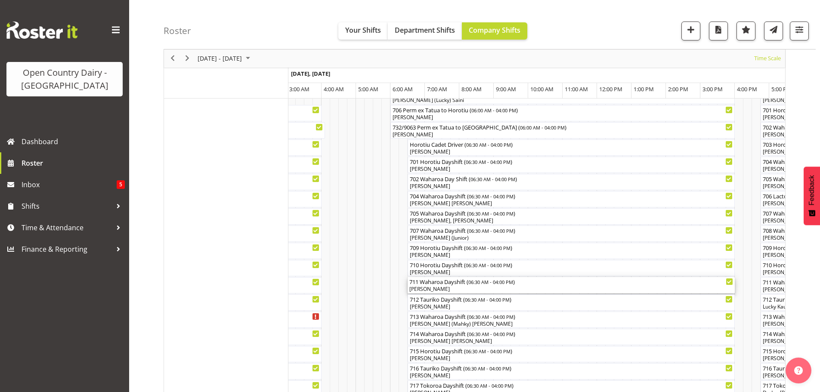
click at [447, 289] on div "[PERSON_NAME]" at bounding box center [571, 289] width 324 height 8
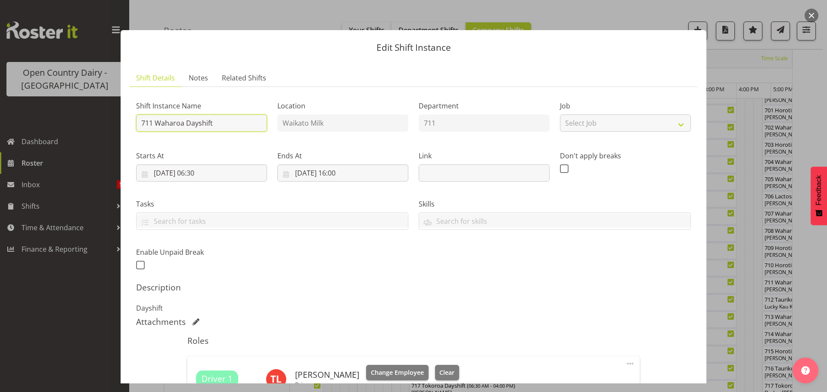
click at [232, 127] on input "711 Waharoa Dayshift" at bounding box center [201, 123] width 131 height 17
click at [191, 123] on input "711 Perm ex TYatua to Horotiu" at bounding box center [201, 123] width 131 height 17
type input "711 Perm ex Tatua to Horotiu"
click at [204, 172] on input "25/09/2025, 06:30" at bounding box center [201, 172] width 131 height 17
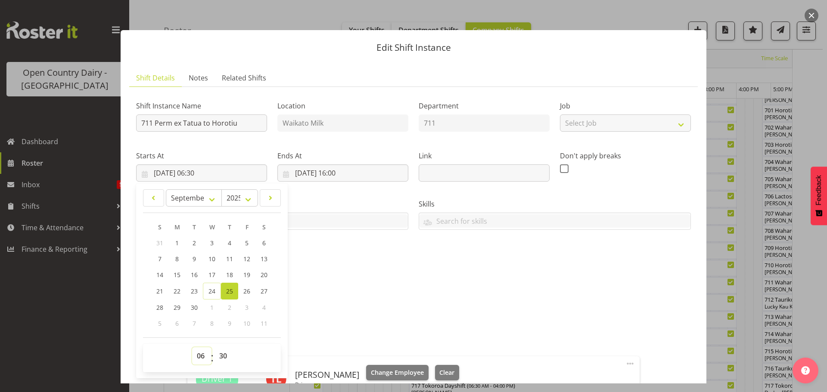
click at [204, 355] on select "00 01 02 03 04 05 06 07 08 09 10 11 12 13 14 15 16 17 18 19 20 21 22 23" at bounding box center [201, 355] width 19 height 17
select select "7"
click at [192, 347] on select "00 01 02 03 04 05 06 07 08 09 10 11 12 13 14 15 16 17 18 19 20 21 22 23" at bounding box center [201, 355] width 19 height 17
type input "25/09/2025, 07:30"
click at [223, 353] on select "00 01 02 03 04 05 06 07 08 09 10 11 12 13 14 15 16 17 18 19 20 21 22 23 24 25 2…" at bounding box center [223, 355] width 19 height 17
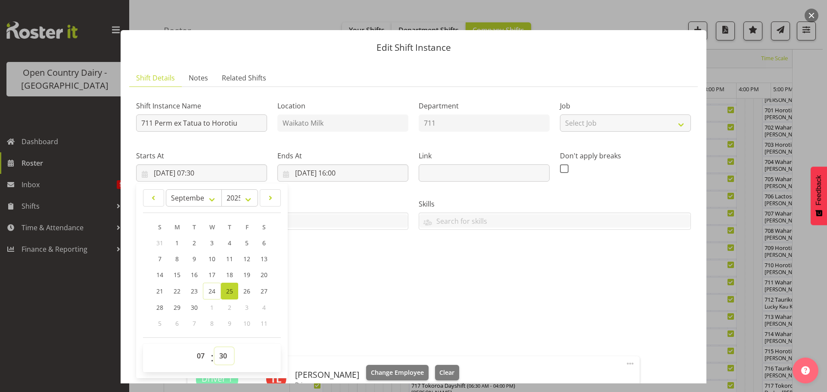
select select "0"
click at [214, 347] on select "00 01 02 03 04 05 06 07 08 09 10 11 12 13 14 15 16 17 18 19 20 21 22 23 24 25 2…" at bounding box center [223, 355] width 19 height 17
type input "25/09/2025, 07:00"
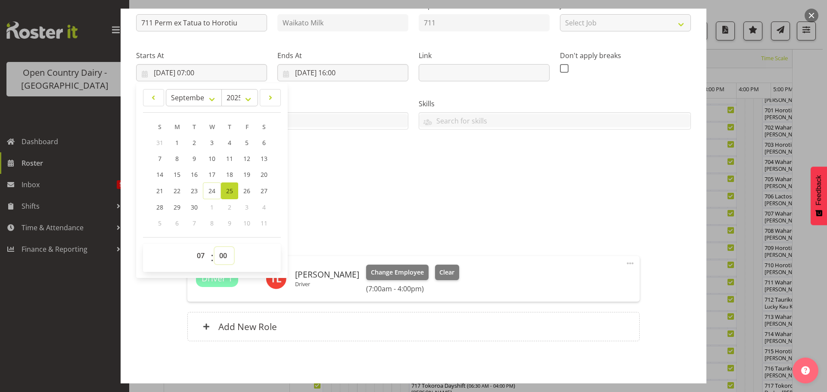
scroll to position [135, 0]
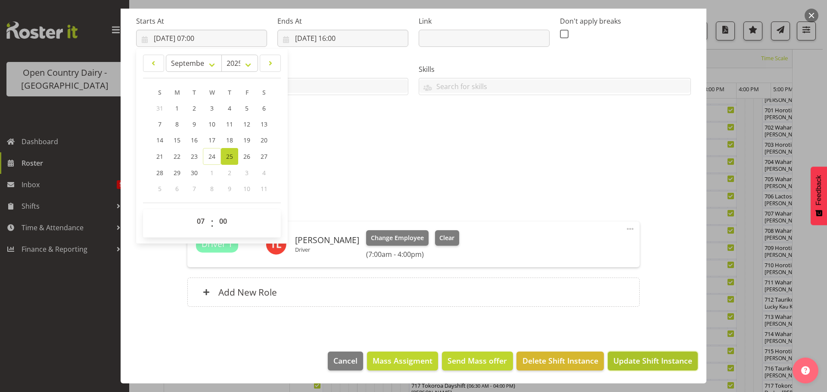
click at [635, 359] on span "Update Shift Instance" at bounding box center [652, 360] width 79 height 11
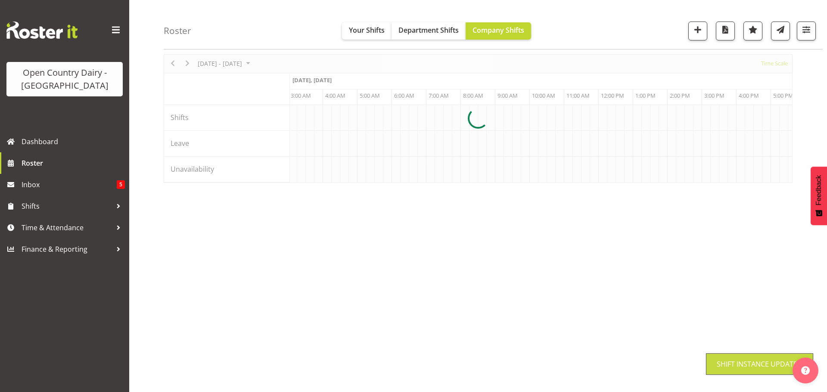
scroll to position [31, 0]
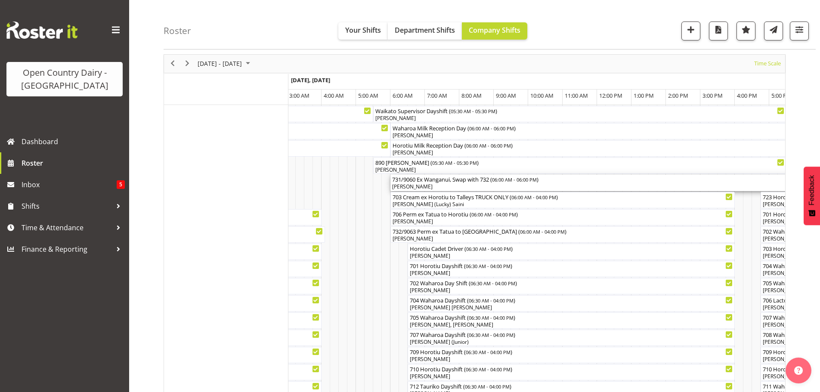
click at [454, 183] on div "731/9060 Ex Wanganui, Swap with 732 ( 06:00 AM - 06:00 PM )" at bounding box center [597, 179] width 410 height 9
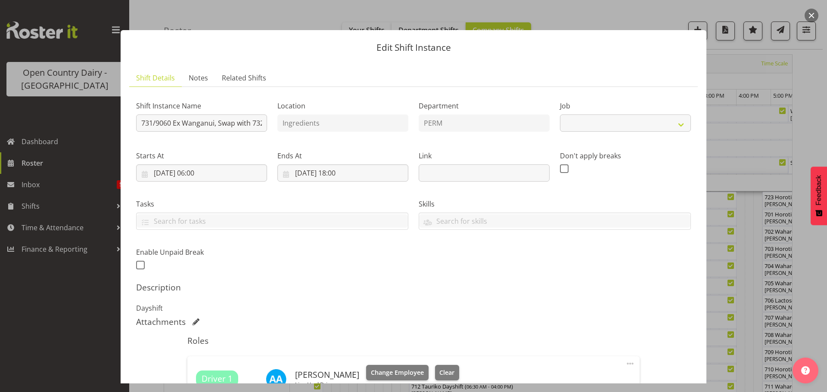
select select "9052"
drag, startPoint x: 251, startPoint y: 123, endPoint x: 262, endPoint y: 120, distance: 11.7
click at [258, 121] on input "731/9060 Ex Wanganui, Swap with 732" at bounding box center [201, 123] width 131 height 17
click at [261, 122] on input "731/9060 Ex Wanganui, Swap with 732" at bounding box center [201, 123] width 131 height 17
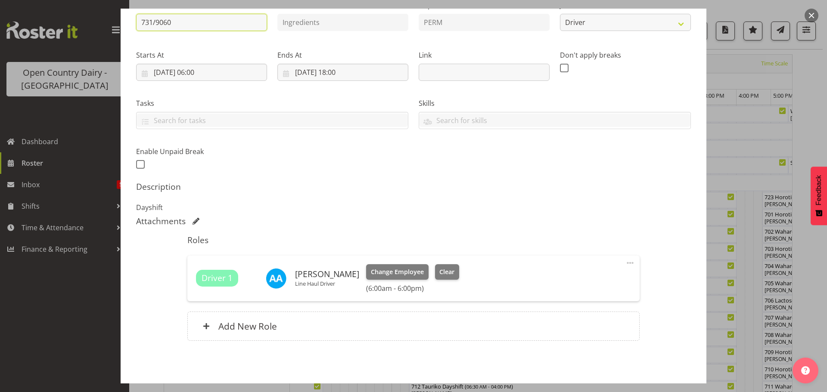
scroll to position [129, 0]
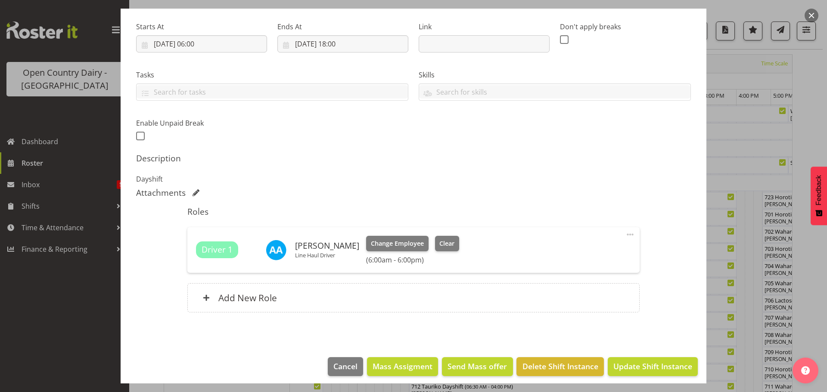
type input "731/9060"
click at [446, 243] on span "Clear" at bounding box center [446, 243] width 15 height 9
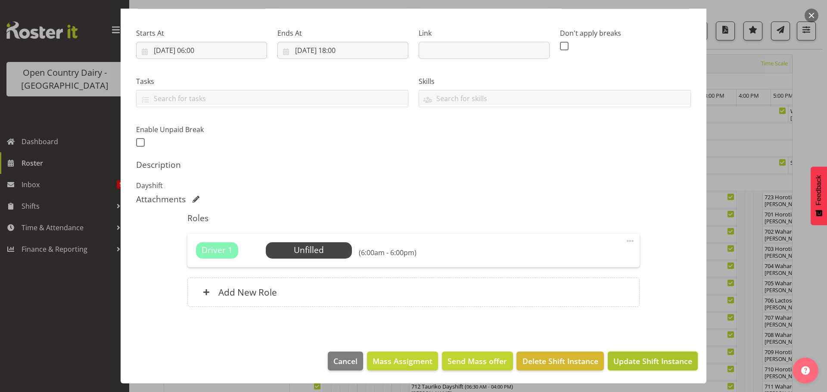
click at [642, 360] on span "Update Shift Instance" at bounding box center [652, 361] width 79 height 11
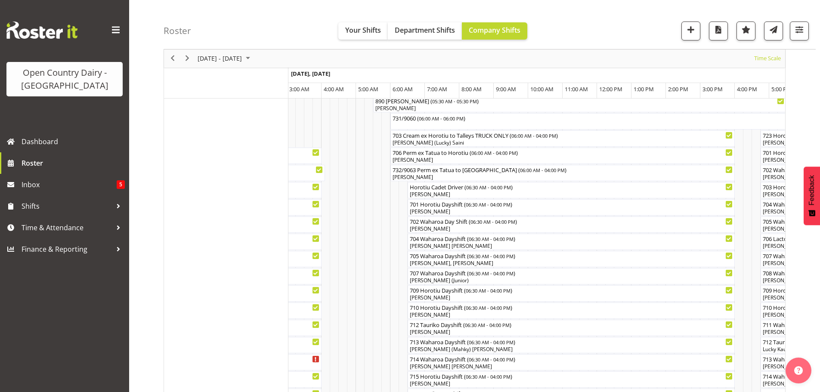
scroll to position [31, 0]
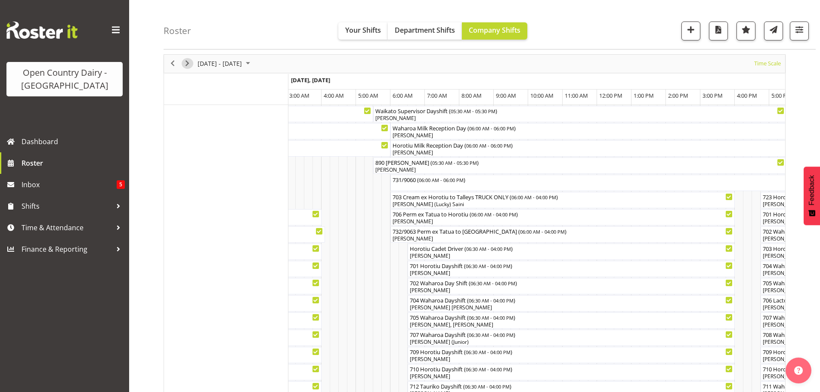
click at [188, 63] on span "Next" at bounding box center [187, 63] width 10 height 11
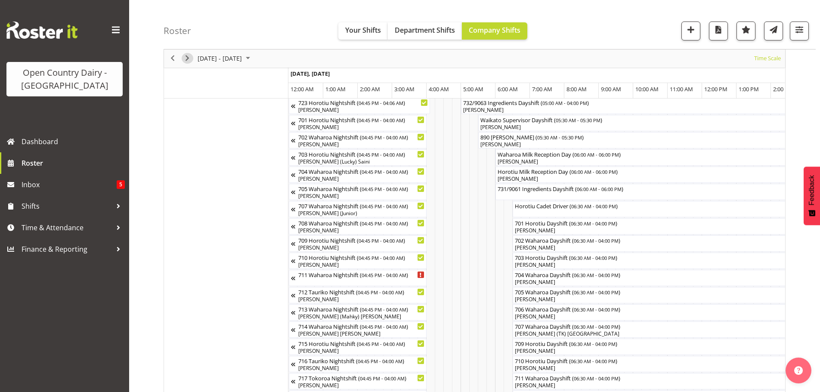
scroll to position [31, 0]
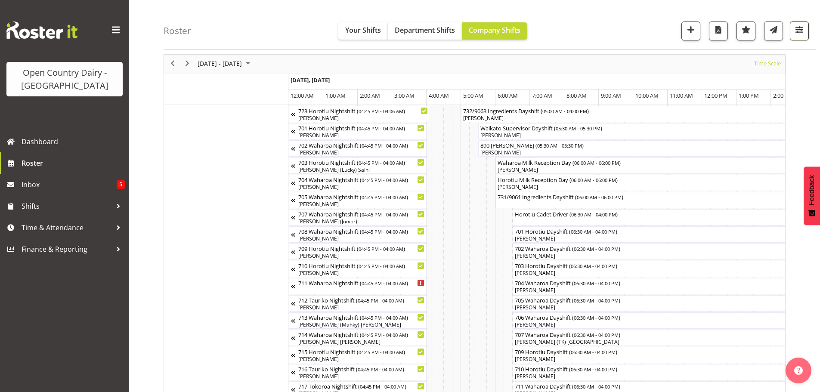
click at [799, 30] on span "button" at bounding box center [799, 29] width 11 height 11
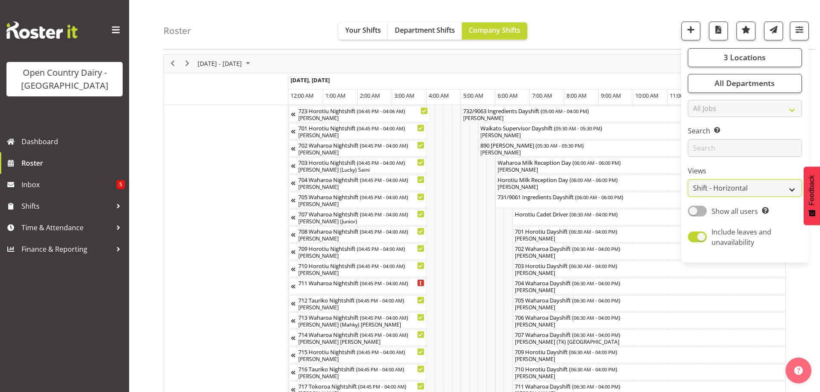
click at [728, 186] on select "Staff Role Shift - Horizontal Shift - Vertical Staff - Location" at bounding box center [745, 188] width 114 height 17
click at [688, 180] on select "Staff Role Shift - Horizontal Shift - Vertical Staff - Location" at bounding box center [745, 188] width 114 height 17
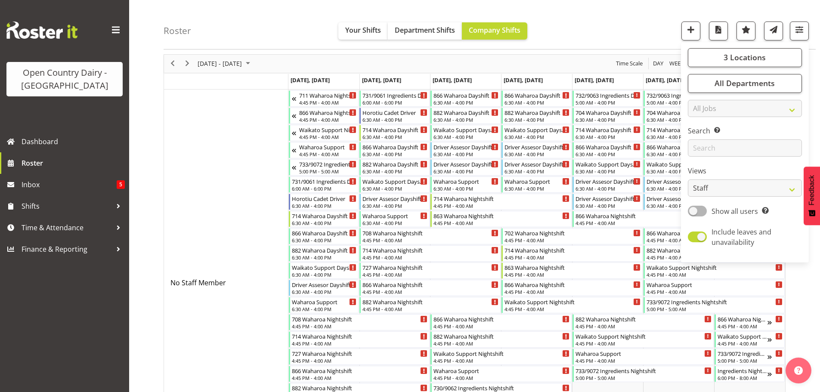
click at [586, 28] on div "Roster Your Shifts Department Shifts Company Shifts 3 Locations Clear Ingredien…" at bounding box center [490, 25] width 652 height 50
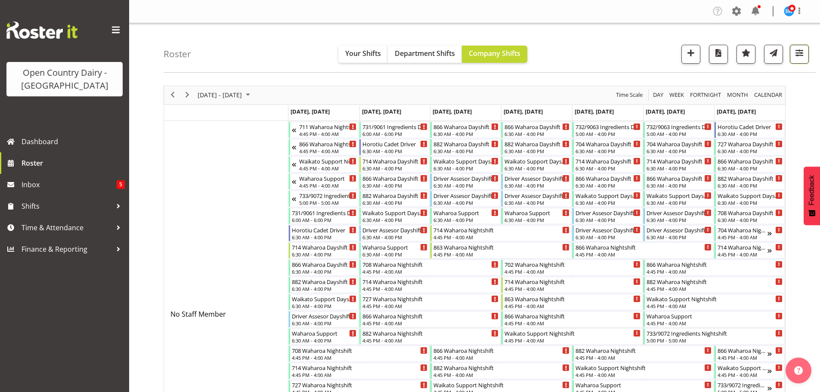
click at [798, 52] on span "button" at bounding box center [799, 52] width 11 height 11
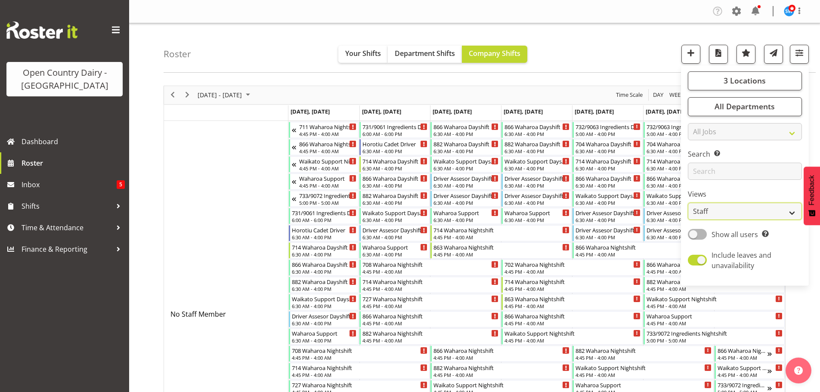
click at [732, 211] on select "Staff Role Shift - Horizontal Shift - Vertical Staff - Location" at bounding box center [745, 211] width 114 height 17
select select "shiftH"
click at [688, 203] on select "Staff Role Shift - Horizontal Shift - Vertical Staff - Location" at bounding box center [745, 211] width 114 height 17
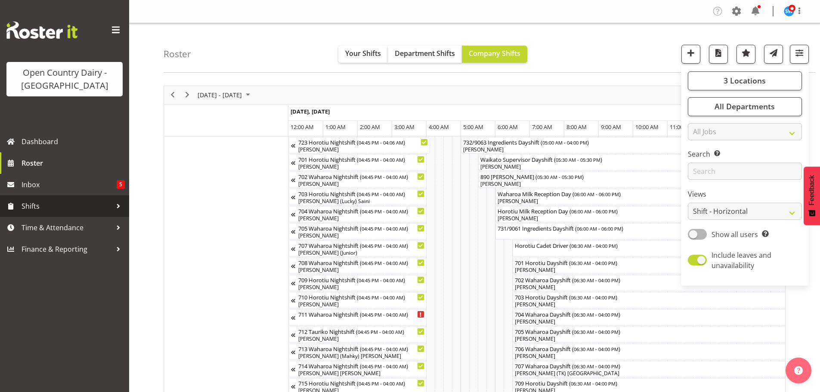
click at [41, 204] on span "Shifts" at bounding box center [67, 206] width 90 height 13
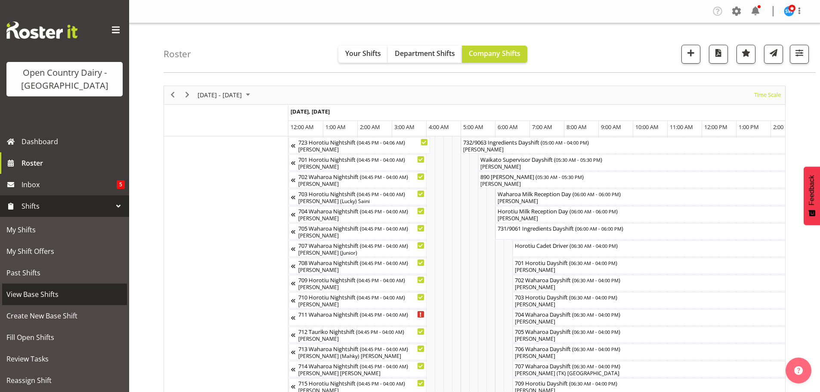
click at [43, 294] on span "View Base Shifts" at bounding box center [64, 294] width 116 height 13
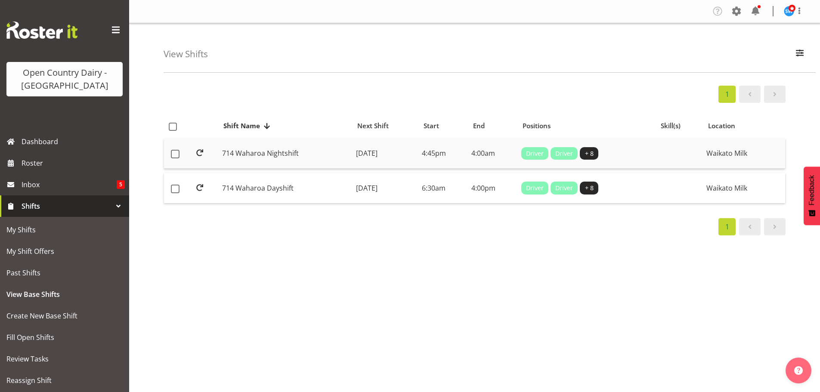
click at [371, 149] on td "[DATE]" at bounding box center [386, 154] width 66 height 31
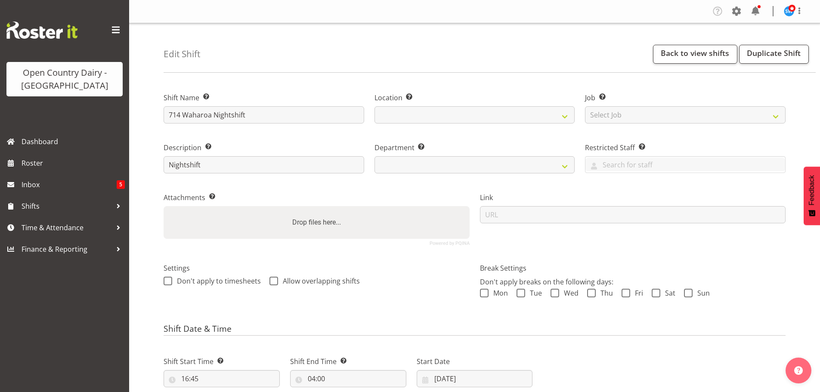
select select
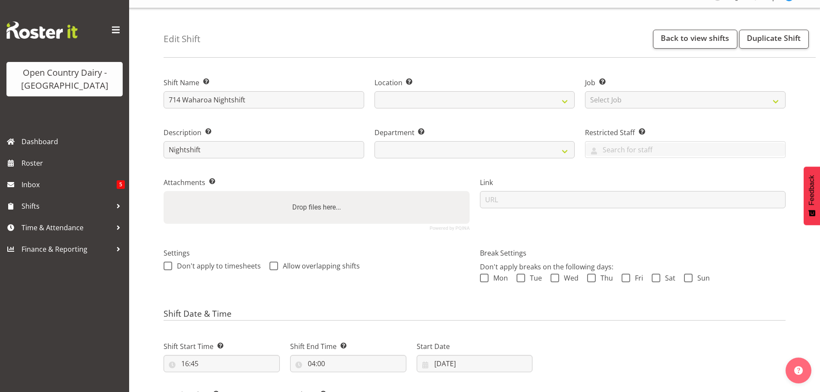
select select
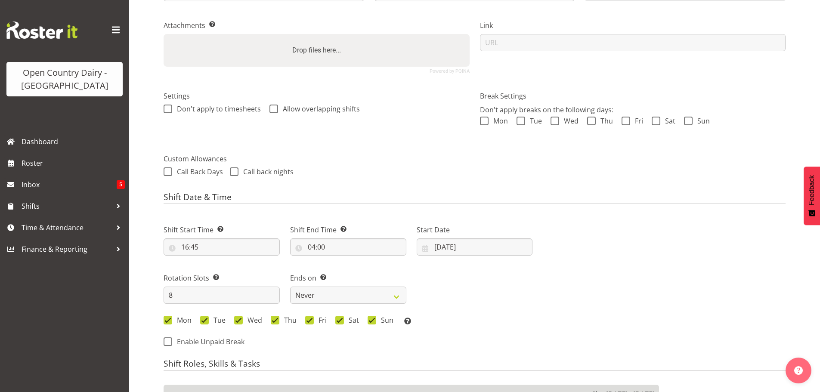
select select
select select "1054"
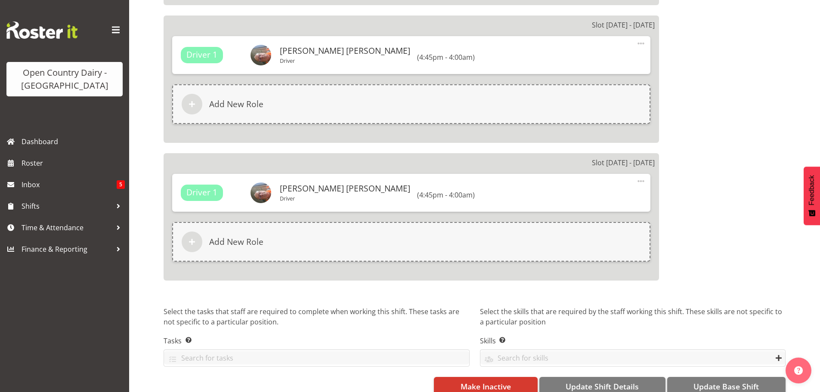
scroll to position [1500, 0]
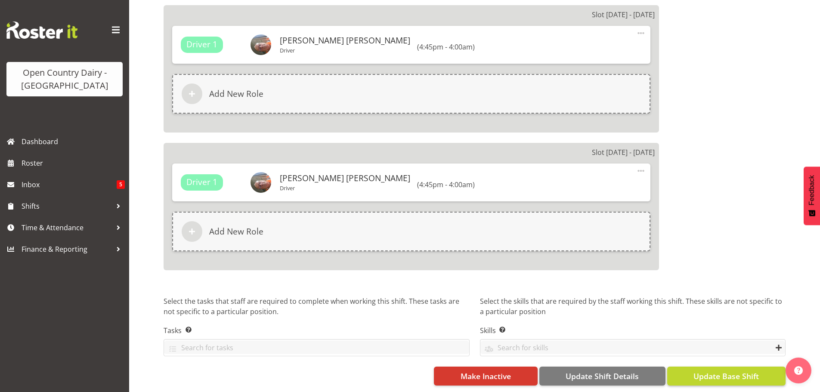
select select "805"
click at [715, 371] on span "Update Base Shift" at bounding box center [726, 376] width 65 height 11
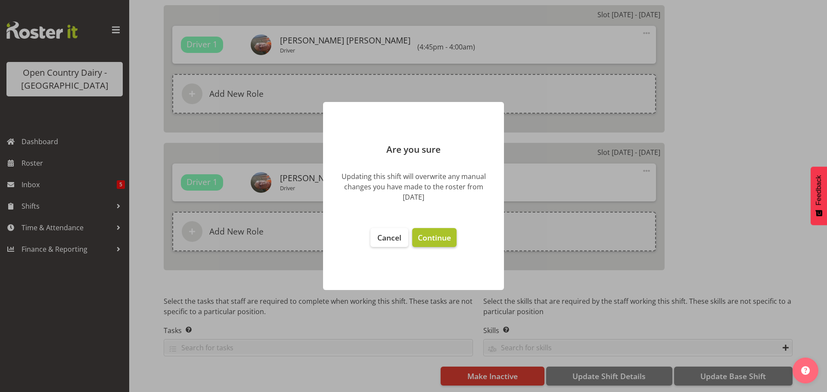
click at [432, 237] on span "Continue" at bounding box center [434, 237] width 33 height 10
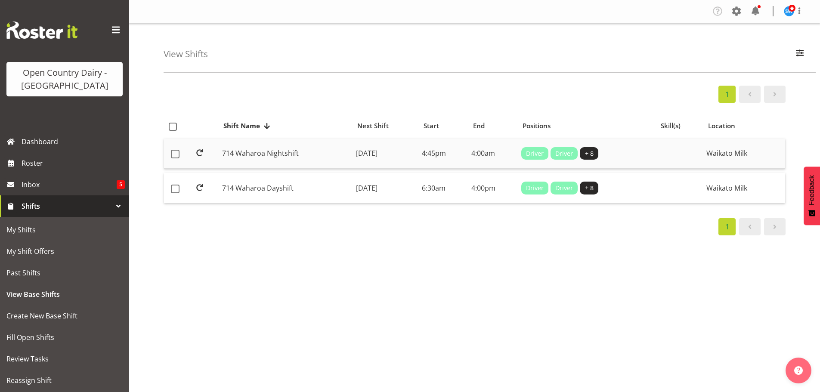
click at [377, 151] on td "[DATE]" at bounding box center [386, 154] width 66 height 31
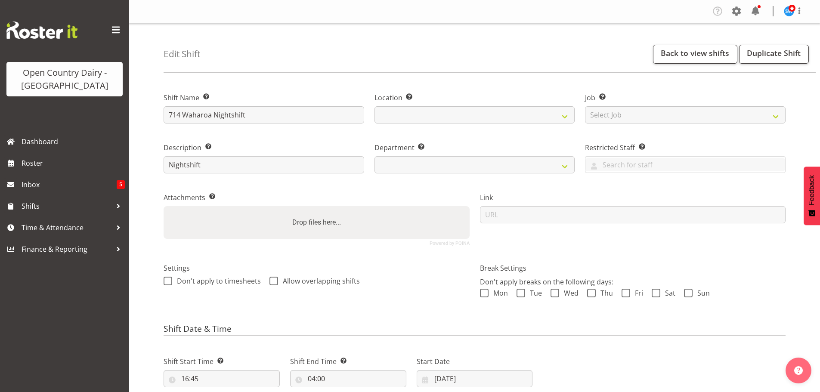
select select
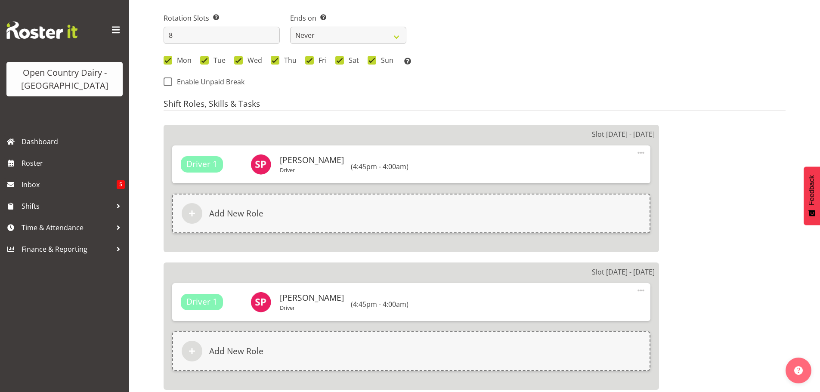
select select
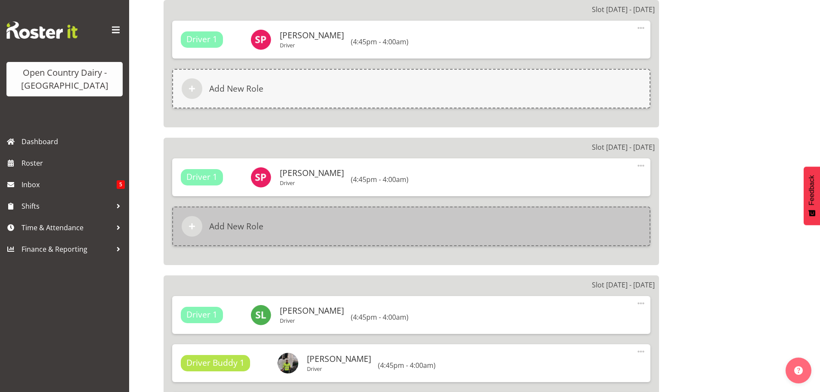
select select
select select "1054"
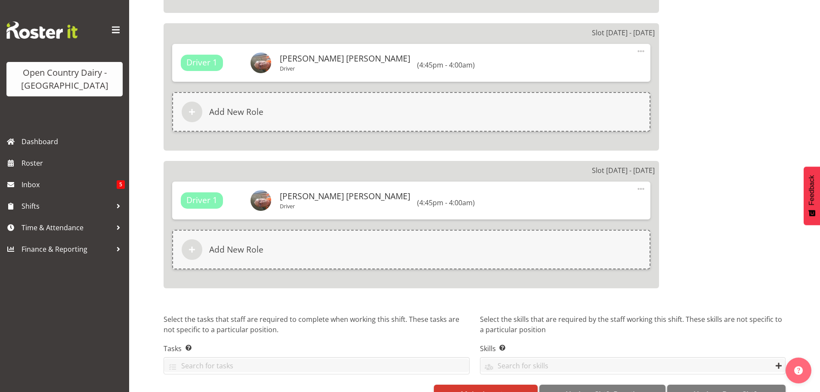
scroll to position [1500, 0]
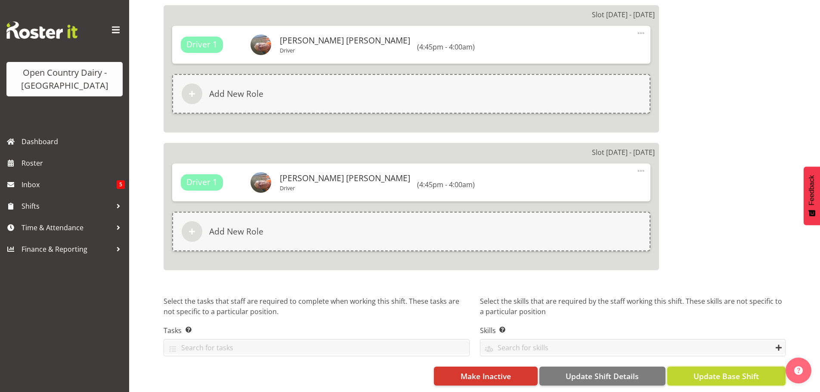
click at [708, 371] on span "Update Base Shift" at bounding box center [726, 376] width 65 height 11
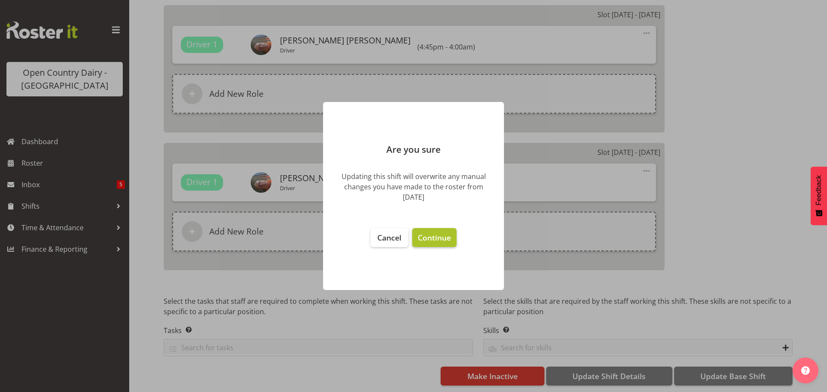
click at [442, 237] on span "Continue" at bounding box center [434, 237] width 33 height 10
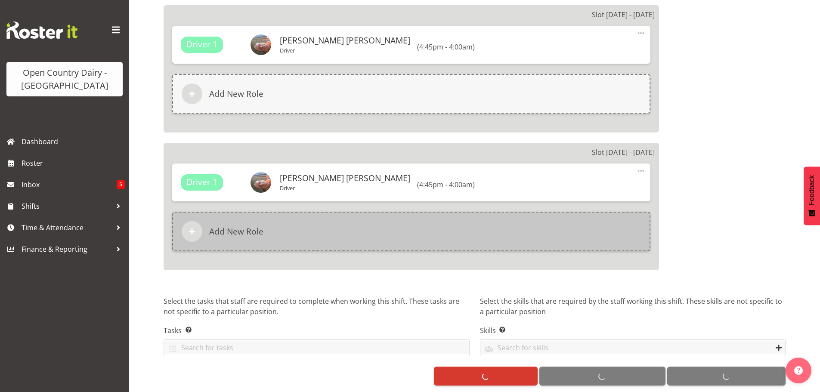
select select
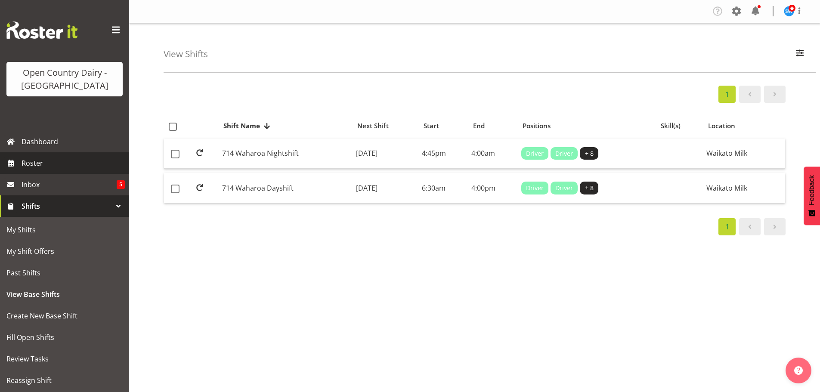
click at [28, 162] on span "Roster" at bounding box center [73, 163] width 103 height 13
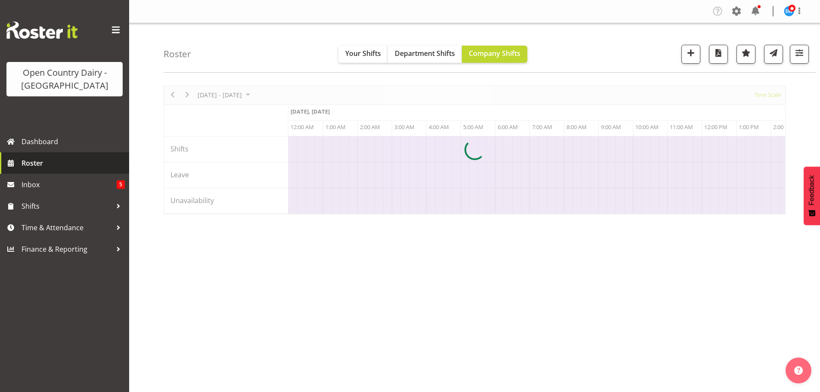
scroll to position [0, 1653]
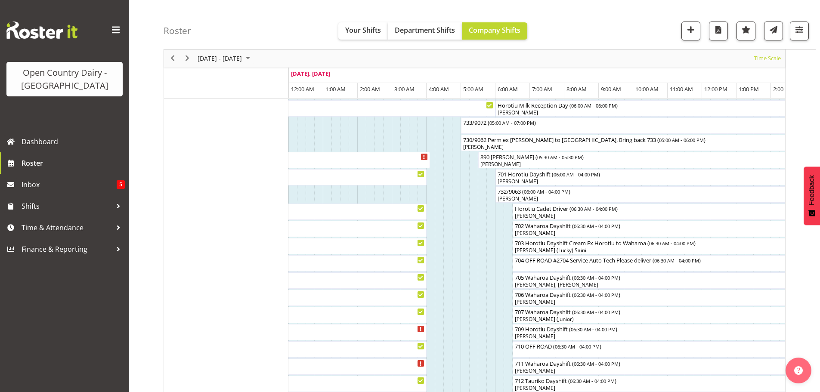
scroll to position [86, 0]
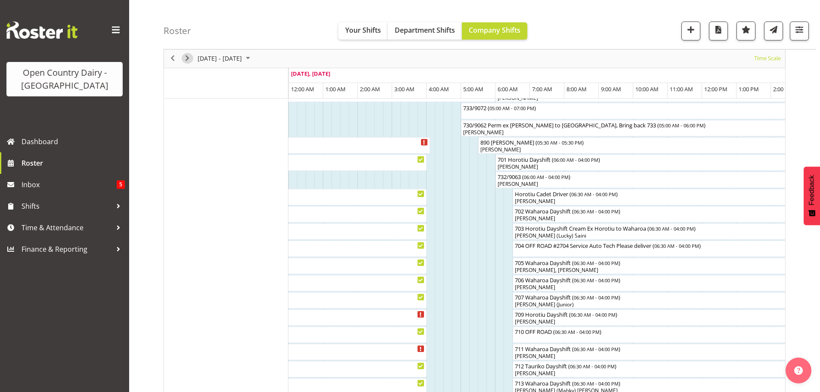
click at [188, 58] on span "Next" at bounding box center [187, 58] width 10 height 11
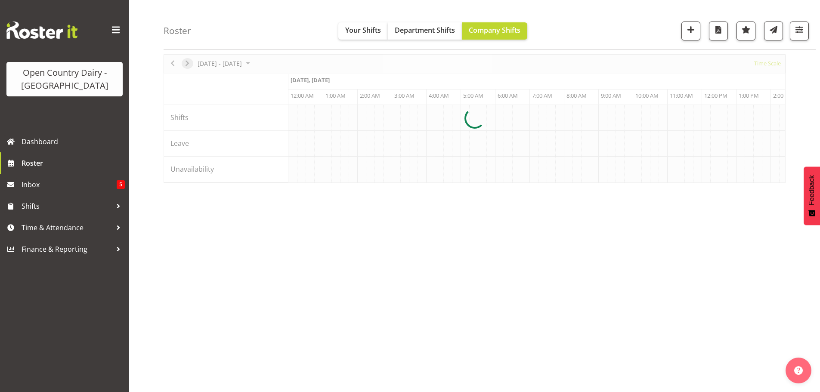
scroll to position [31, 0]
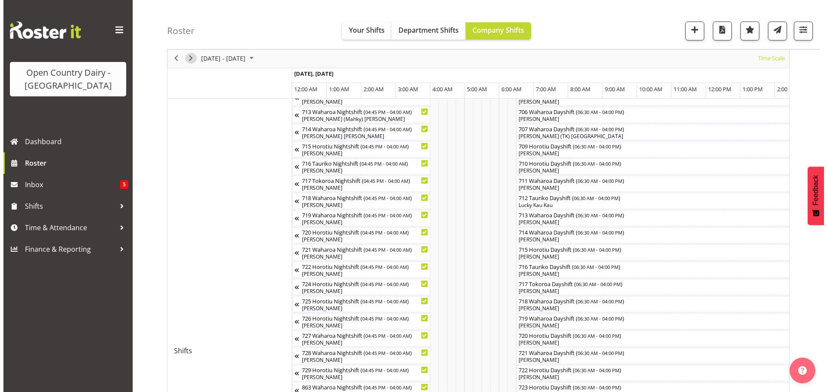
scroll to position [247, 0]
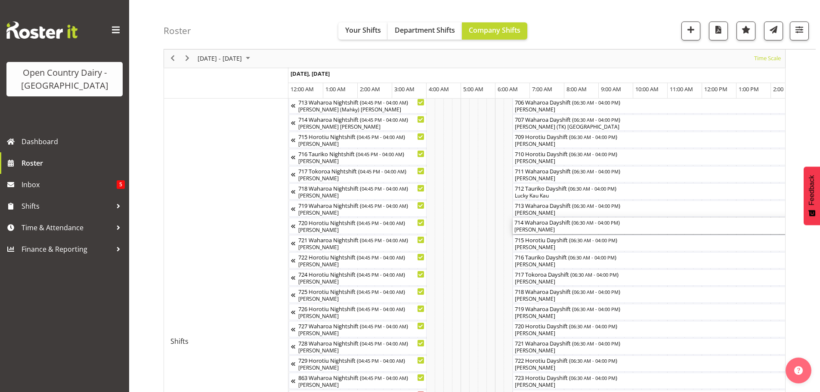
click at [560, 230] on div "[PERSON_NAME]" at bounding box center [677, 230] width 324 height 8
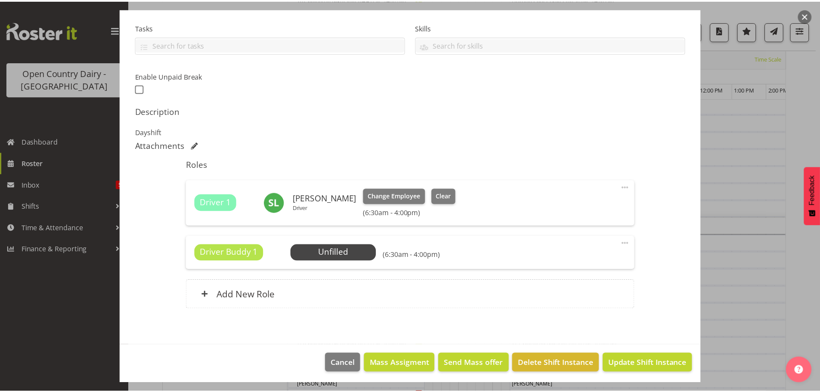
scroll to position [179, 0]
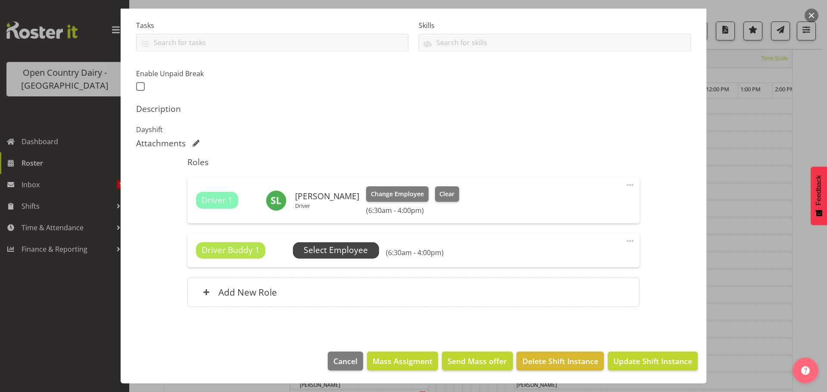
click at [334, 250] on span "Select Employee" at bounding box center [336, 250] width 64 height 12
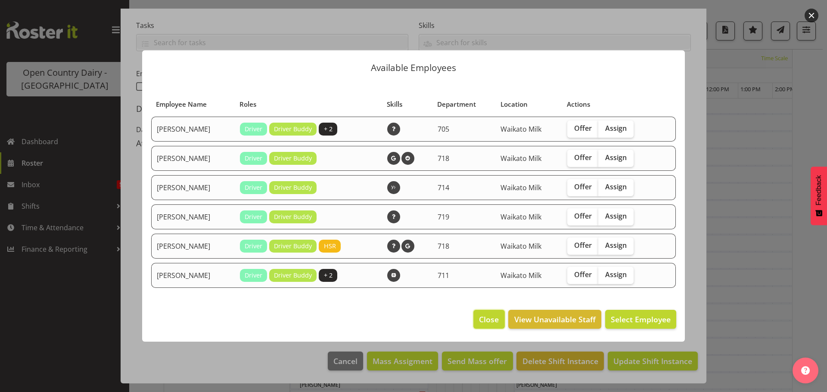
click at [488, 320] on span "Close" at bounding box center [489, 319] width 20 height 11
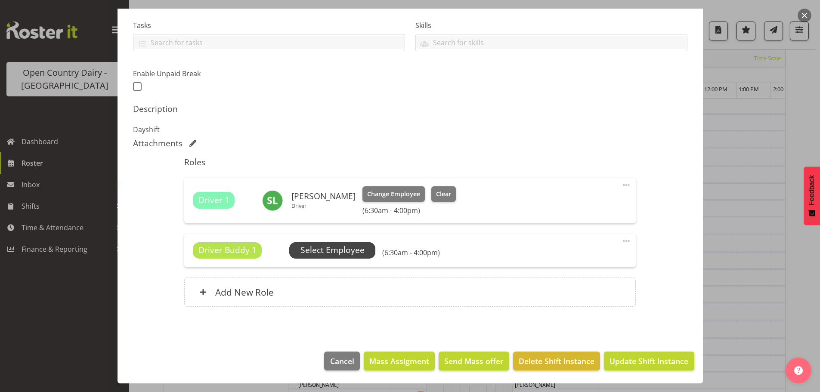
click at [333, 254] on span "Select Employee" at bounding box center [333, 250] width 64 height 12
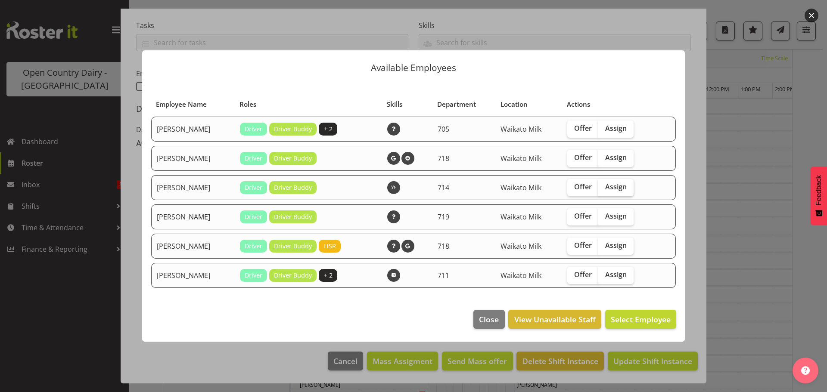
click at [612, 187] on span "Assign" at bounding box center [616, 187] width 22 height 9
click at [604, 187] on input "Assign" at bounding box center [601, 187] width 6 height 6
checkbox input "true"
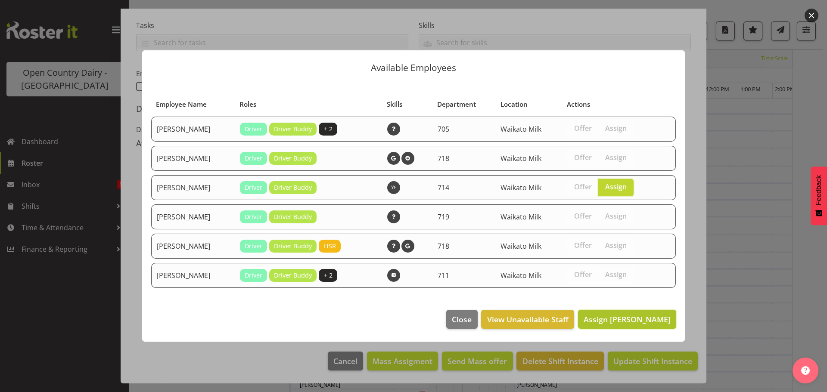
click at [635, 318] on span "Assign Nev Brewster" at bounding box center [626, 319] width 87 height 10
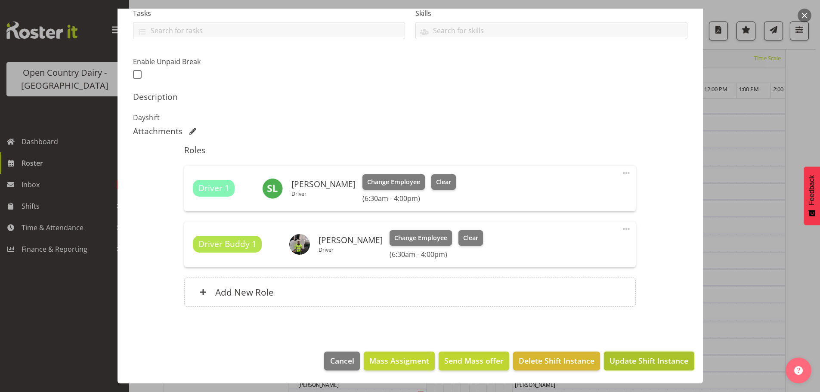
click at [630, 361] on span "Update Shift Instance" at bounding box center [649, 360] width 79 height 11
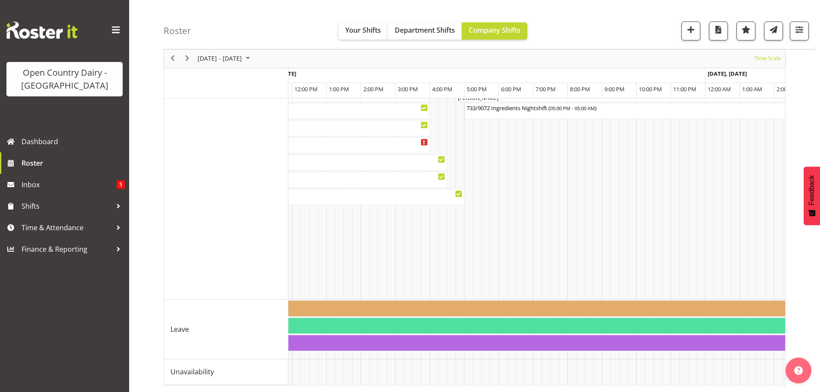
scroll to position [0, 0]
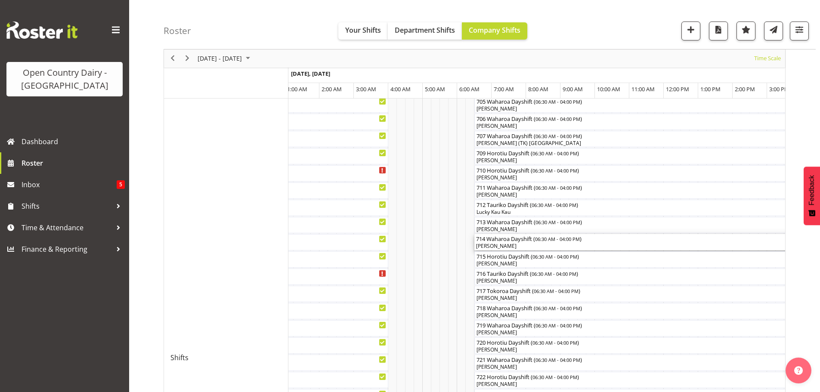
click at [515, 247] on div "[PERSON_NAME]" at bounding box center [638, 246] width 324 height 8
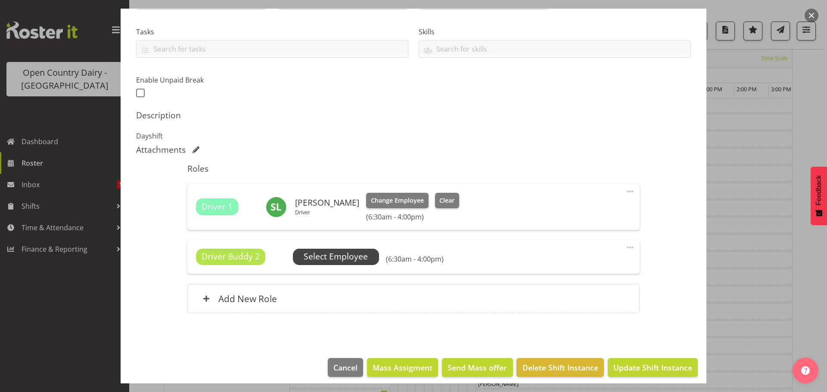
click at [355, 254] on span "Select Employee" at bounding box center [336, 257] width 64 height 12
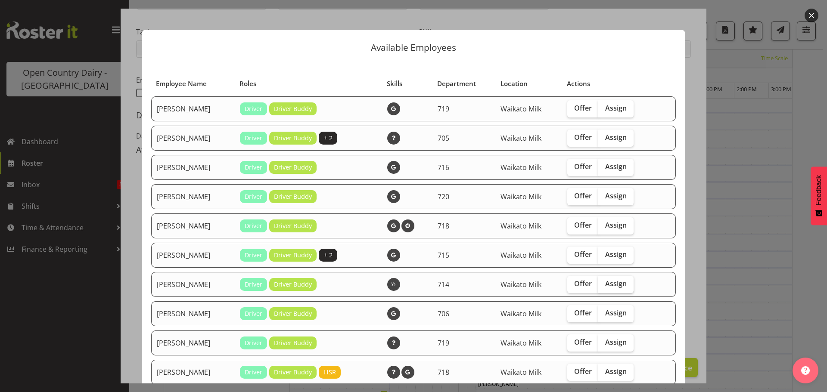
click at [617, 281] on span "Assign" at bounding box center [616, 283] width 22 height 9
click at [604, 281] on input "Assign" at bounding box center [601, 284] width 6 height 6
checkbox input "true"
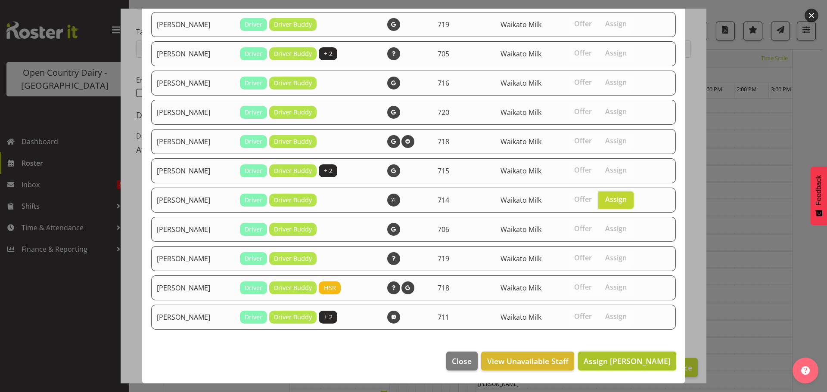
click at [630, 356] on span "Assign Nev Brewster" at bounding box center [626, 361] width 87 height 10
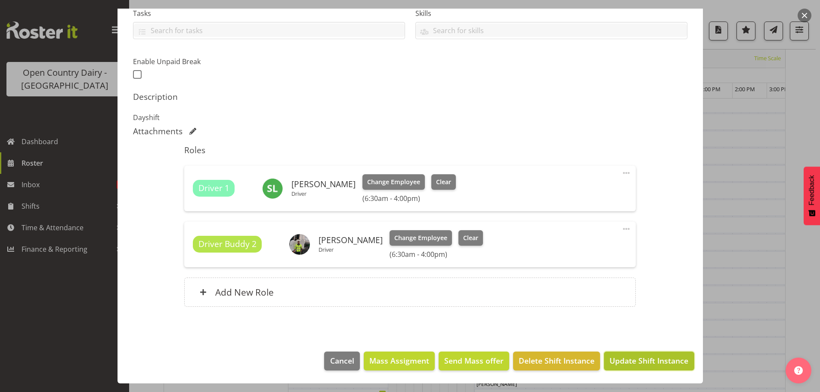
click at [644, 356] on span "Update Shift Instance" at bounding box center [649, 360] width 79 height 11
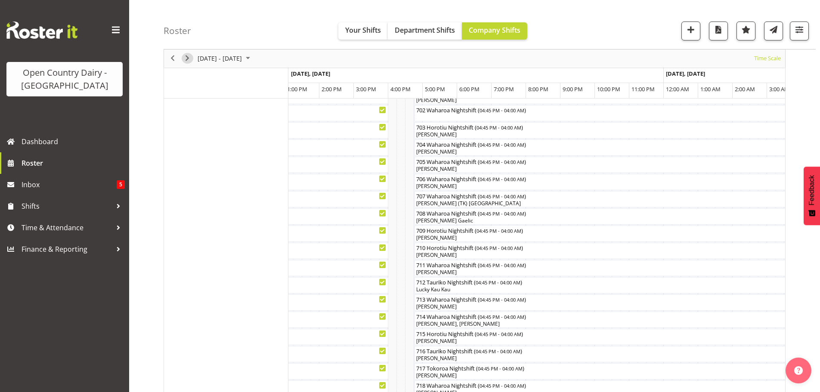
click at [186, 56] on span "Next" at bounding box center [187, 58] width 10 height 11
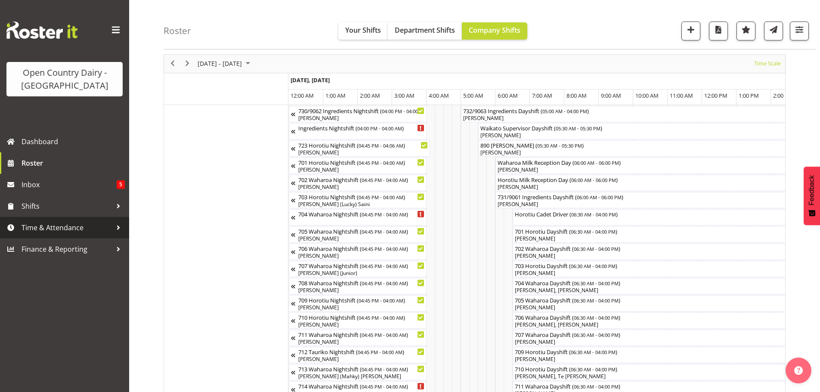
click at [45, 227] on span "Time & Attendance" at bounding box center [67, 227] width 90 height 13
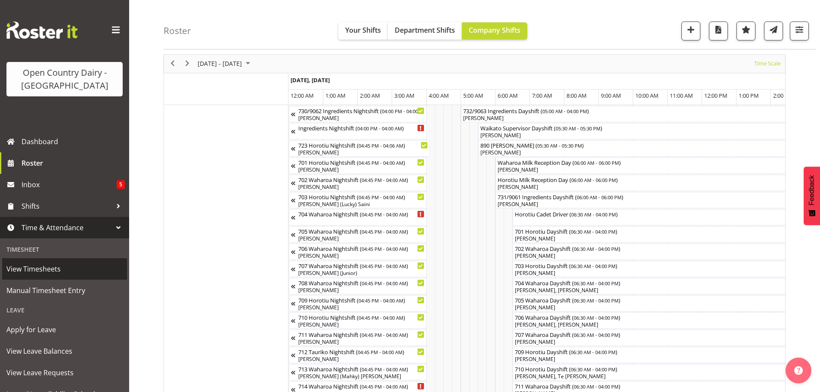
click at [36, 267] on span "View Timesheets" at bounding box center [64, 269] width 116 height 13
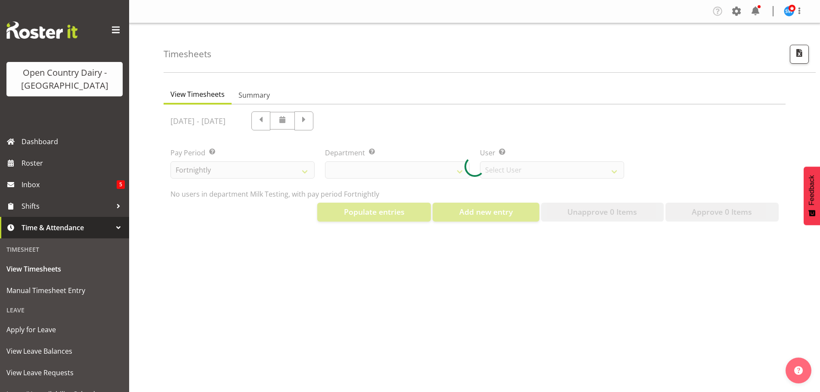
select select "733"
select select "7414"
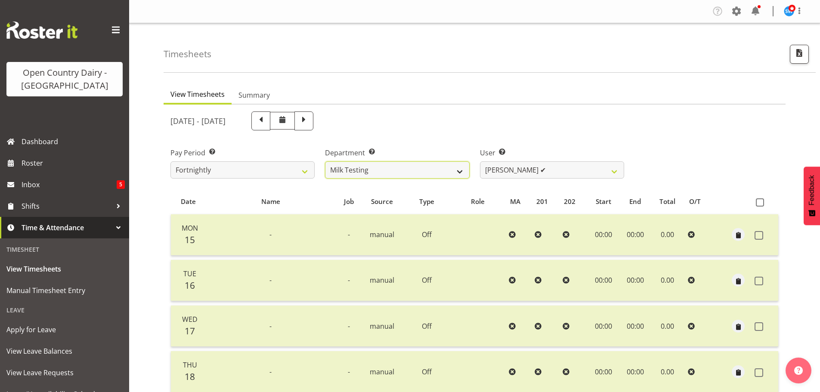
click at [460, 170] on select "701 702 703 704 705 706 707 708 709 710 711 712 713 714 715 716 717 718 719 720" at bounding box center [397, 169] width 144 height 17
select select "716"
click at [325, 161] on select "701 702 703 704 705 706 707 708 709 710 711 712 713 714 715 716 717 718 719 720" at bounding box center [397, 169] width 144 height 17
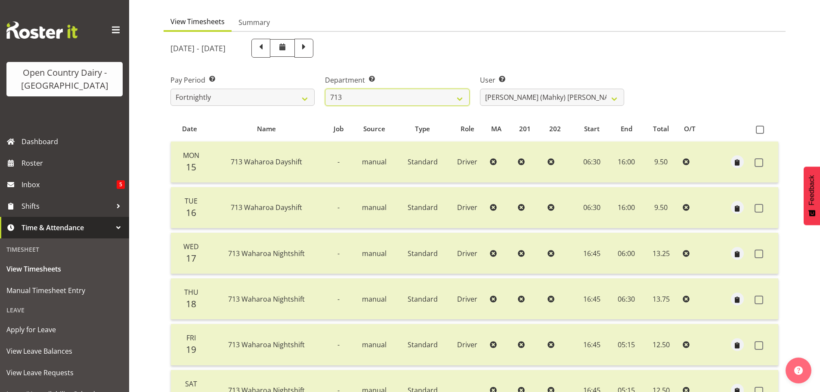
scroll to position [77, 0]
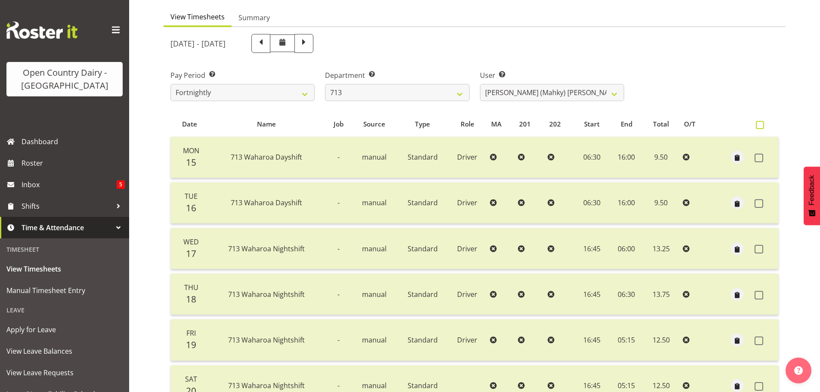
click at [760, 125] on span at bounding box center [760, 125] width 8 height 8
click at [760, 125] on input "checkbox" at bounding box center [759, 125] width 6 height 6
checkbox input "true"
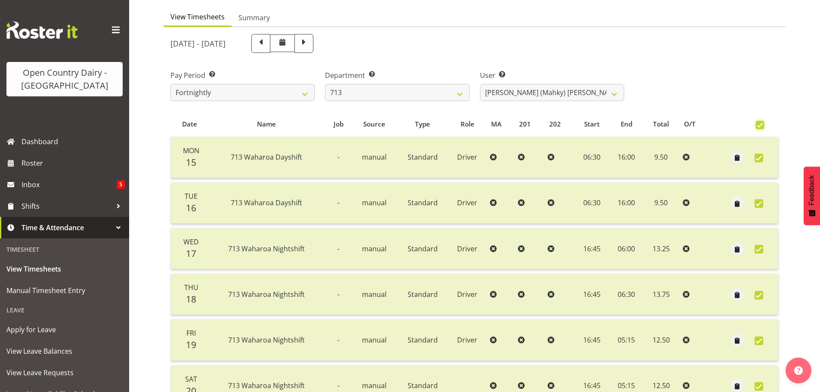
checkbox input "true"
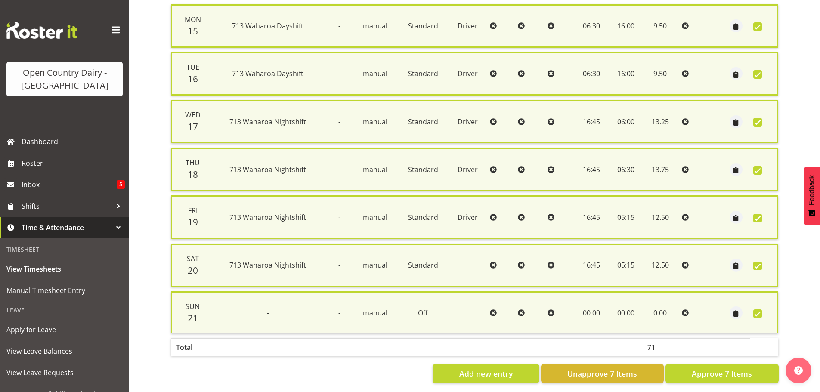
scroll to position [221, 0]
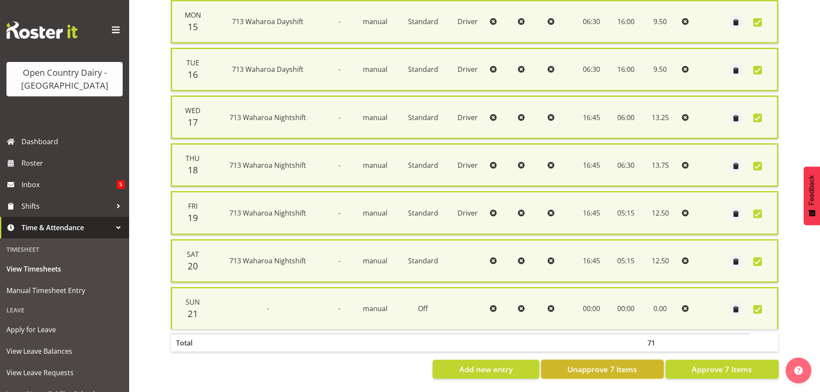
click at [599, 364] on span "Unapprove 7 Items" at bounding box center [602, 369] width 70 height 11
checkbox input "false"
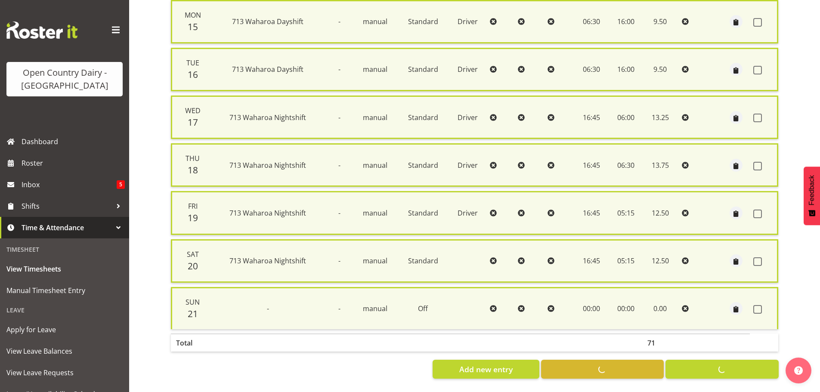
checkbox input "false"
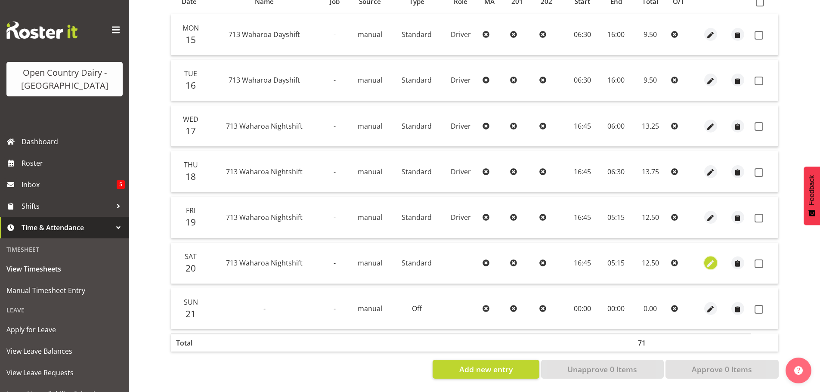
click at [710, 259] on span "button" at bounding box center [711, 264] width 10 height 10
select select "Standard"
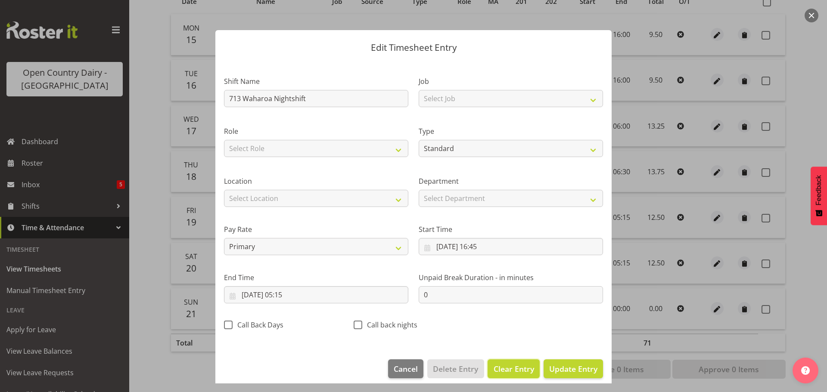
click at [503, 369] on span "Clear Entry" at bounding box center [513, 368] width 40 height 11
select select "Off"
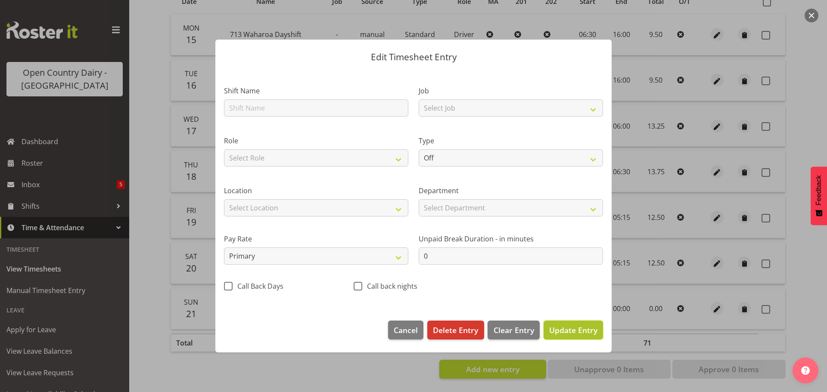
click at [570, 330] on span "Update Entry" at bounding box center [573, 330] width 48 height 10
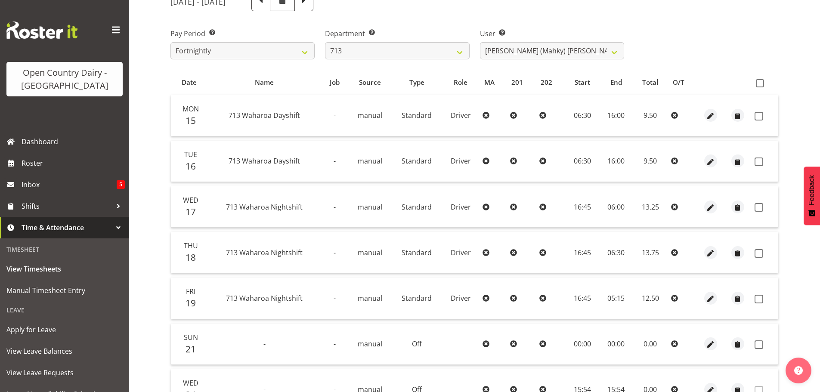
scroll to position [77, 0]
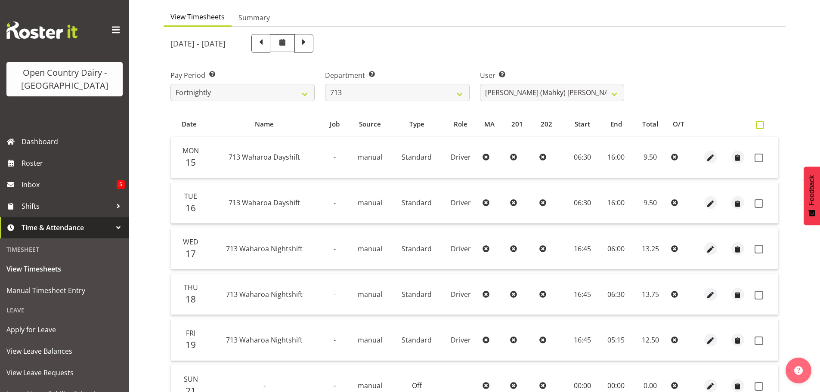
click at [759, 125] on span at bounding box center [760, 125] width 8 height 8
click at [759, 125] on input "checkbox" at bounding box center [759, 125] width 6 height 6
checkbox input "true"
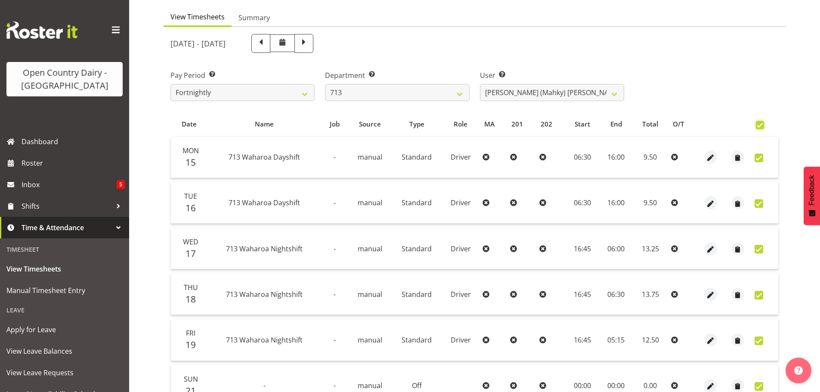
checkbox input "true"
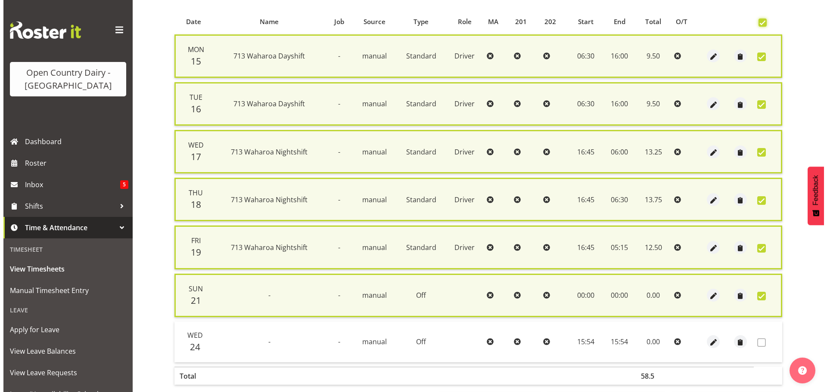
scroll to position [177, 0]
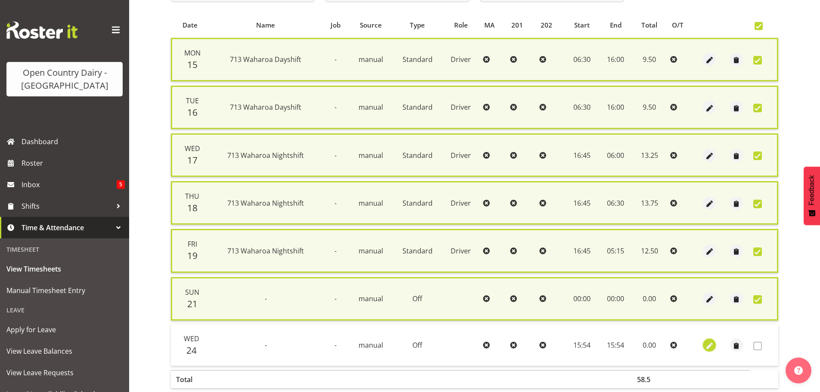
click at [709, 346] on span "button" at bounding box center [710, 346] width 10 height 10
